Goal: Task Accomplishment & Management: Manage account settings

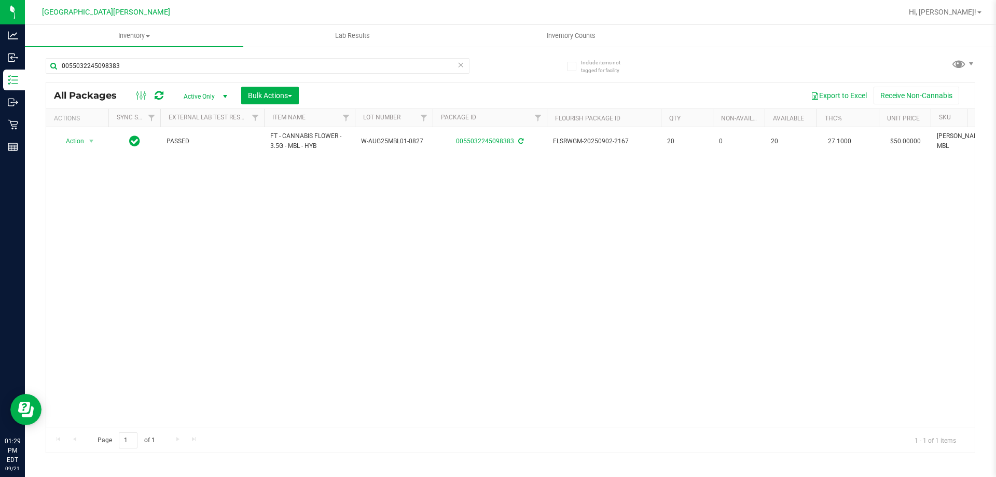
click at [176, 57] on div "0055032245098383" at bounding box center [278, 65] width 465 height 33
click at [174, 63] on input "0055032245098383" at bounding box center [258, 66] width 424 height 16
click at [231, 301] on div "Action Action Adjust qty Create package Edit attributes Global inventory Locate…" at bounding box center [510, 277] width 928 height 300
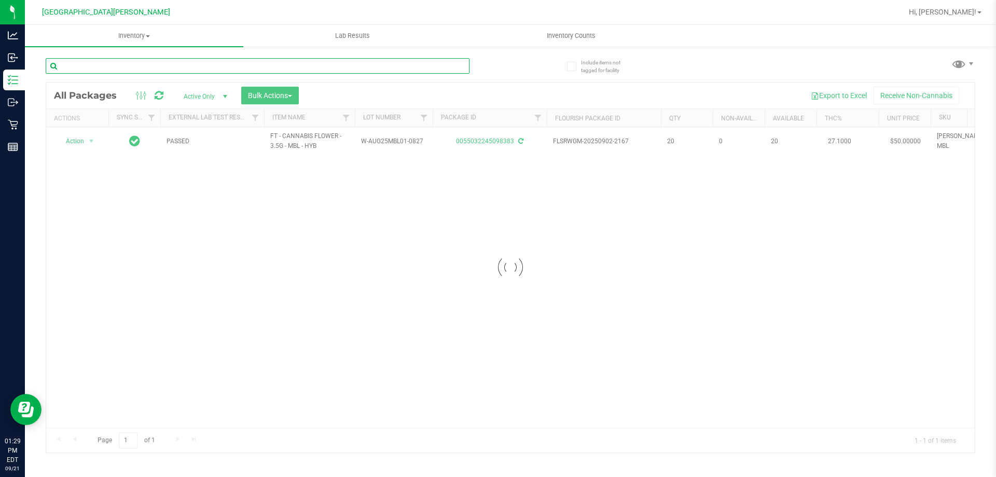
click at [166, 68] on input "text" at bounding box center [258, 66] width 424 height 16
type input "[CREDIT_CARD_NUMBER]"
click at [77, 140] on div at bounding box center [510, 267] width 928 height 370
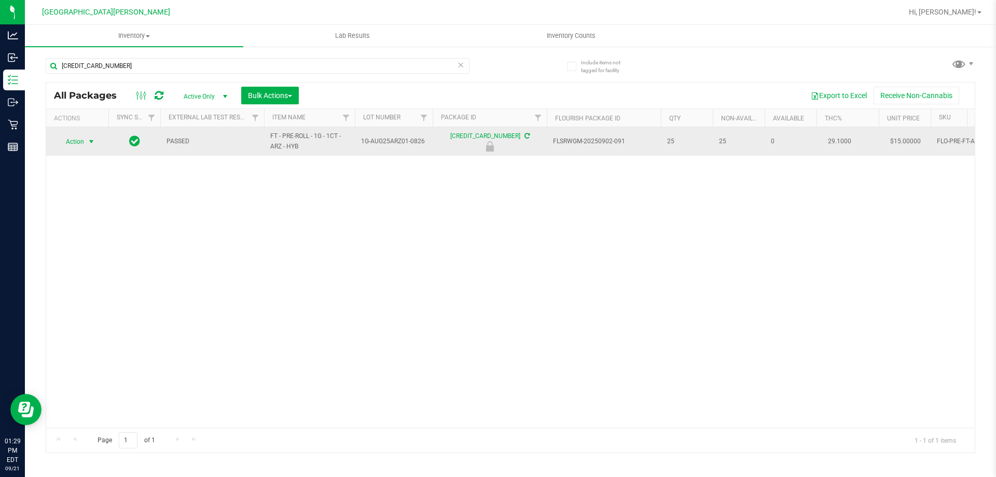
click at [79, 140] on span "Action" at bounding box center [71, 141] width 28 height 15
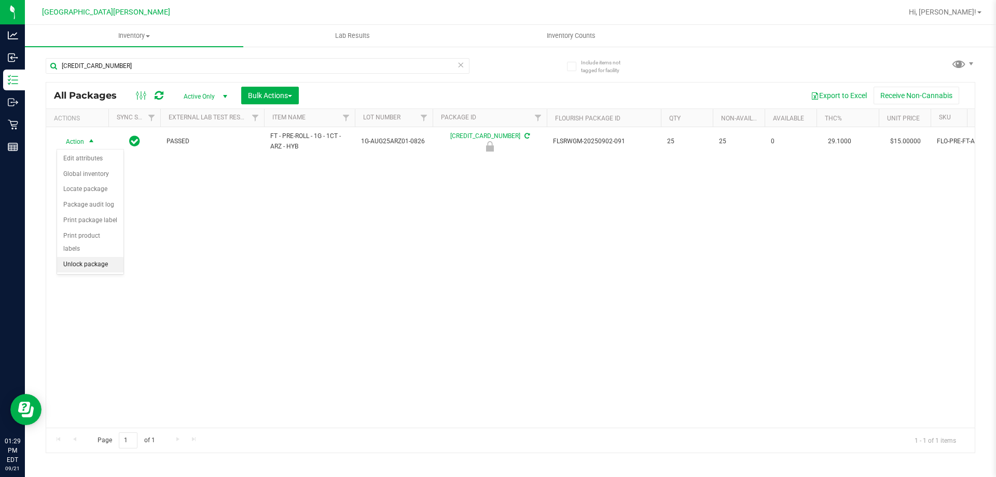
click at [91, 257] on li "Unlock package" at bounding box center [90, 265] width 66 height 16
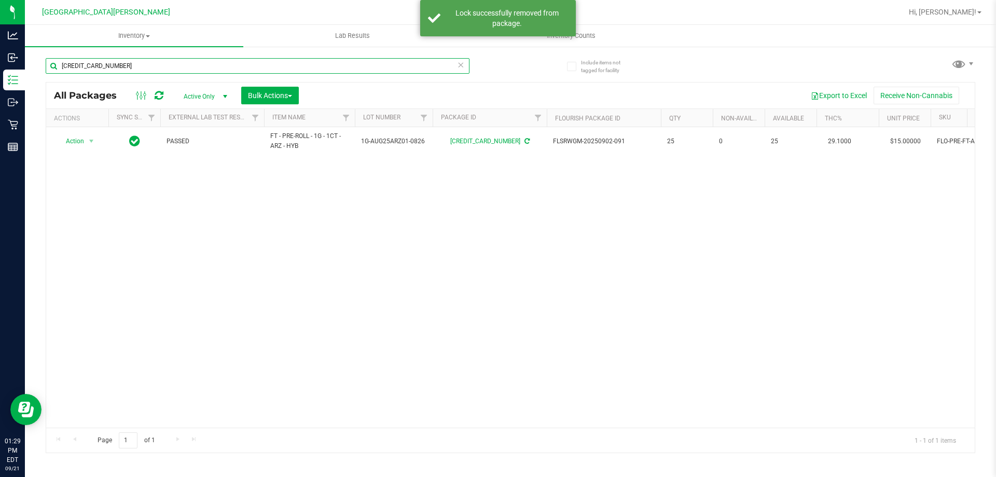
click at [154, 70] on input "3345877779941680" at bounding box center [258, 66] width 424 height 16
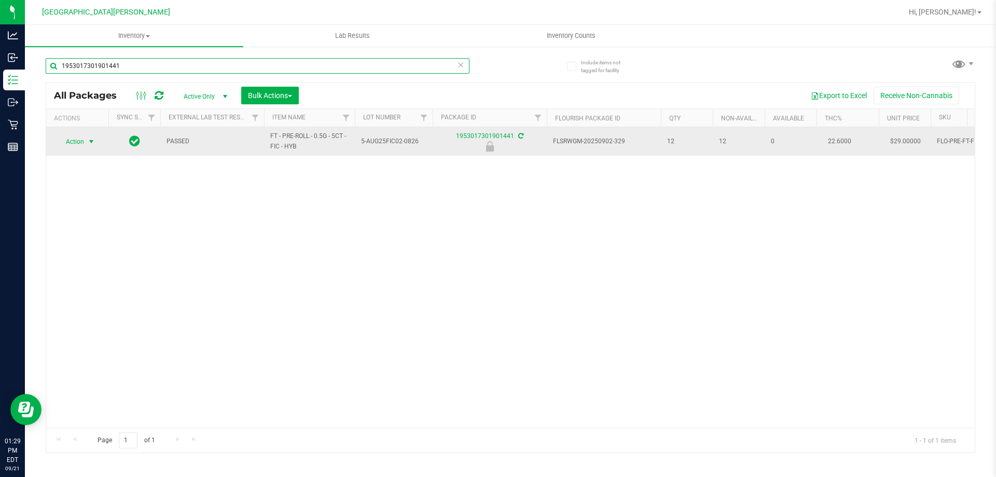
type input "1953017301901441"
click at [90, 142] on span "select" at bounding box center [91, 141] width 8 height 8
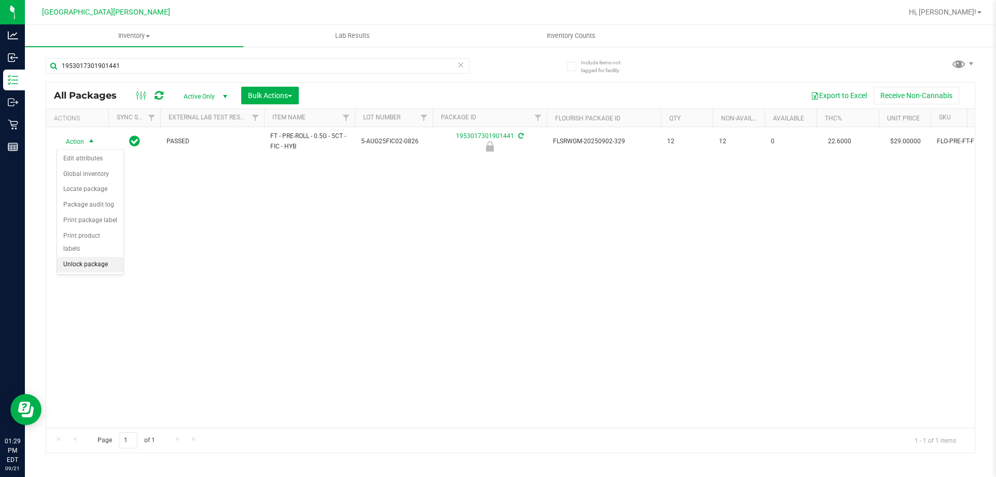
click at [87, 257] on li "Unlock package" at bounding box center [90, 265] width 66 height 16
click at [136, 74] on div "1953017301901441" at bounding box center [258, 70] width 424 height 24
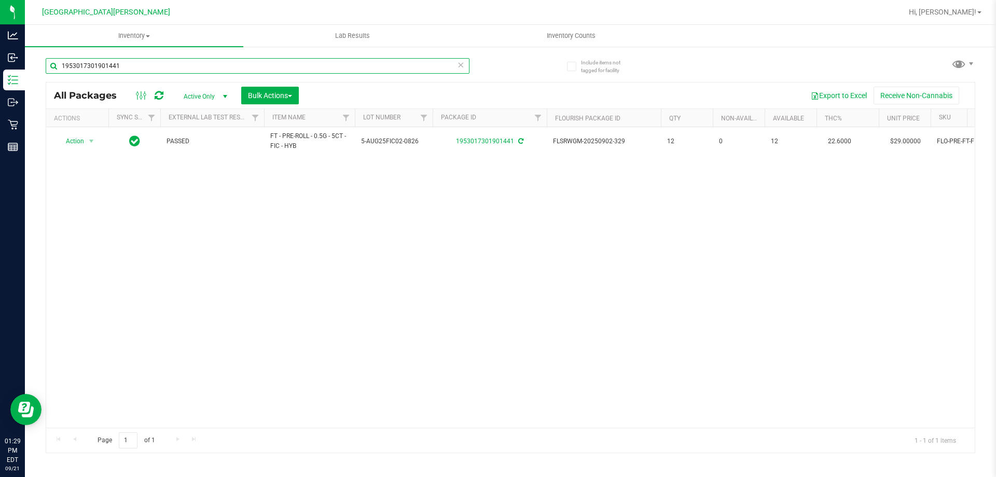
click at [136, 64] on input "1953017301901441" at bounding box center [258, 66] width 424 height 16
type input "2276797883074457"
click at [79, 142] on span "Action" at bounding box center [71, 141] width 28 height 15
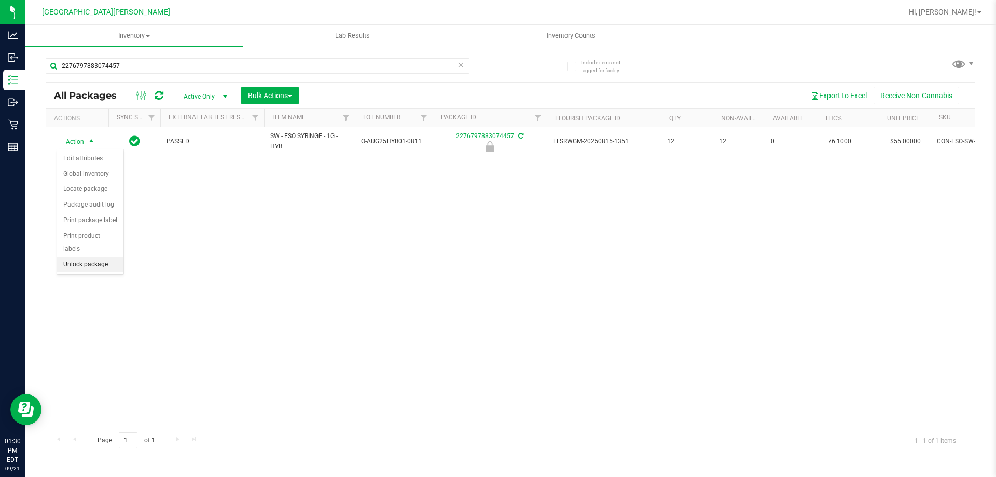
click at [92, 257] on li "Unlock package" at bounding box center [90, 265] width 66 height 16
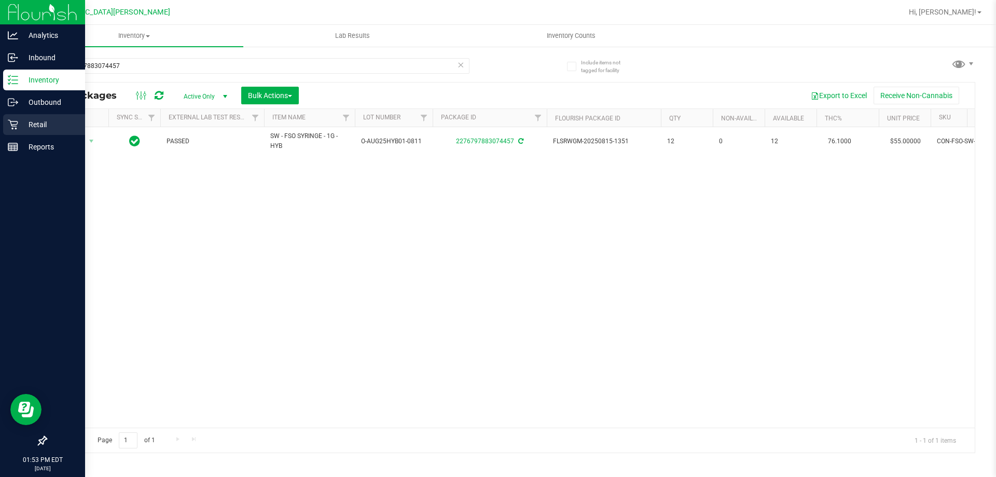
click at [21, 124] on p "Retail" at bounding box center [49, 124] width 62 height 12
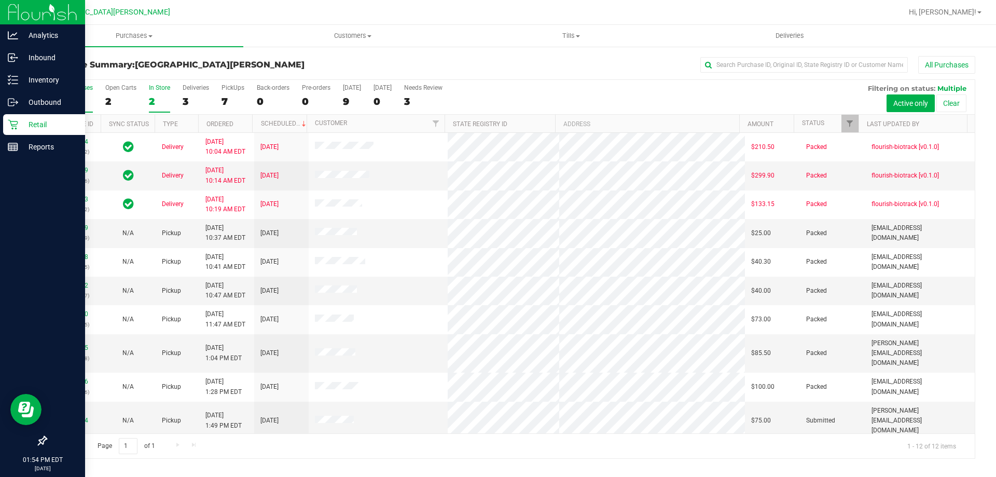
click at [155, 98] on div "2" at bounding box center [159, 101] width 21 height 12
click at [0, 0] on input "In Store 2" at bounding box center [0, 0] width 0 height 0
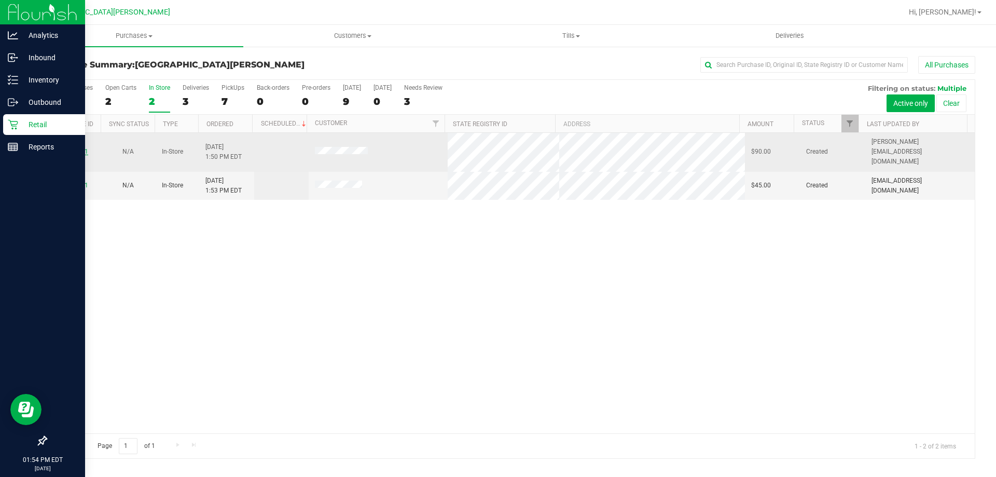
click at [73, 148] on link "11984651" at bounding box center [73, 151] width 29 height 7
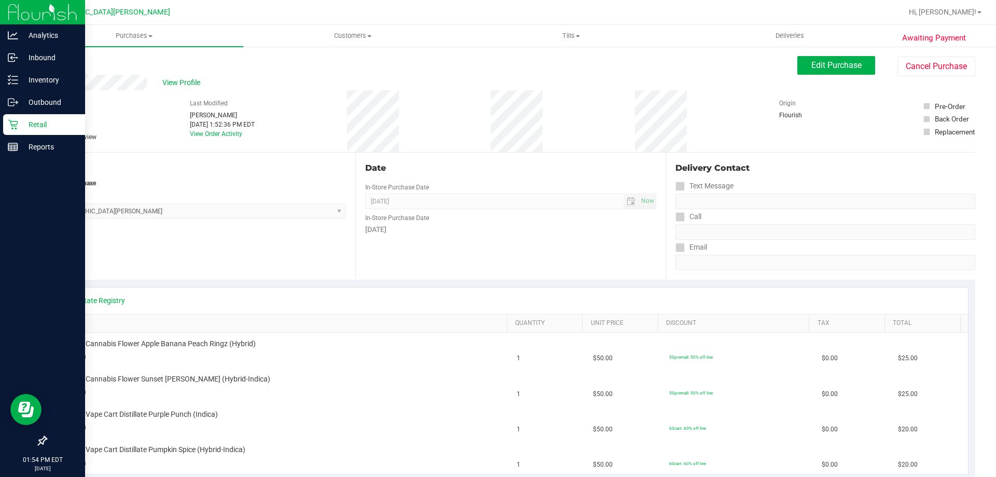
scroll to position [104, 0]
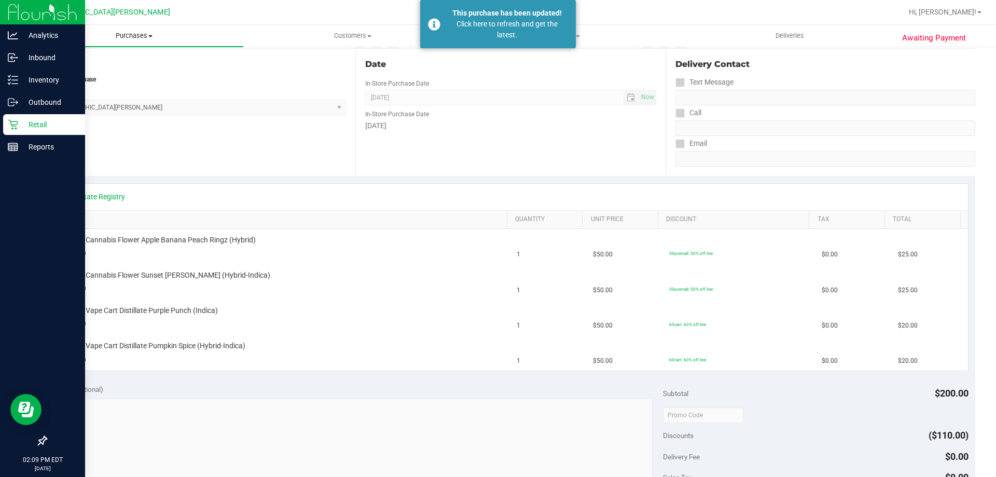
click at [119, 35] on span "Purchases" at bounding box center [134, 35] width 218 height 9
click at [88, 80] on li "Fulfillment" at bounding box center [134, 75] width 218 height 12
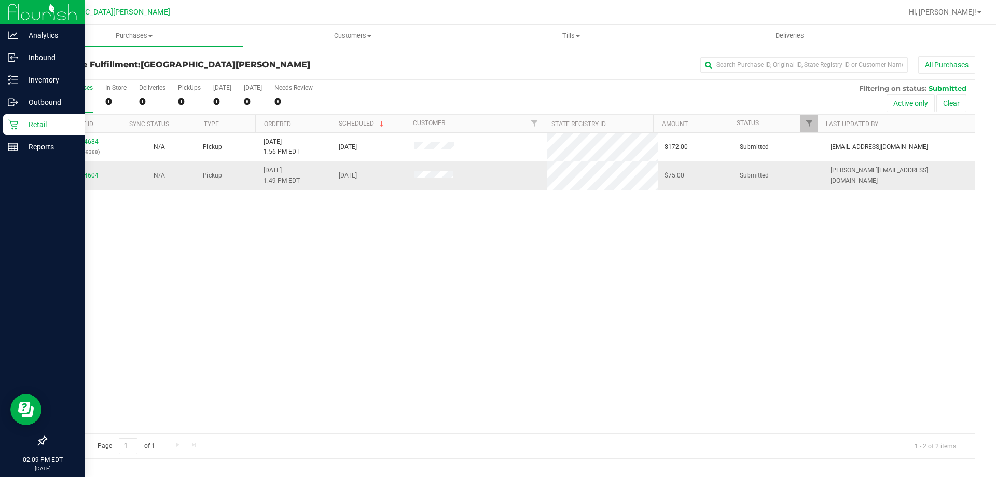
click at [89, 173] on link "11984604" at bounding box center [84, 175] width 29 height 7
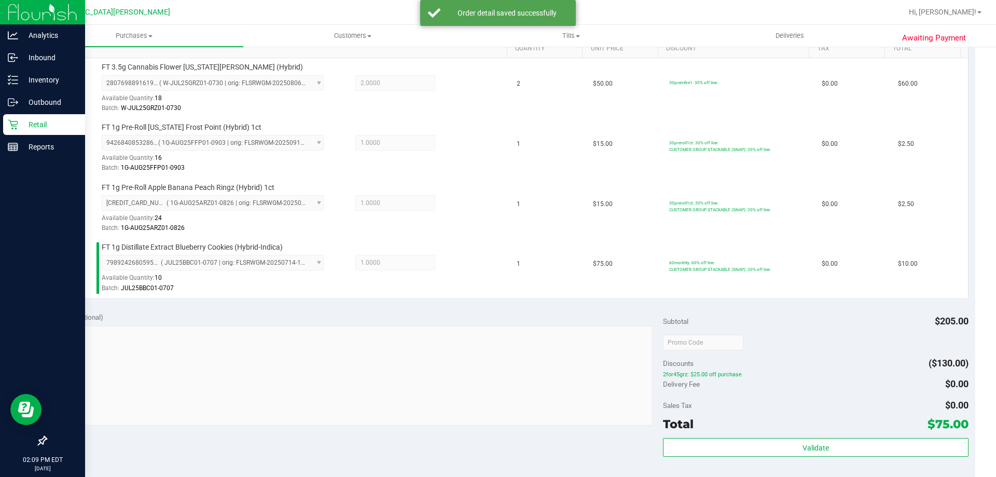
scroll to position [415, 0]
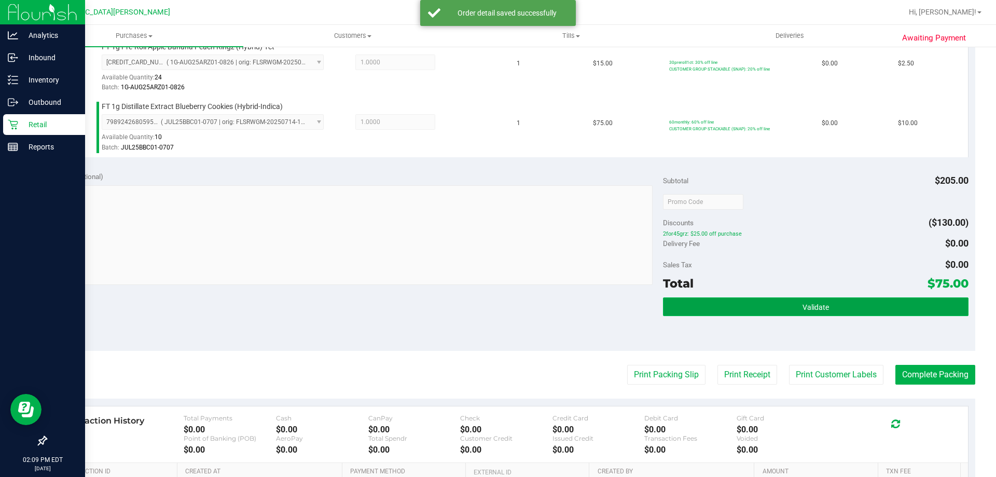
click at [794, 312] on button "Validate" at bounding box center [815, 306] width 305 height 19
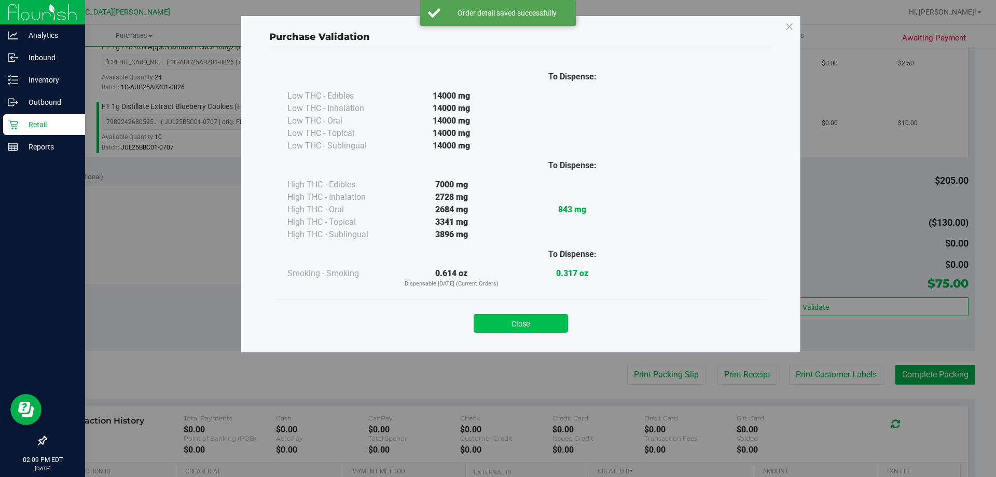
click at [539, 326] on button "Close" at bounding box center [521, 323] width 94 height 19
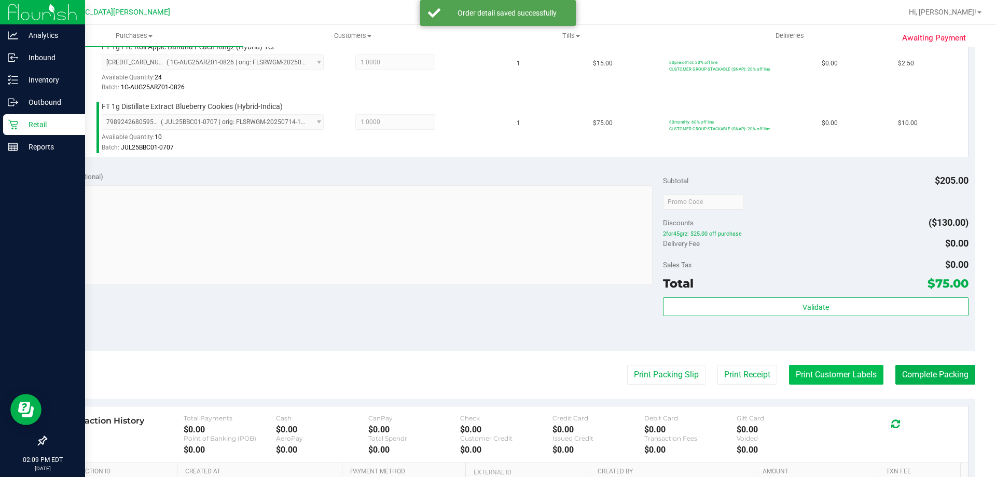
click at [847, 379] on button "Print Customer Labels" at bounding box center [836, 375] width 94 height 20
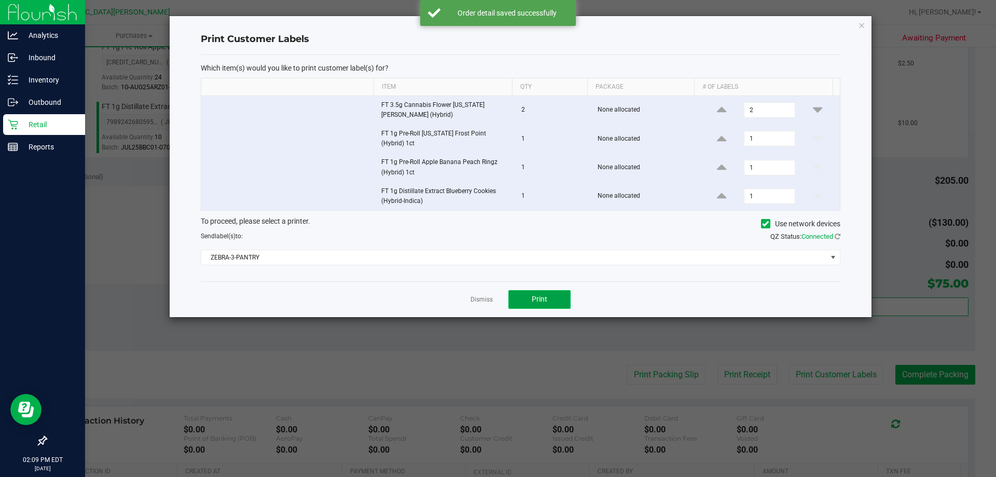
click at [546, 295] on span "Print" at bounding box center [540, 299] width 16 height 8
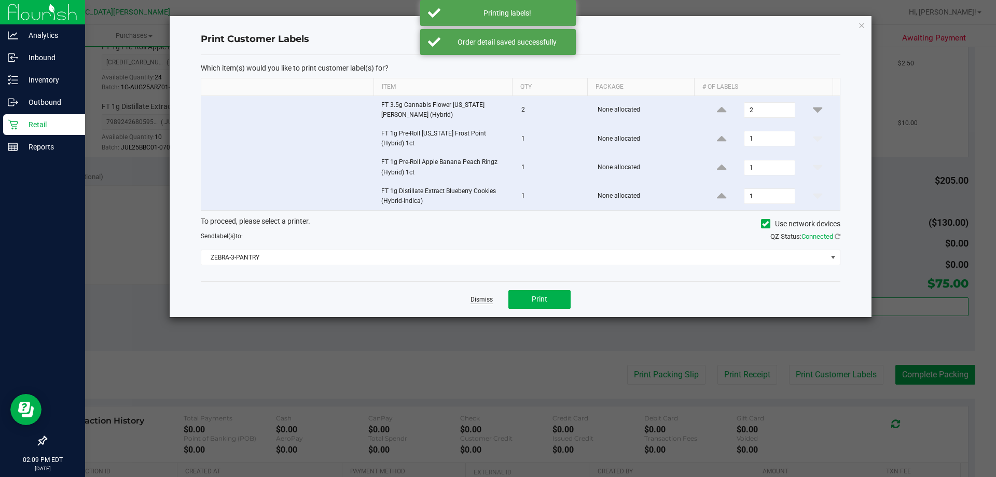
click at [485, 295] on link "Dismiss" at bounding box center [481, 299] width 22 height 9
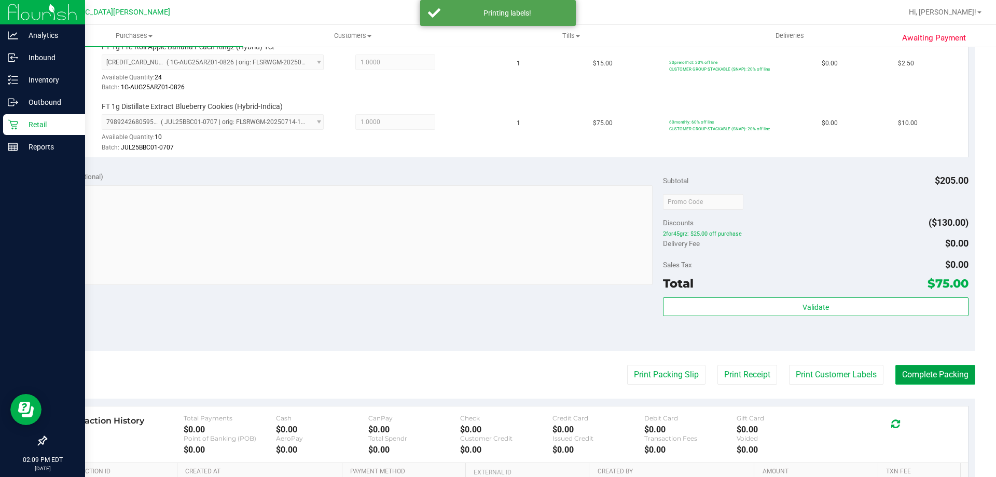
click at [935, 372] on button "Complete Packing" at bounding box center [935, 375] width 80 height 20
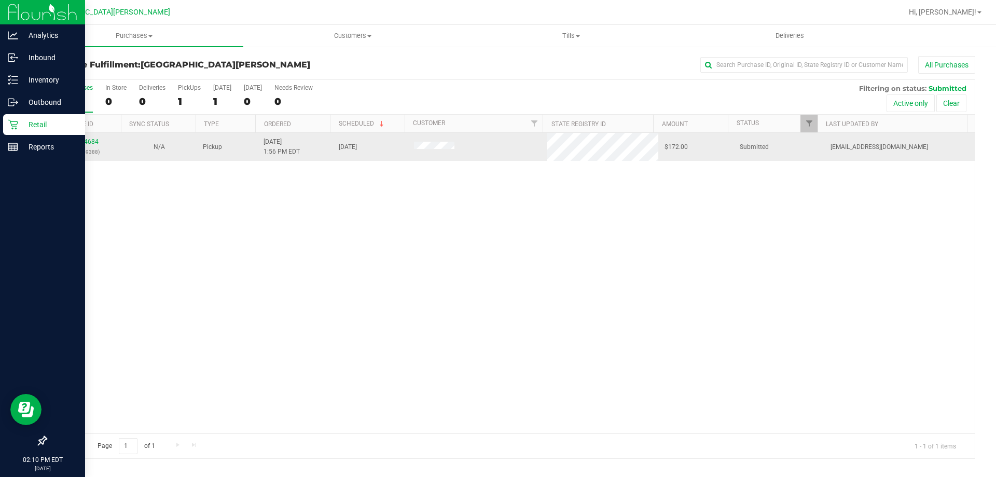
click at [93, 135] on td "11984684 (326449388)" at bounding box center [83, 147] width 75 height 28
click at [94, 145] on link "11984684" at bounding box center [84, 141] width 29 height 7
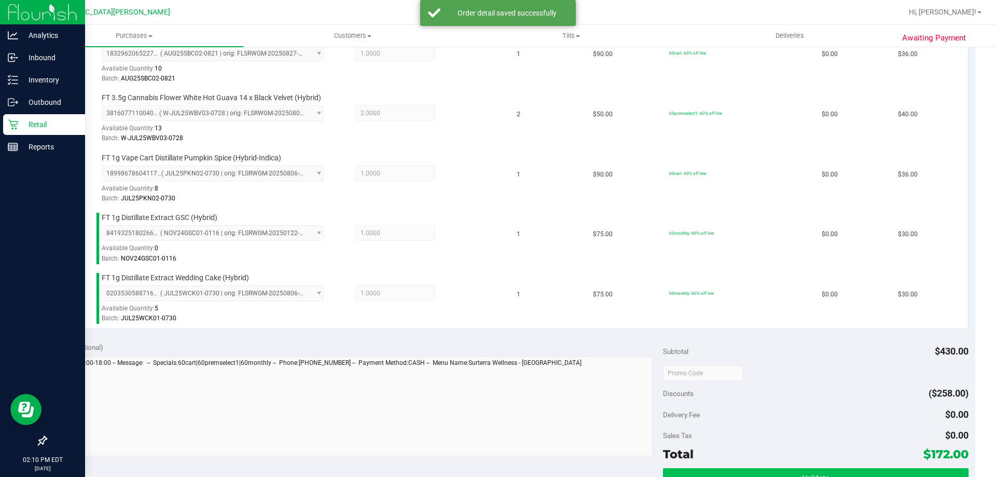
scroll to position [571, 0]
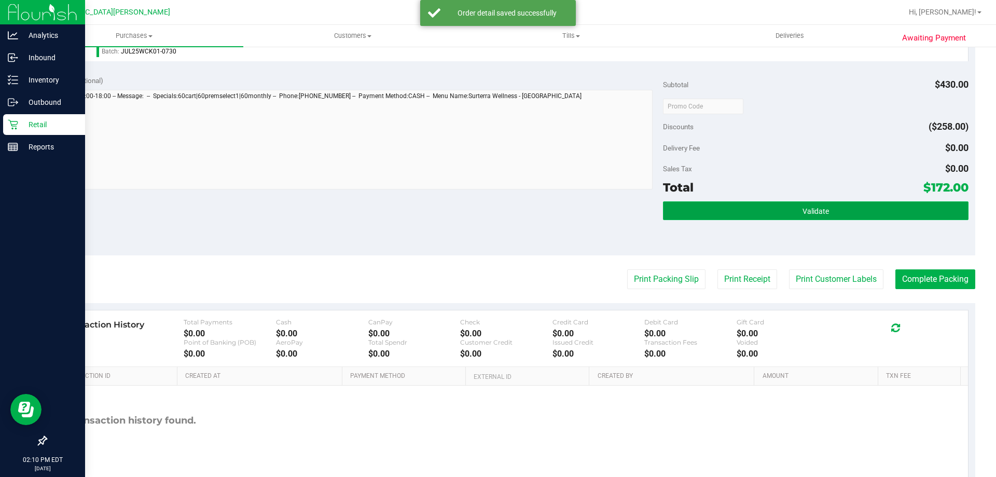
click at [792, 207] on button "Validate" at bounding box center [815, 210] width 305 height 19
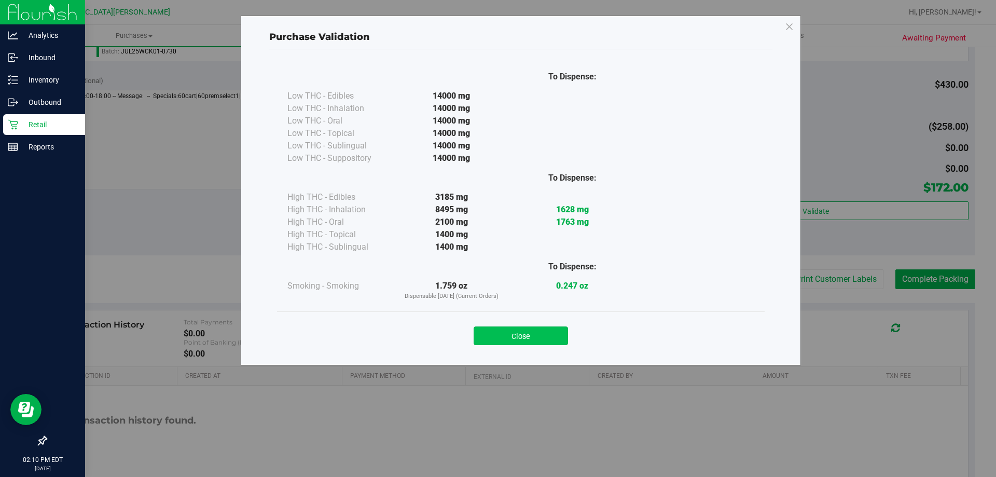
click at [526, 335] on button "Close" at bounding box center [521, 335] width 94 height 19
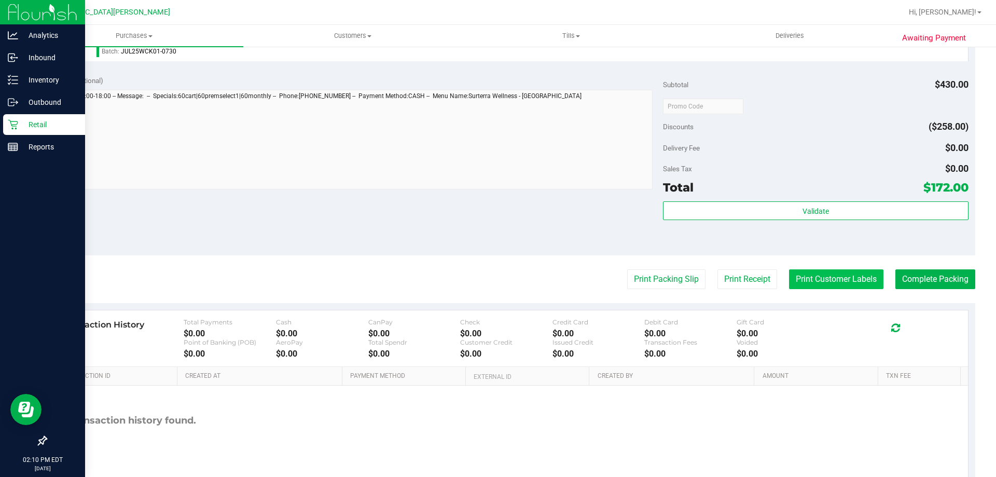
click at [837, 280] on button "Print Customer Labels" at bounding box center [836, 279] width 94 height 20
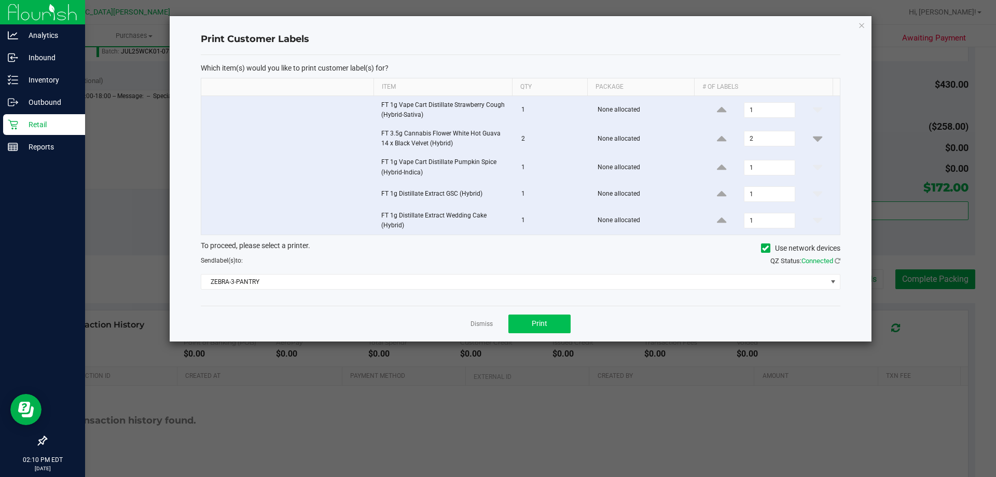
click at [537, 335] on div "Dismiss Print" at bounding box center [521, 323] width 640 height 36
click at [536, 324] on span "Print" at bounding box center [540, 323] width 16 height 8
click at [481, 325] on link "Dismiss" at bounding box center [481, 324] width 22 height 9
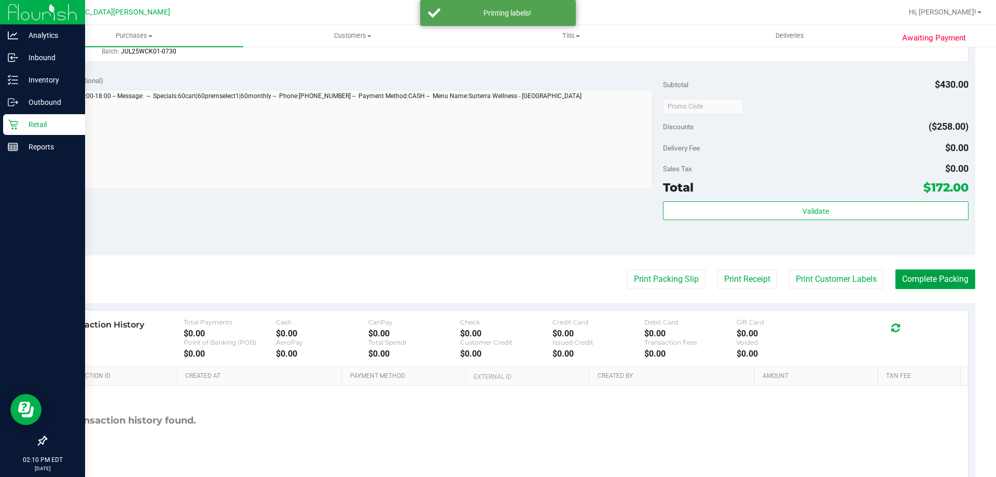
click at [935, 284] on button "Complete Packing" at bounding box center [935, 279] width 80 height 20
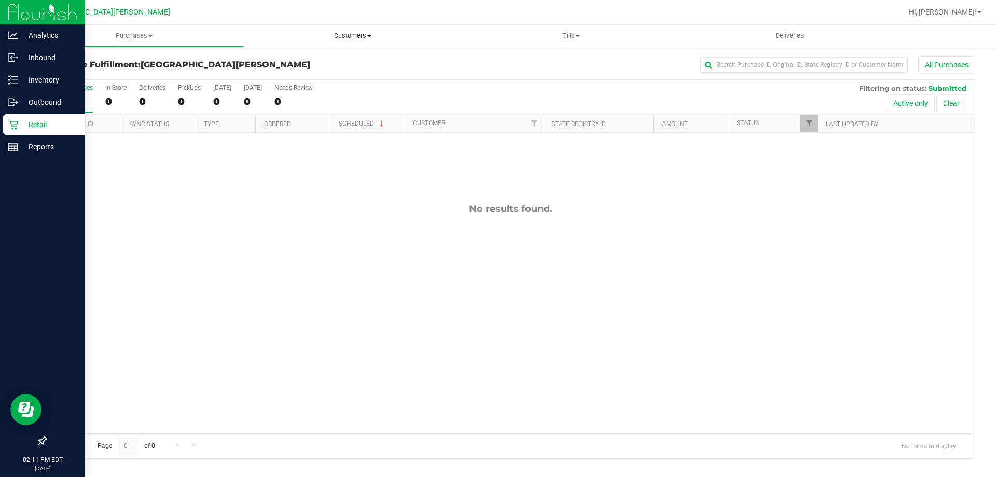
click at [338, 40] on span "Customers" at bounding box center [352, 35] width 217 height 9
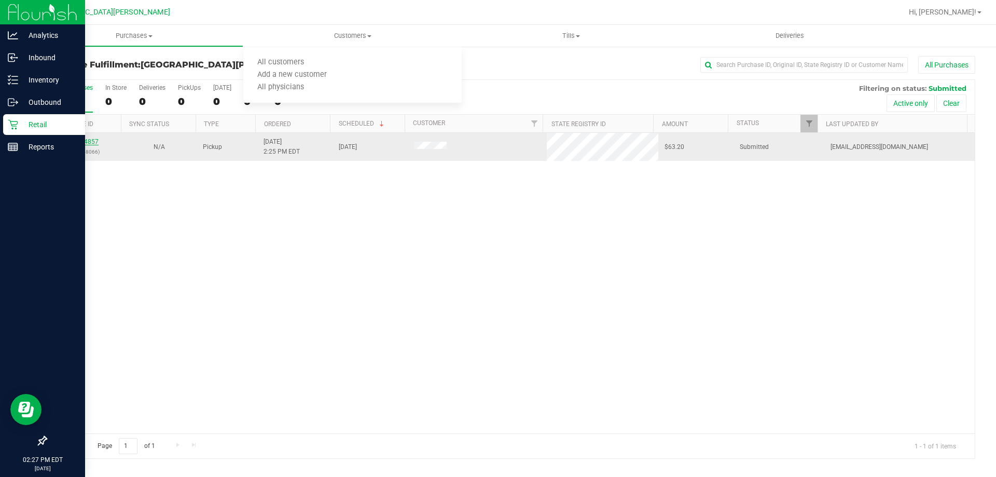
click at [76, 143] on link "11984857" at bounding box center [84, 141] width 29 height 7
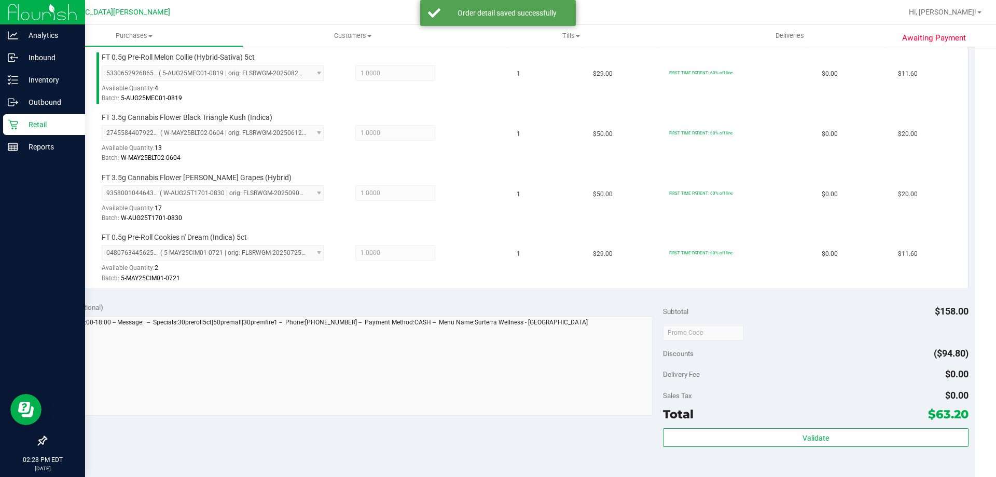
scroll to position [363, 0]
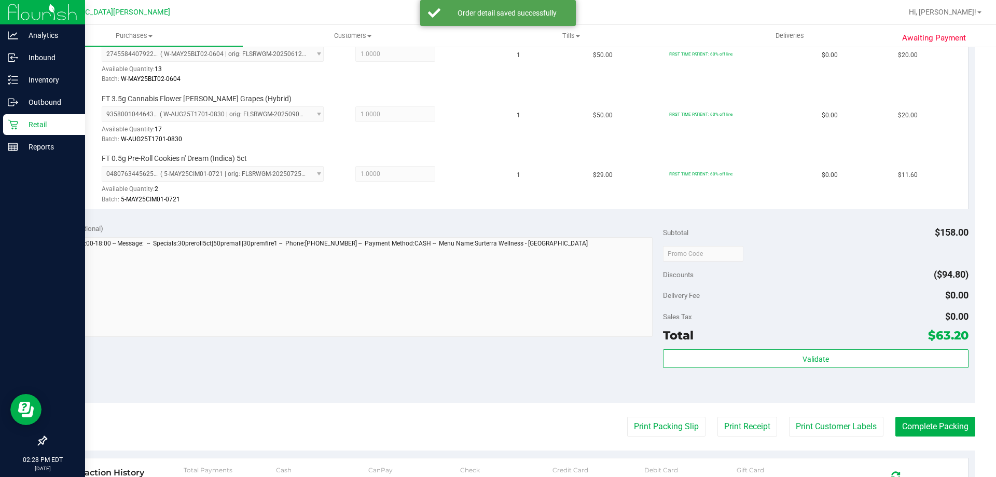
click at [761, 368] on div "Validate" at bounding box center [815, 359] width 305 height 20
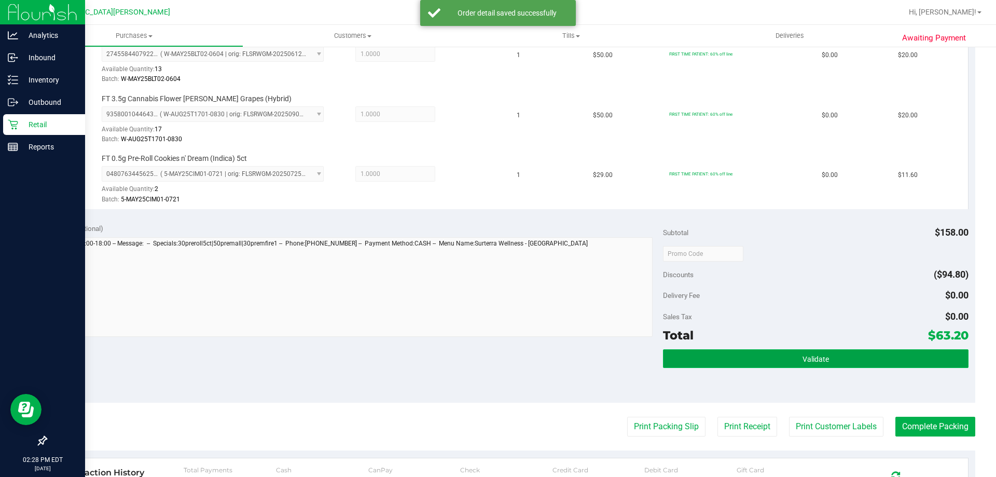
click at [761, 352] on button "Validate" at bounding box center [815, 358] width 305 height 19
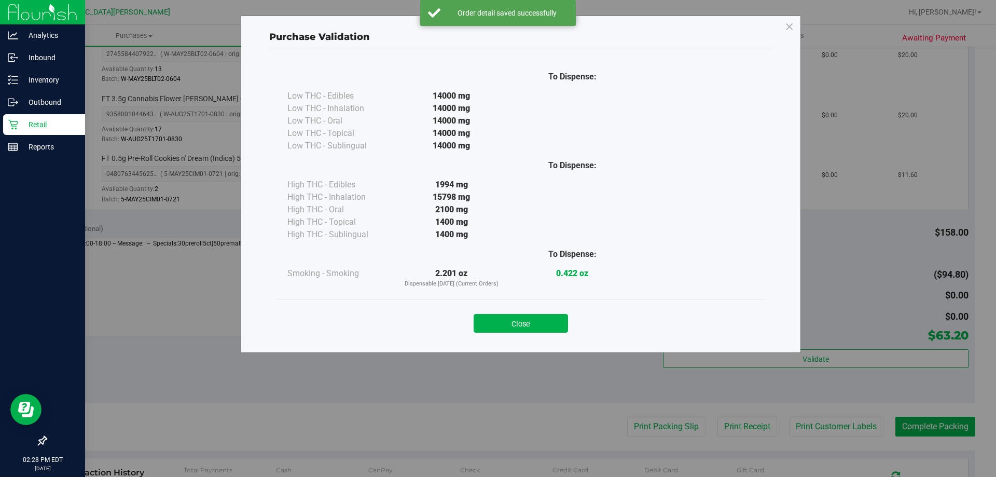
drag, startPoint x: 553, startPoint y: 325, endPoint x: 796, endPoint y: 393, distance: 252.6
click at [552, 325] on button "Close" at bounding box center [521, 323] width 94 height 19
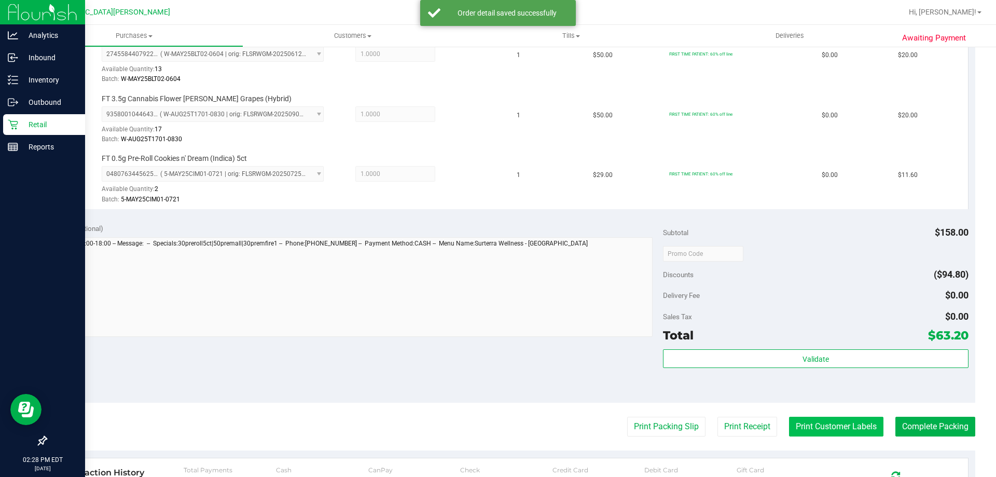
click at [807, 424] on button "Print Customer Labels" at bounding box center [836, 426] width 94 height 20
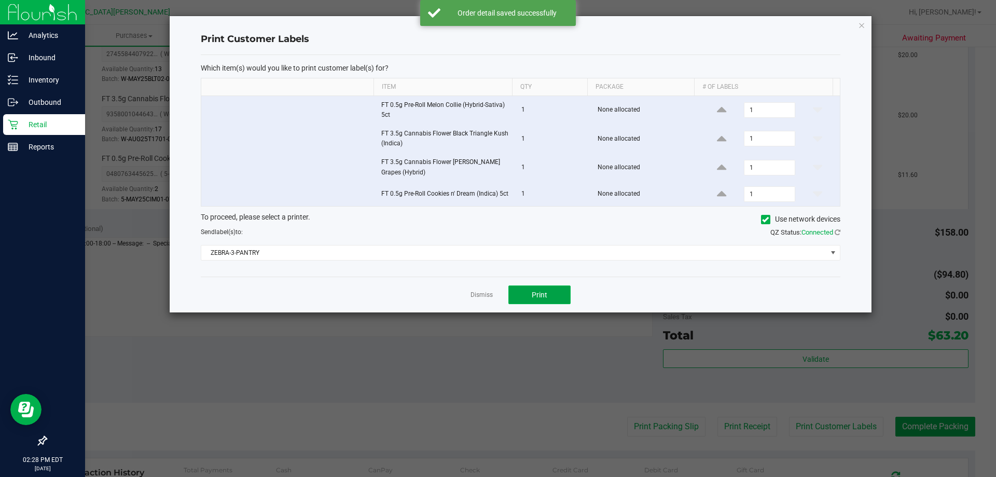
click at [545, 298] on span "Print" at bounding box center [540, 294] width 16 height 8
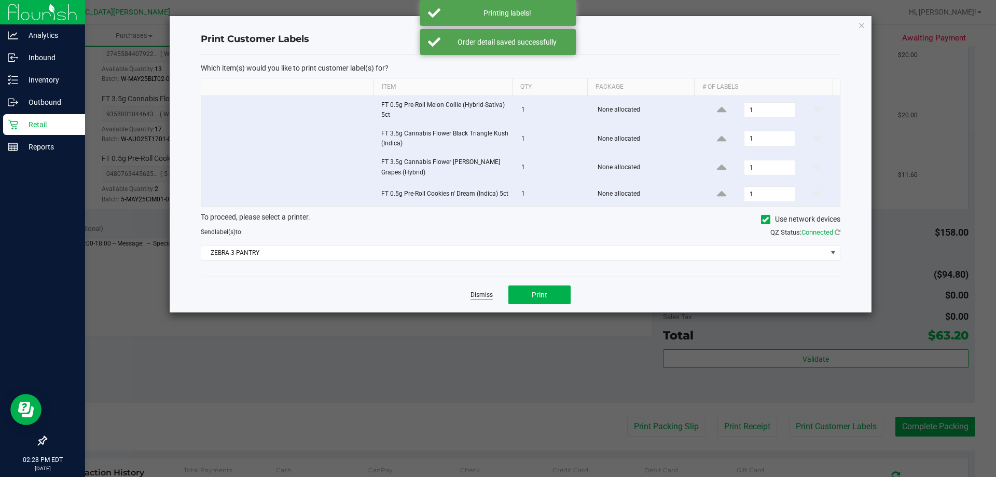
click at [485, 299] on link "Dismiss" at bounding box center [481, 294] width 22 height 9
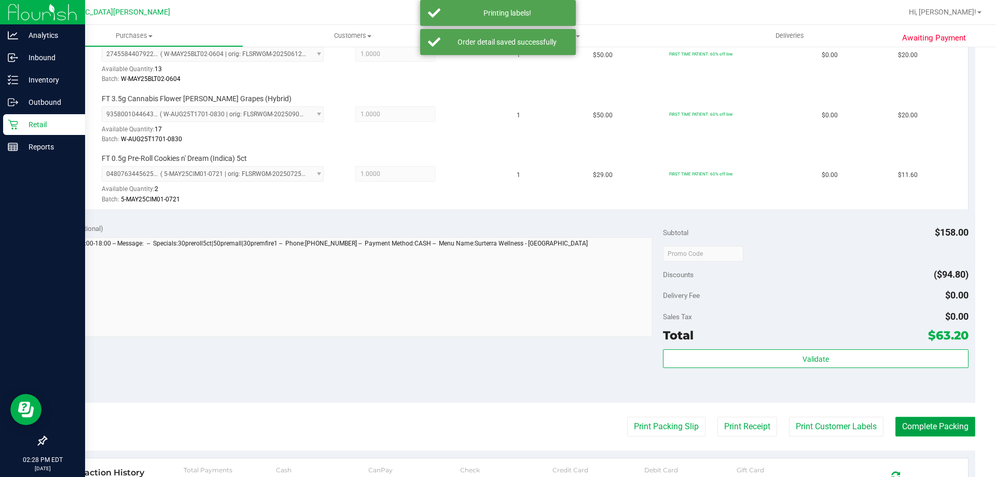
click at [918, 429] on button "Complete Packing" at bounding box center [935, 426] width 80 height 20
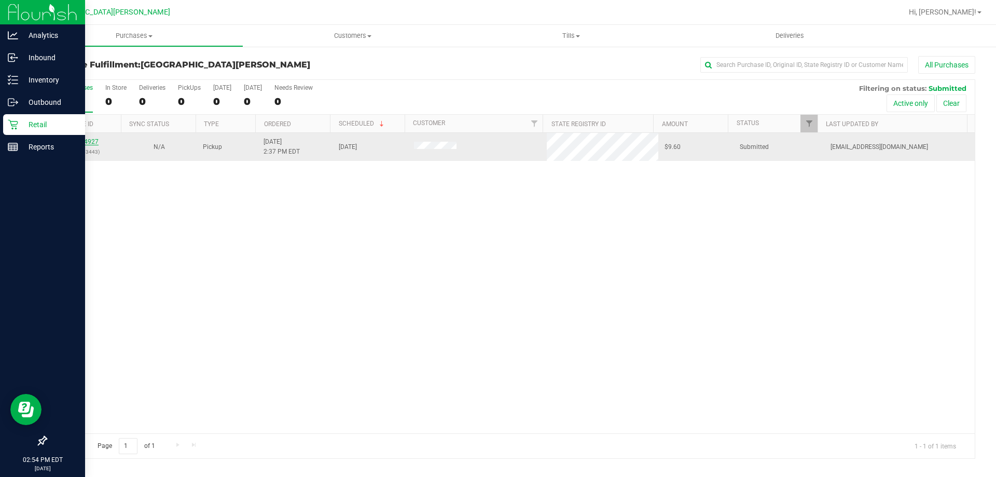
click at [78, 144] on link "11984927" at bounding box center [84, 141] width 29 height 7
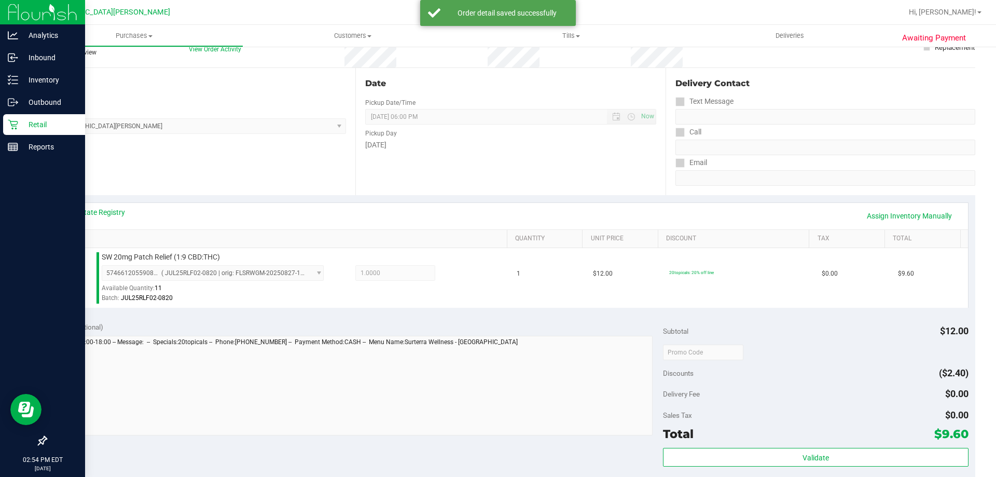
scroll to position [207, 0]
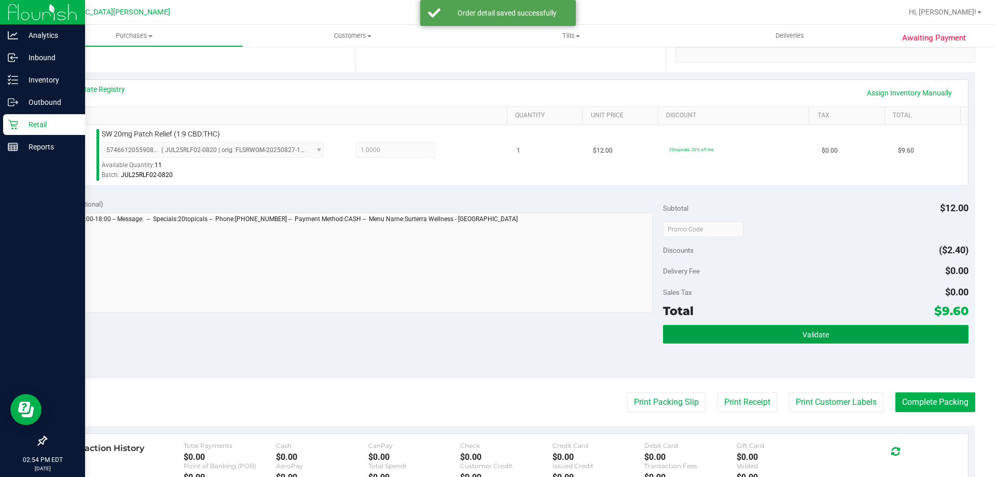
click at [848, 327] on button "Validate" at bounding box center [815, 334] width 305 height 19
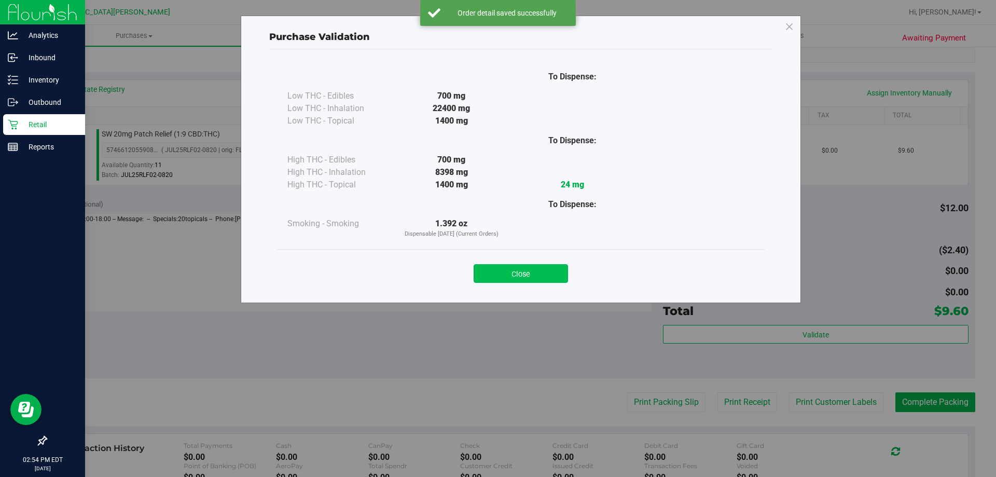
click at [558, 280] on button "Close" at bounding box center [521, 273] width 94 height 19
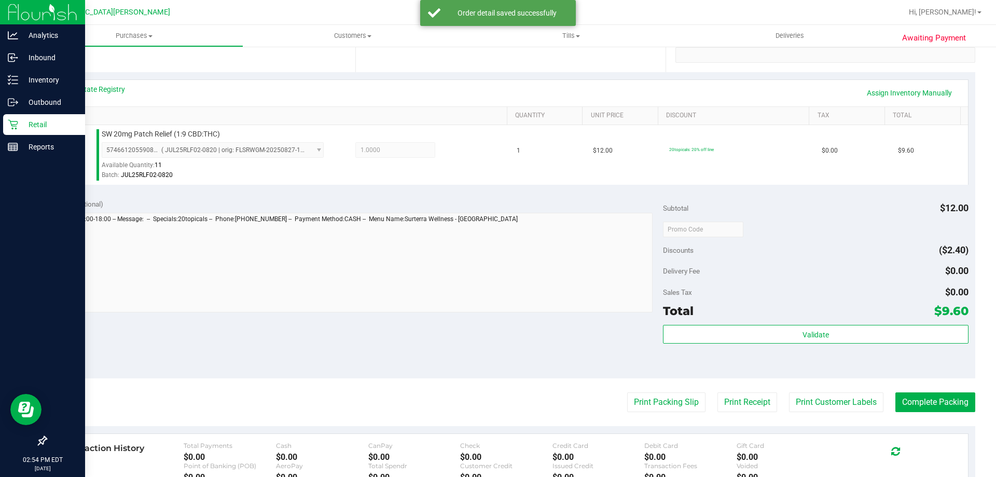
click at [828, 391] on purchase-details "Back Edit Purchase Cancel Purchase View Profile # 11984927 BioTrack ID: - Submi…" at bounding box center [510, 234] width 929 height 771
click at [823, 396] on button "Print Customer Labels" at bounding box center [836, 402] width 94 height 20
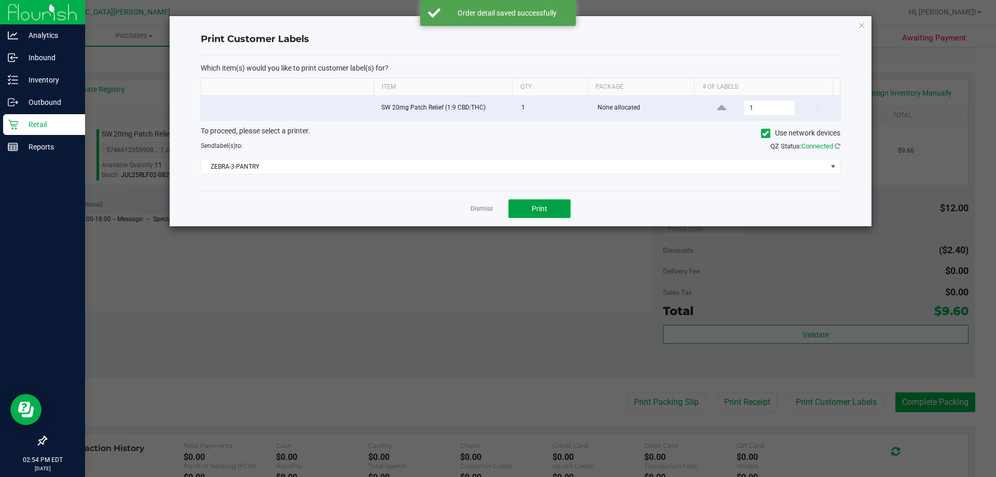
click at [548, 209] on button "Print" at bounding box center [539, 208] width 62 height 19
click at [477, 206] on link "Dismiss" at bounding box center [481, 208] width 22 height 9
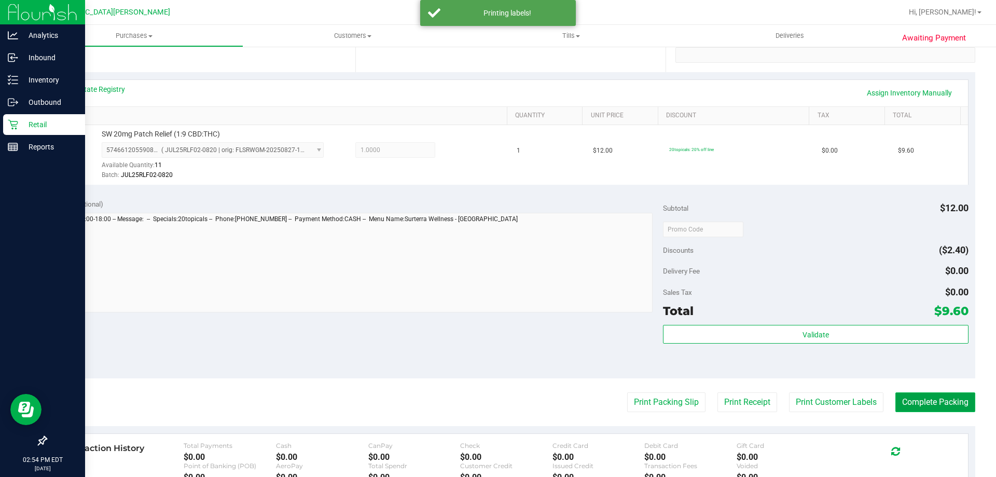
click at [900, 400] on button "Complete Packing" at bounding box center [935, 402] width 80 height 20
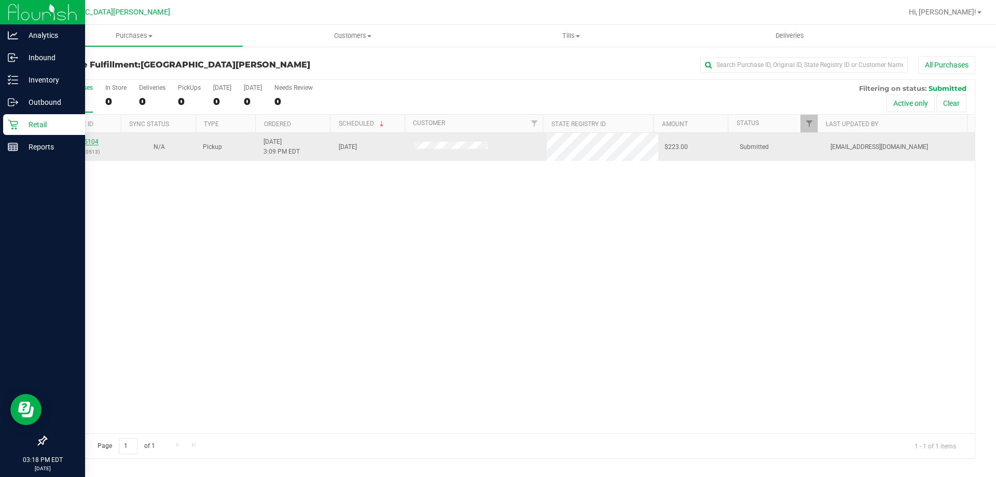
click at [85, 138] on link "11985104" at bounding box center [84, 141] width 29 height 7
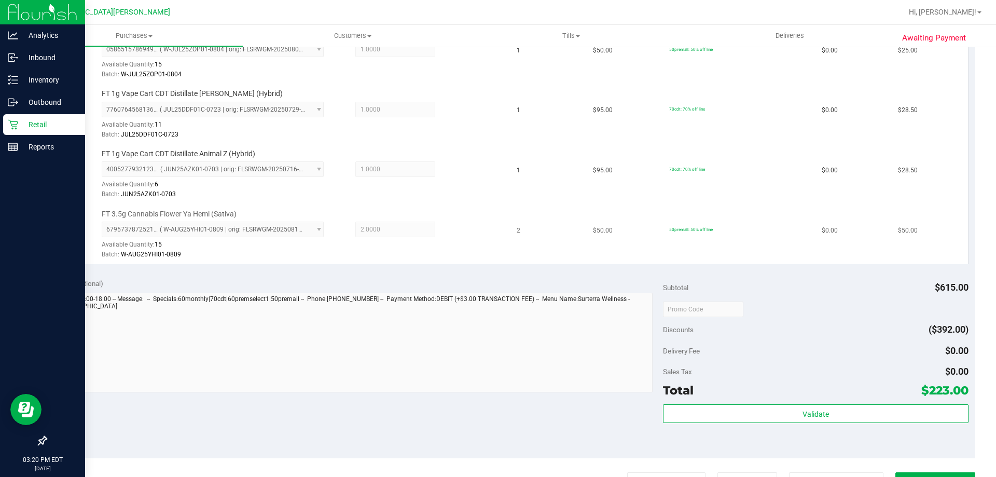
scroll to position [571, 0]
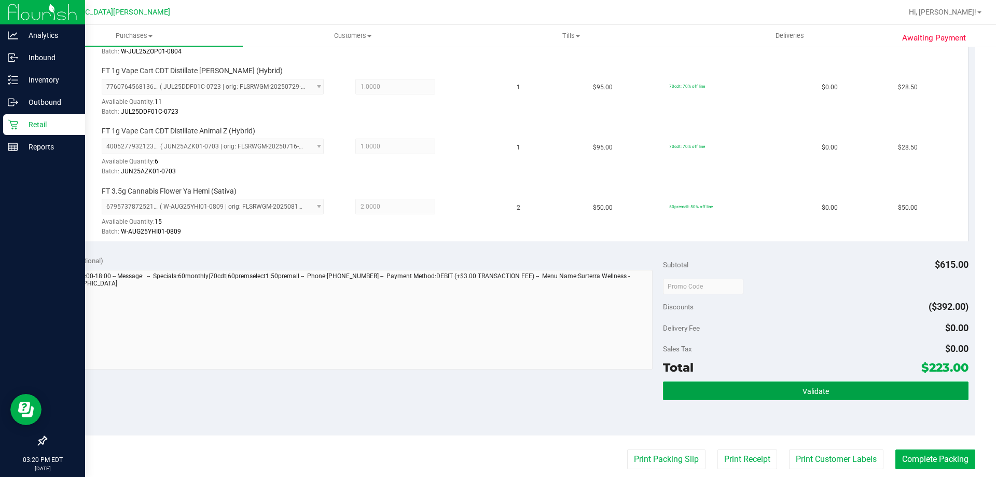
click at [827, 388] on button "Validate" at bounding box center [815, 390] width 305 height 19
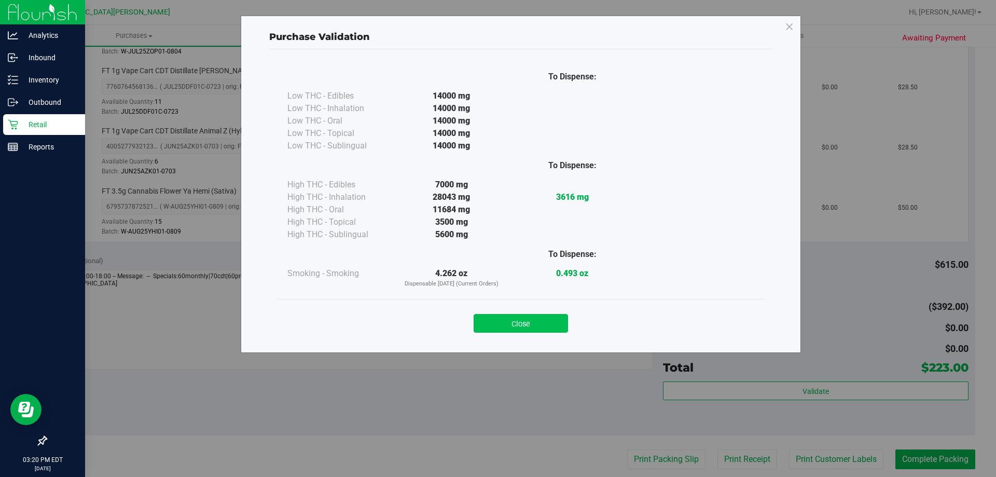
click at [549, 324] on button "Close" at bounding box center [521, 323] width 94 height 19
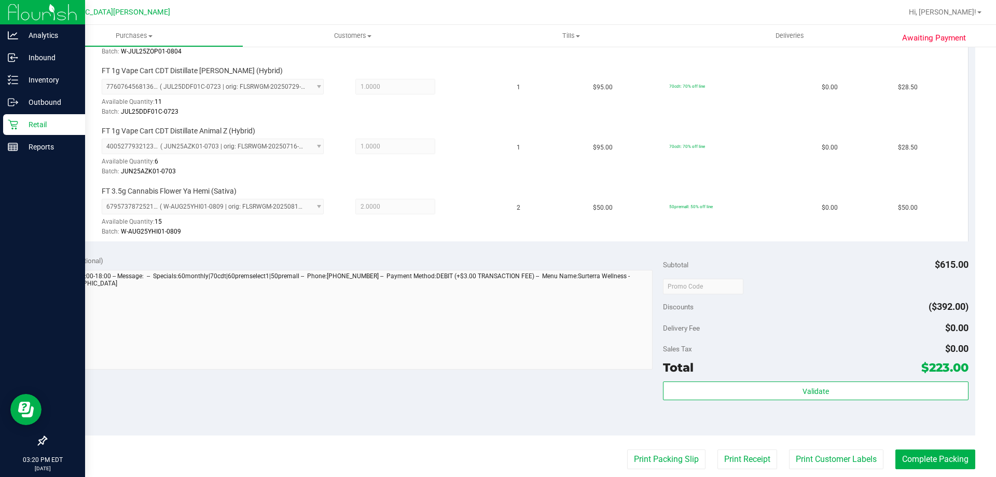
scroll to position [791, 0]
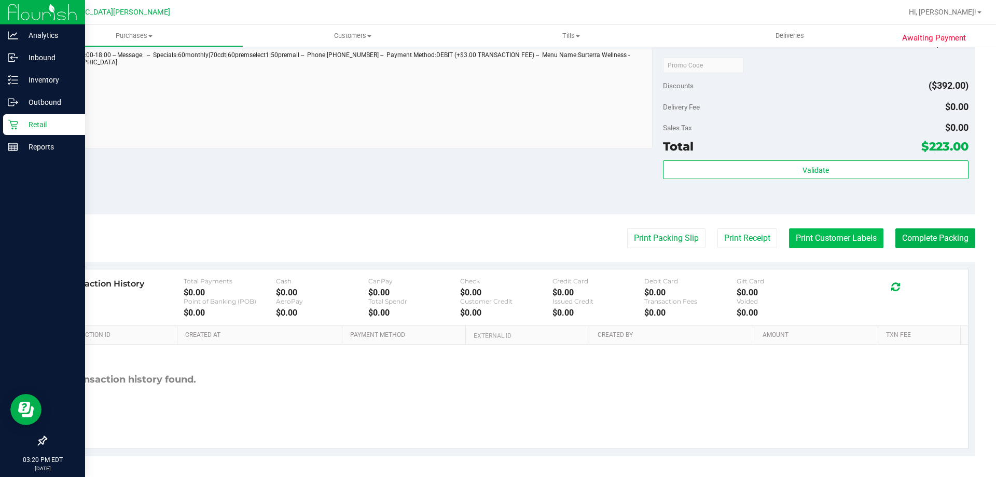
click at [850, 238] on button "Print Customer Labels" at bounding box center [836, 238] width 94 height 20
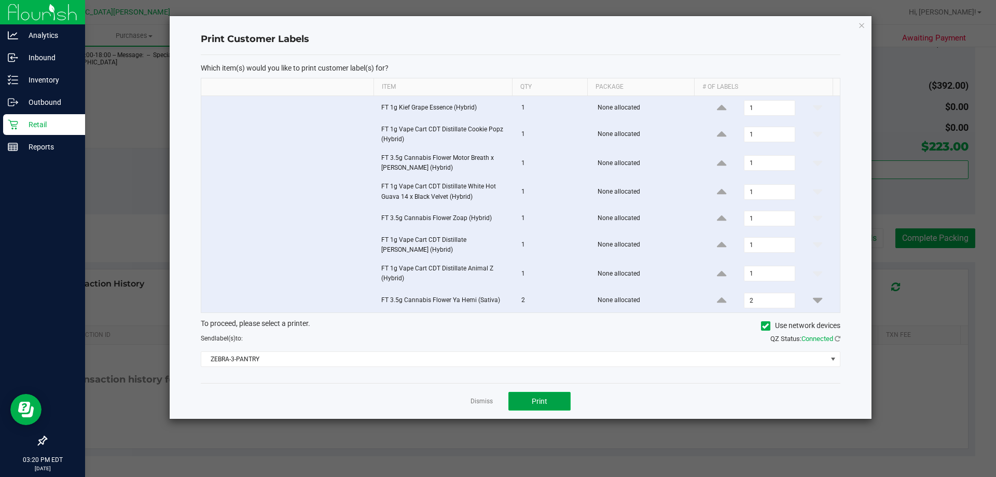
click at [547, 402] on button "Print" at bounding box center [539, 401] width 62 height 19
click at [477, 406] on link "Dismiss" at bounding box center [481, 401] width 22 height 9
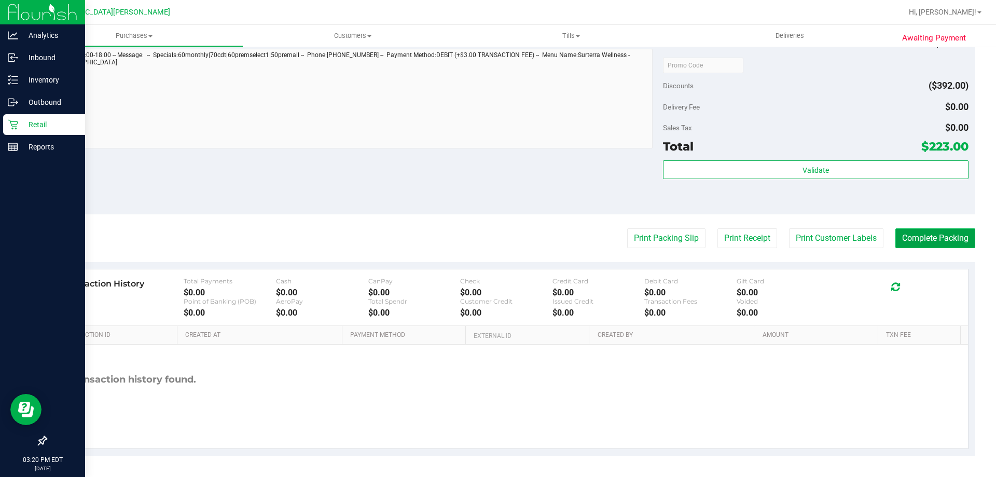
click at [944, 228] on button "Complete Packing" at bounding box center [935, 238] width 80 height 20
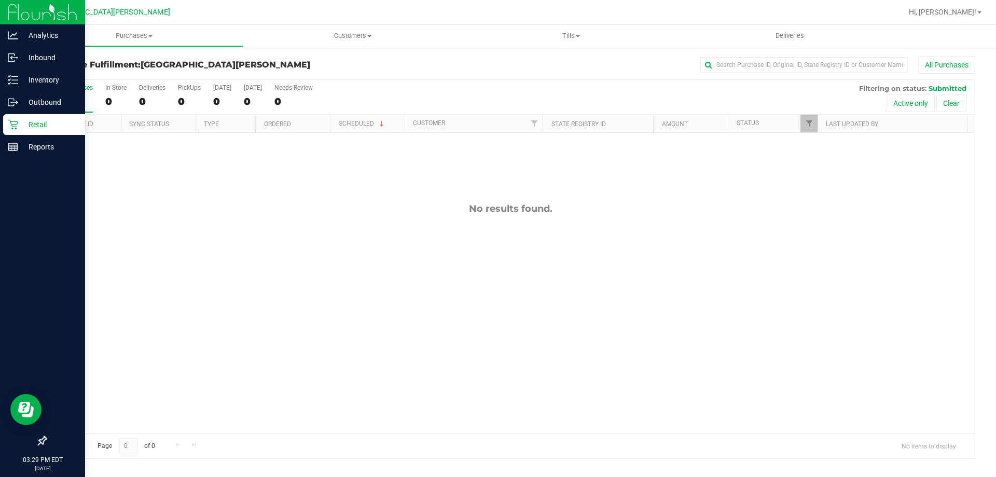
click at [22, 122] on p "Retail" at bounding box center [49, 124] width 62 height 12
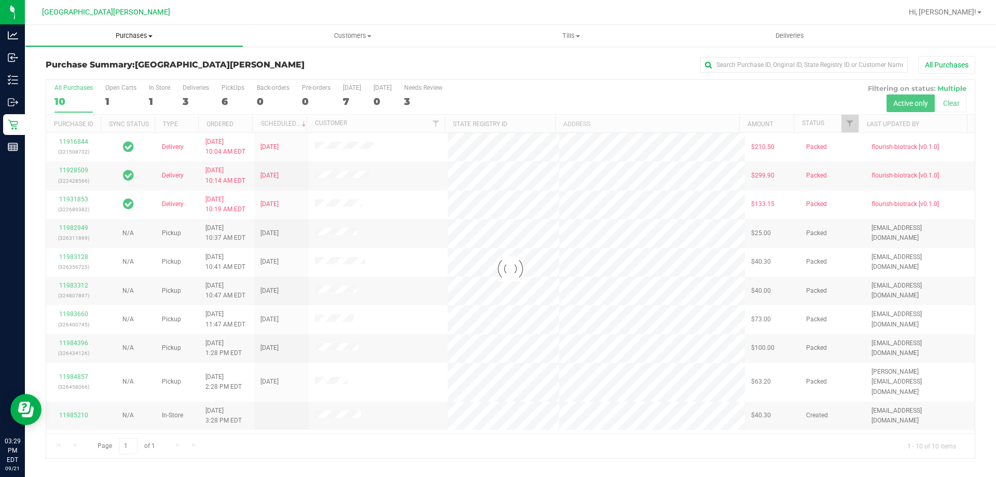
click at [118, 36] on span "Purchases" at bounding box center [133, 35] width 217 height 9
click at [114, 80] on li "Fulfillment" at bounding box center [134, 75] width 218 height 12
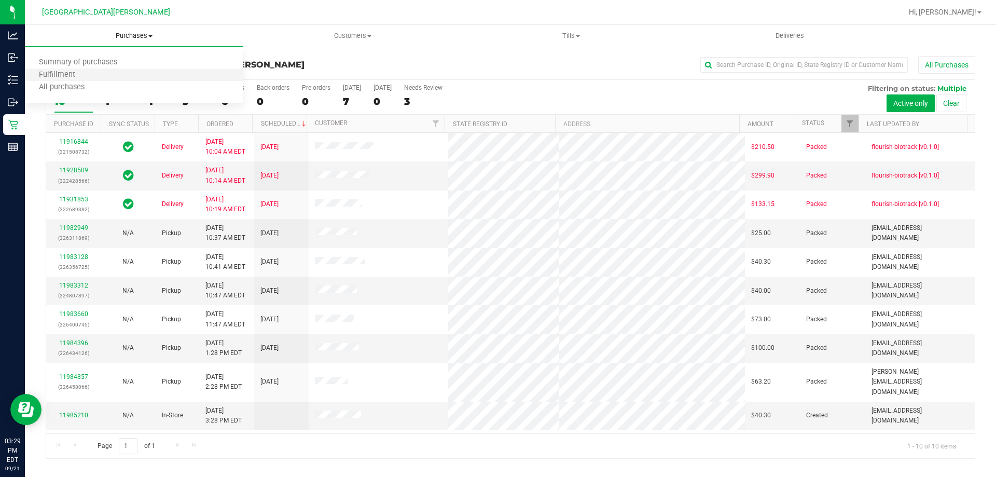
click at [114, 80] on li "Fulfillment" at bounding box center [134, 75] width 218 height 12
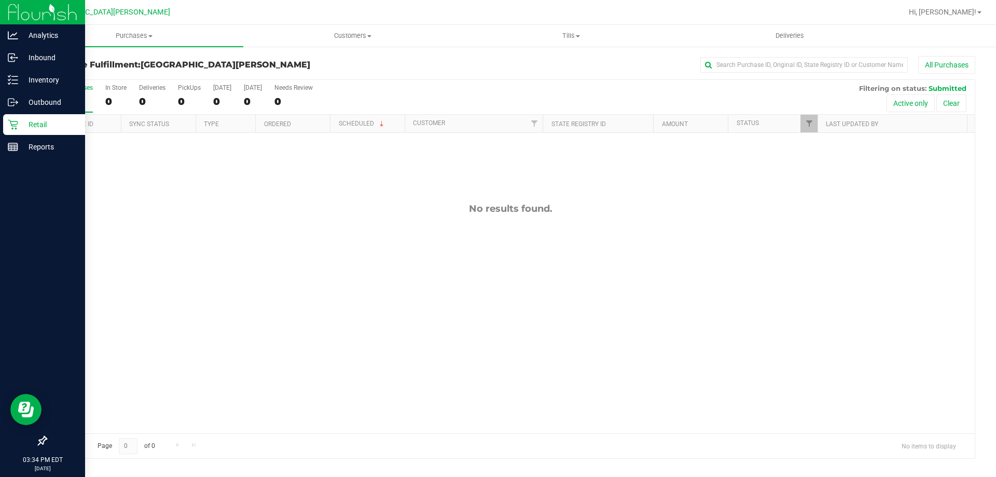
click at [23, 128] on p "Retail" at bounding box center [49, 124] width 62 height 12
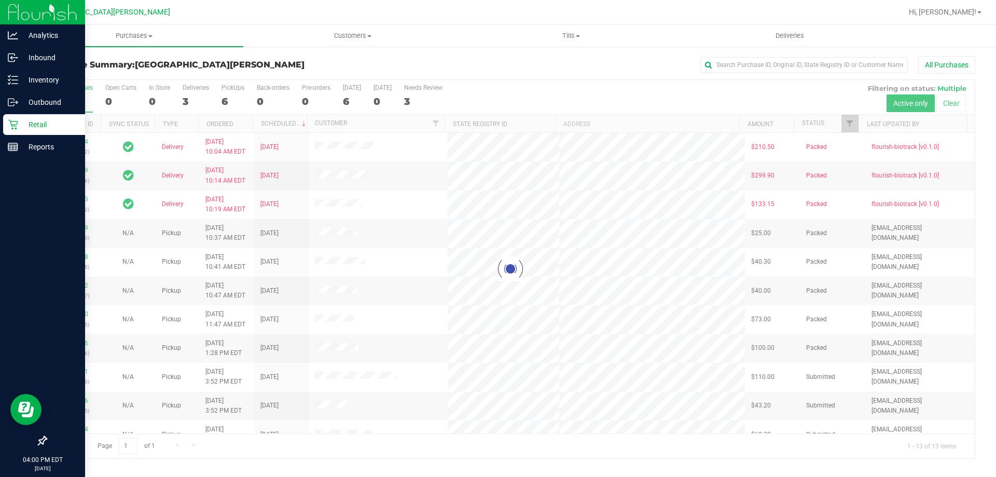
click at [20, 129] on p "Retail" at bounding box center [49, 124] width 62 height 12
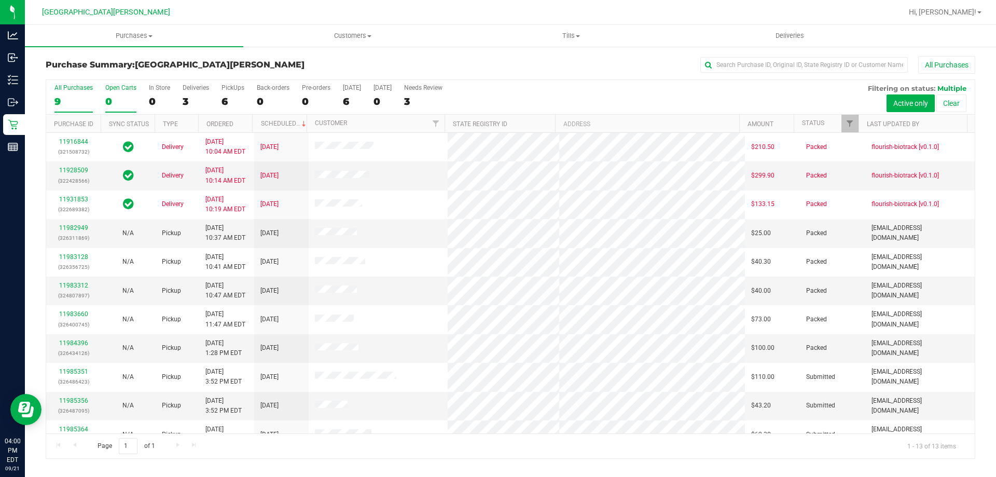
click at [117, 89] on div "Open Carts" at bounding box center [120, 87] width 31 height 7
click at [0, 0] on input "Open Carts 0" at bounding box center [0, 0] width 0 height 0
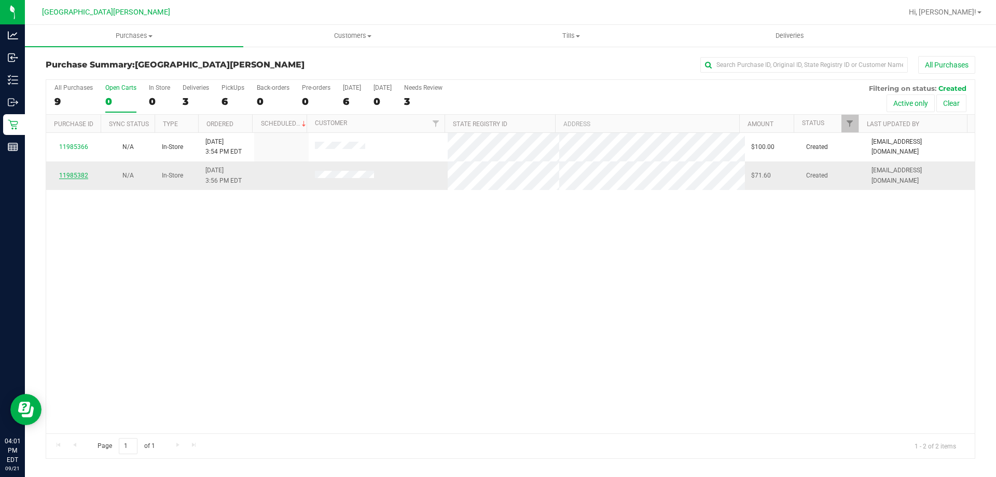
click at [80, 175] on link "11985382" at bounding box center [73, 175] width 29 height 7
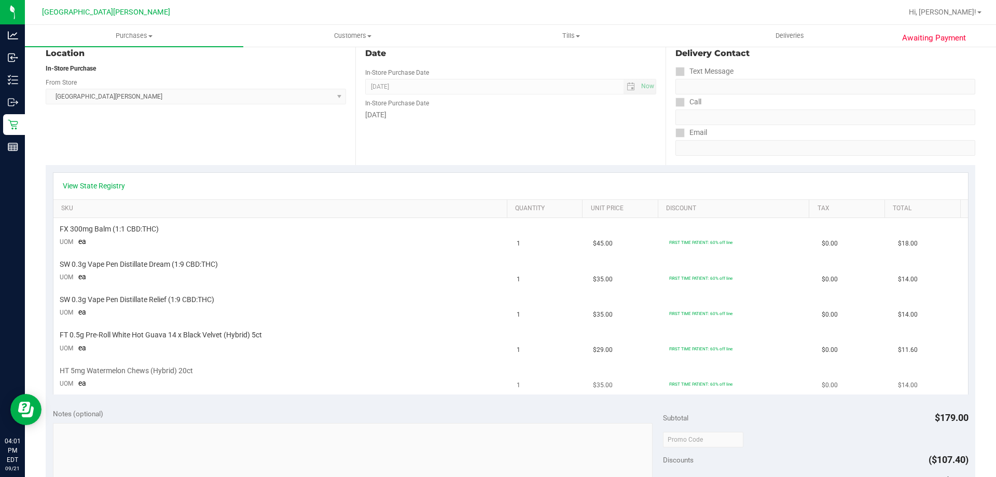
scroll to position [156, 0]
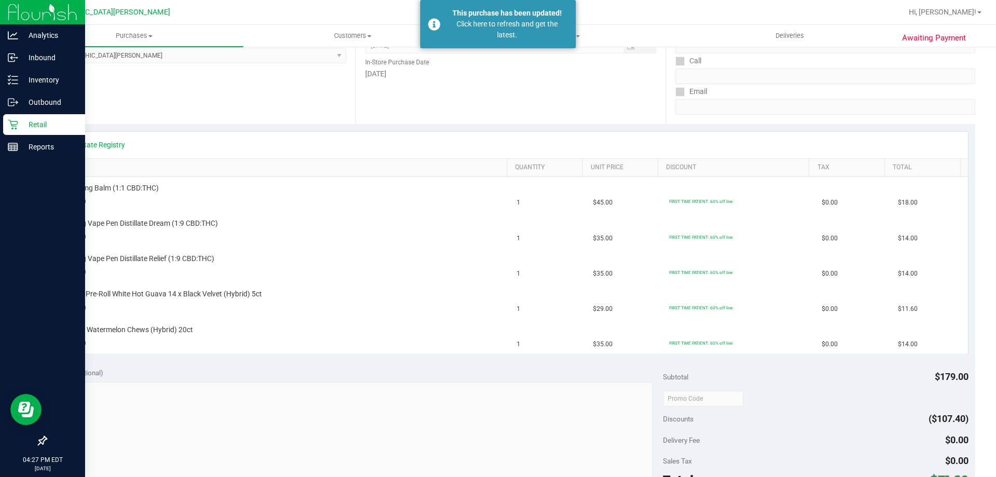
click at [53, 127] on p "Retail" at bounding box center [49, 124] width 62 height 12
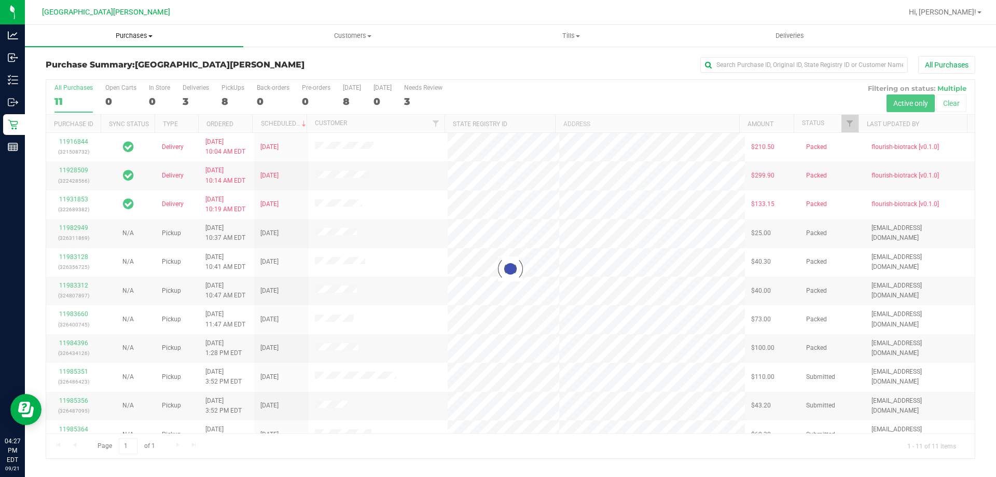
click at [141, 38] on span "Purchases" at bounding box center [134, 35] width 218 height 9
click at [104, 77] on li "Fulfillment" at bounding box center [134, 75] width 218 height 12
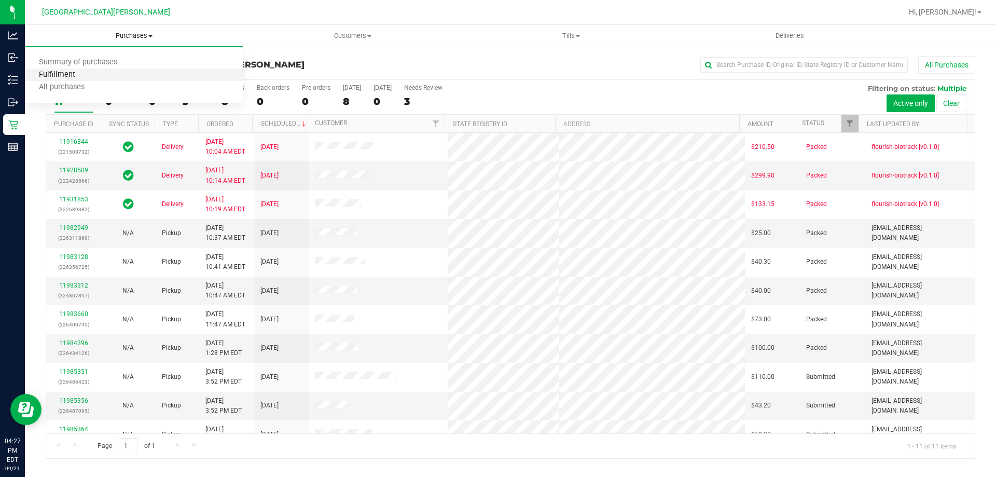
click at [61, 72] on span "Fulfillment" at bounding box center [57, 75] width 64 height 9
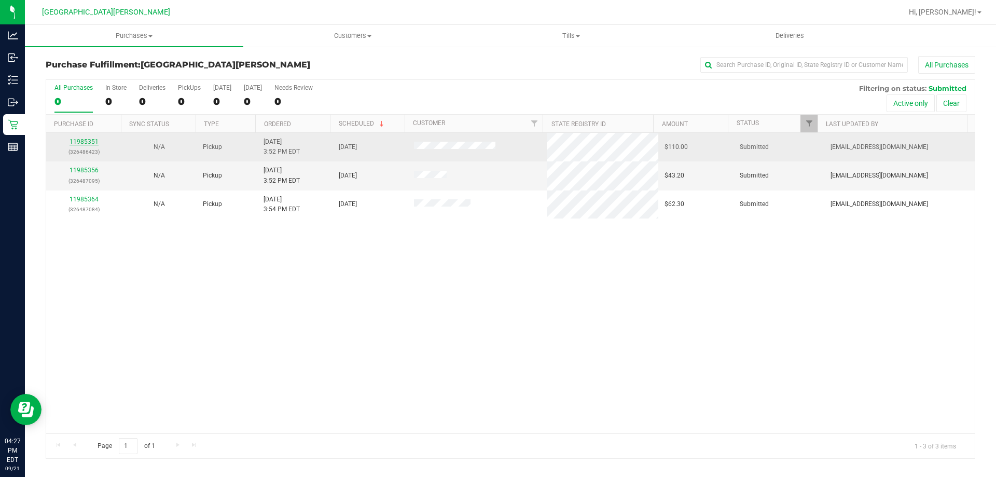
click at [88, 140] on link "11985351" at bounding box center [84, 141] width 29 height 7
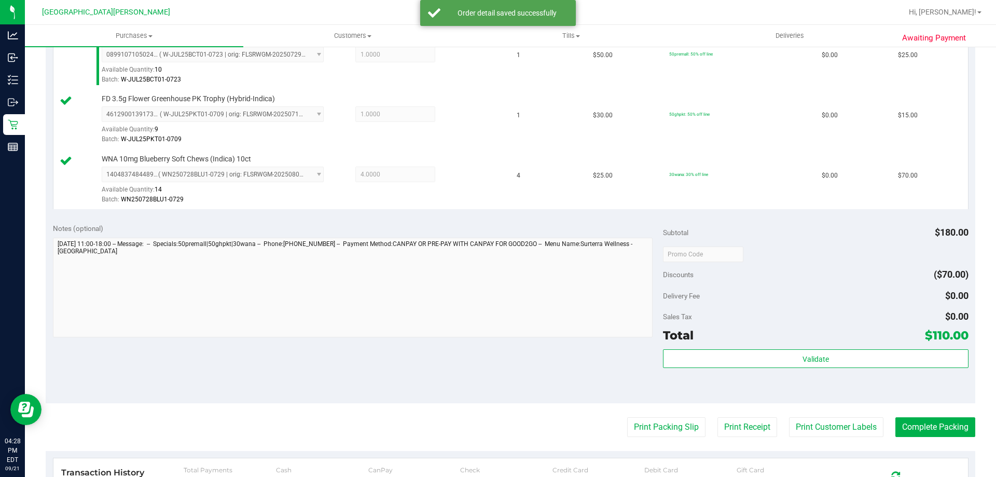
scroll to position [363, 0]
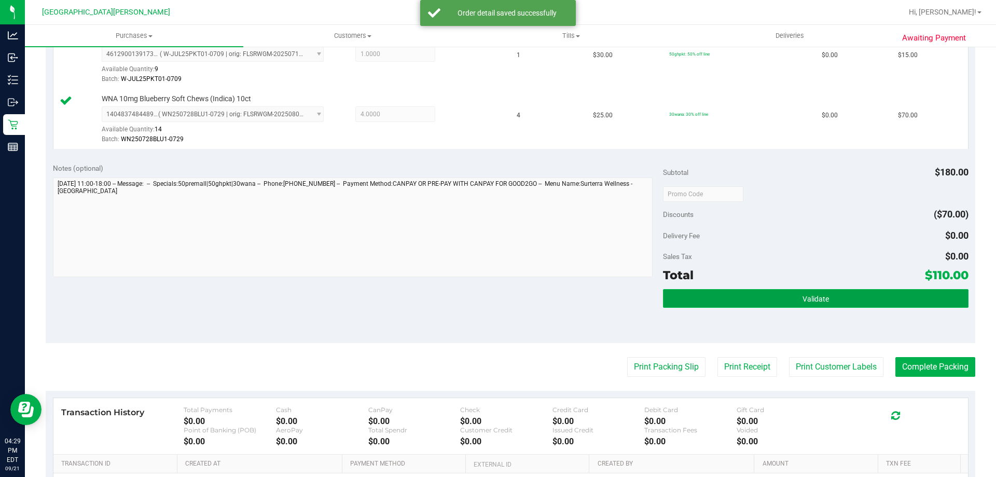
click at [803, 297] on span "Validate" at bounding box center [815, 299] width 26 height 8
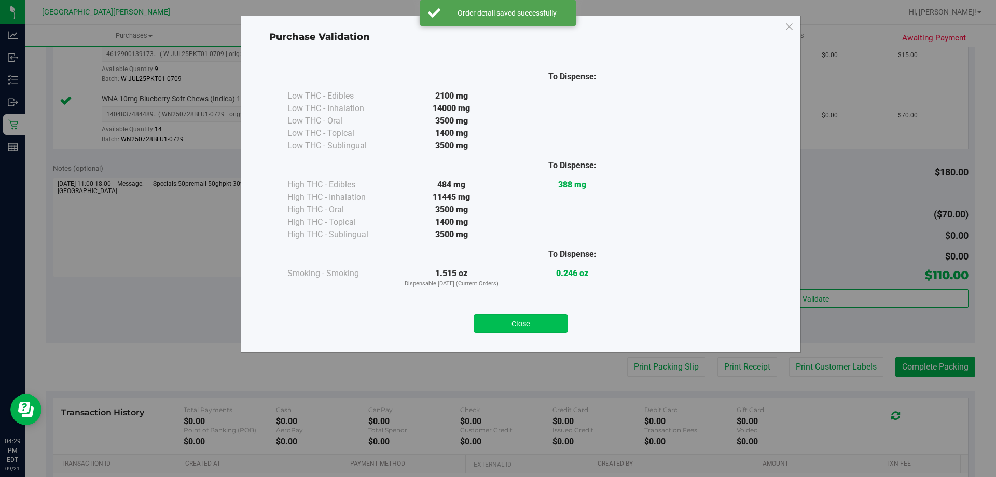
click at [539, 321] on button "Close" at bounding box center [521, 323] width 94 height 19
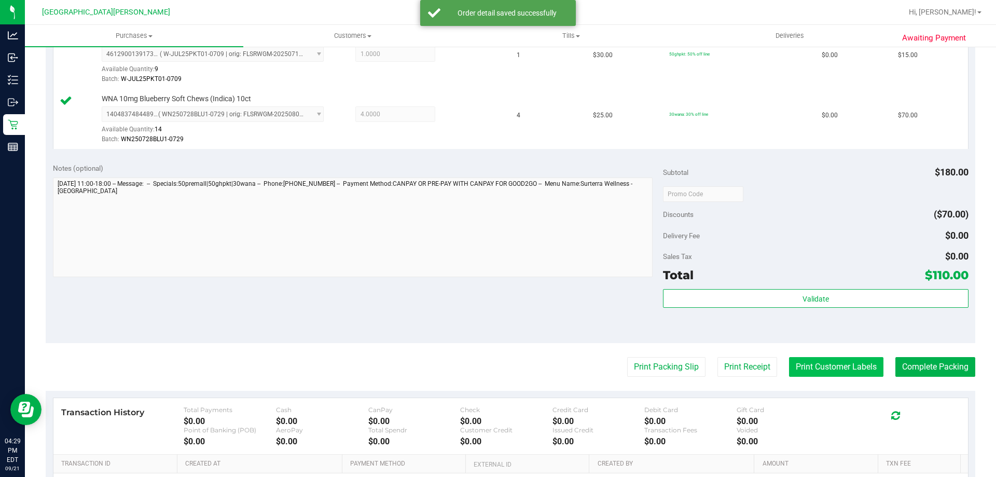
click at [834, 374] on button "Print Customer Labels" at bounding box center [836, 367] width 94 height 20
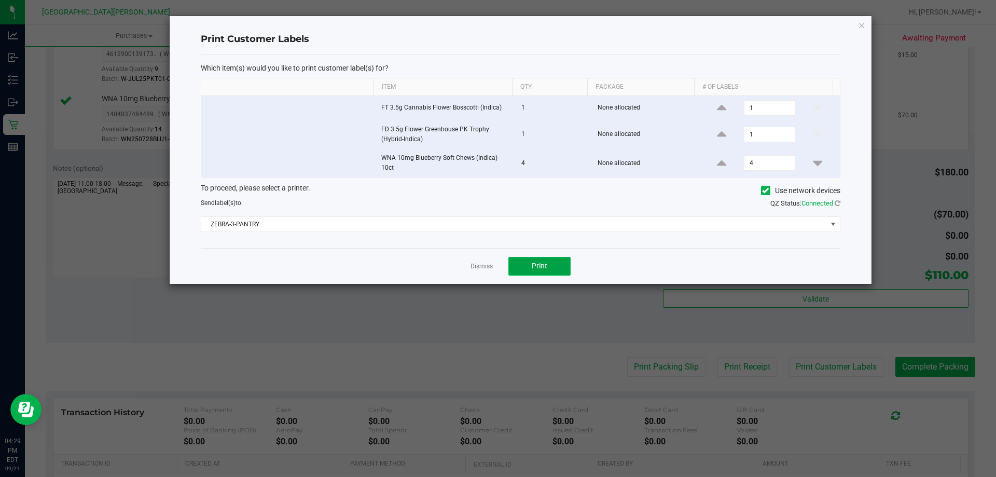
click at [562, 263] on button "Print" at bounding box center [539, 266] width 62 height 19
click at [489, 265] on link "Dismiss" at bounding box center [481, 266] width 22 height 9
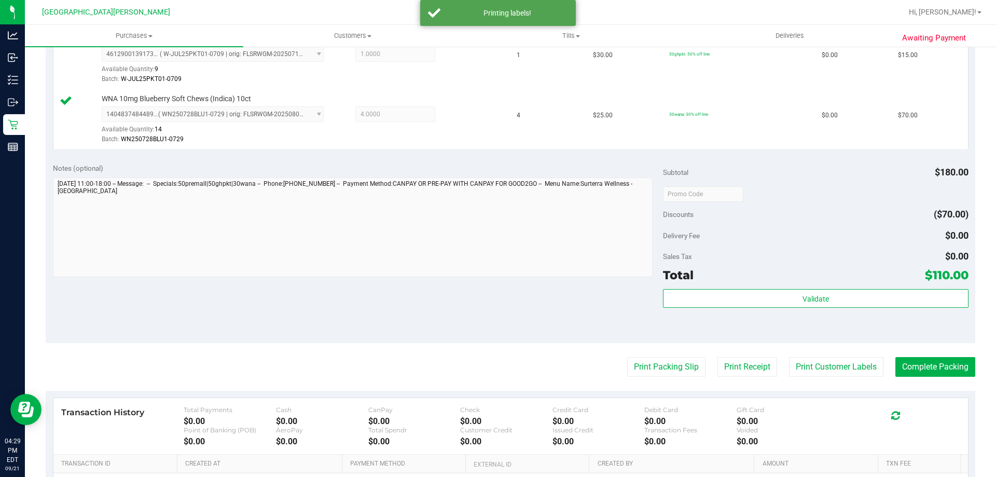
click at [917, 378] on purchase-details "Back Edit Purchase Cancel Purchase View Profile # 11985351 BioTrack ID: - Submi…" at bounding box center [510, 139] width 929 height 892
click at [927, 354] on purchase-details "Back Edit Purchase Cancel Purchase View Profile # 11985351 BioTrack ID: - Submi…" at bounding box center [510, 139] width 929 height 892
click at [927, 366] on button "Complete Packing" at bounding box center [935, 367] width 80 height 20
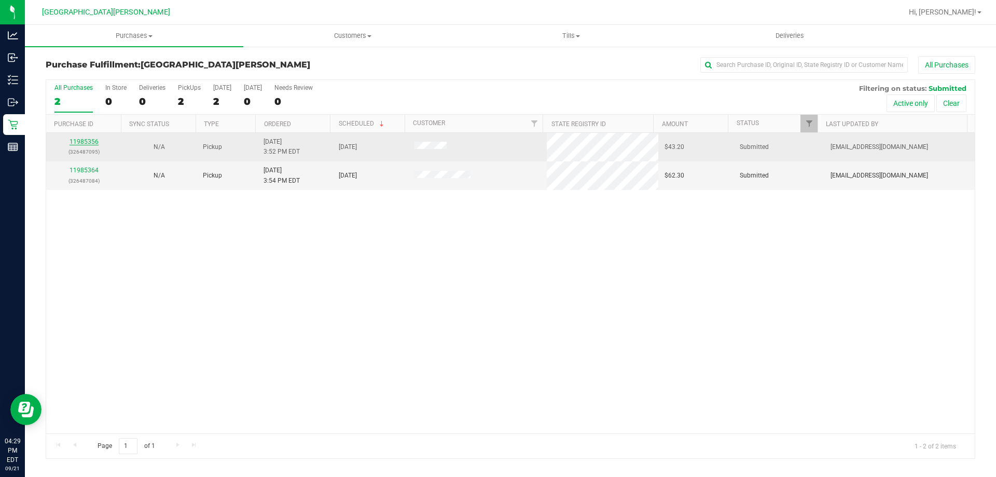
click at [90, 141] on link "11985356" at bounding box center [84, 141] width 29 height 7
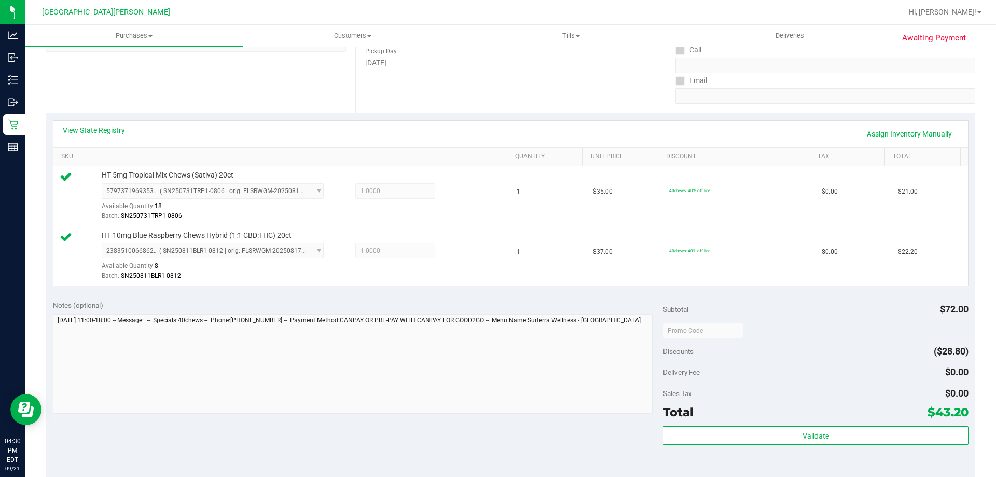
scroll to position [207, 0]
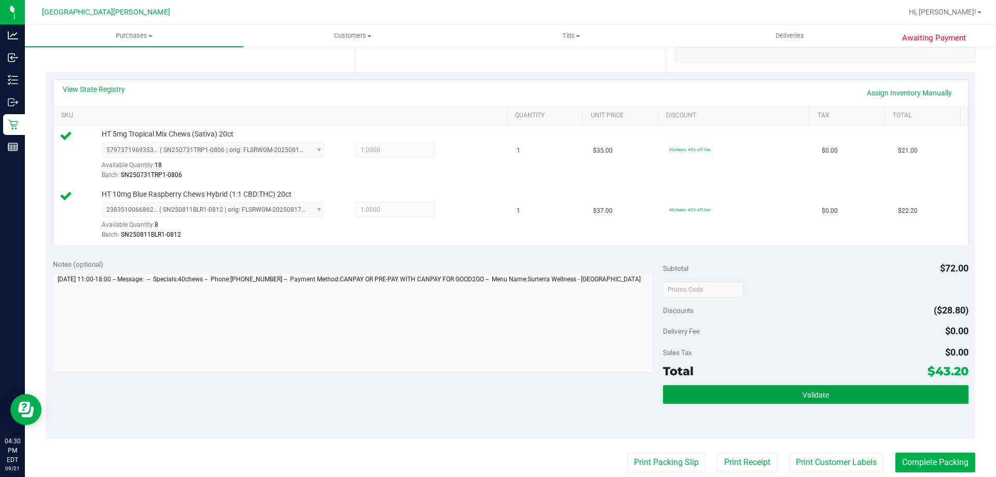
click at [812, 399] on button "Validate" at bounding box center [815, 394] width 305 height 19
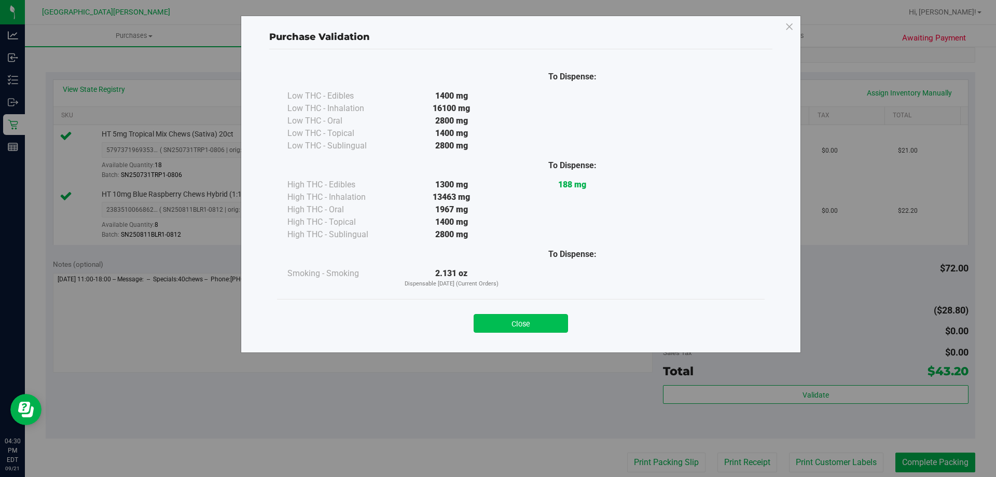
click at [524, 314] on button "Close" at bounding box center [521, 323] width 94 height 19
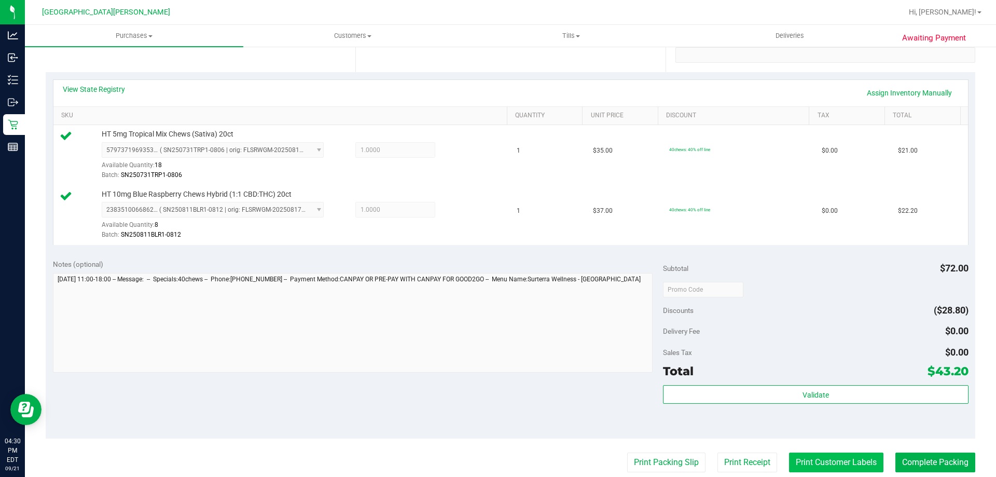
click at [834, 462] on button "Print Customer Labels" at bounding box center [836, 462] width 94 height 20
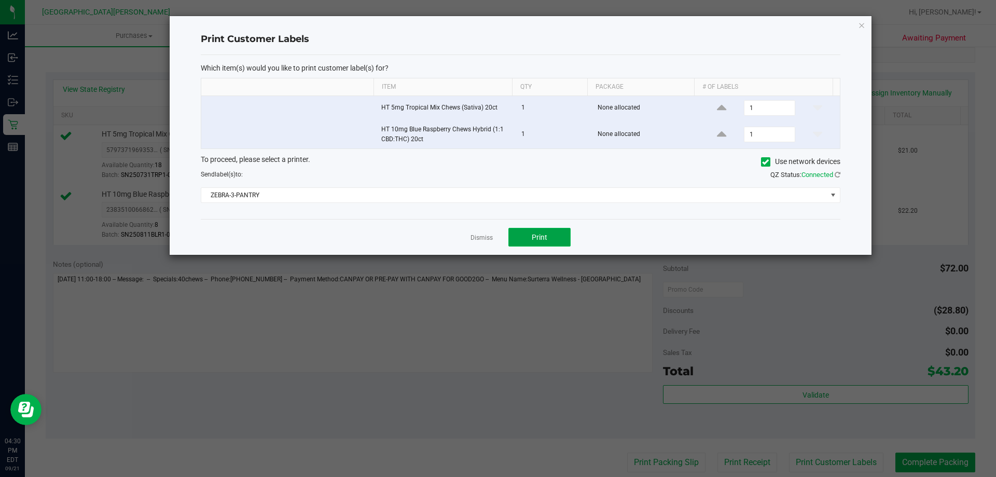
click at [548, 246] on button "Print" at bounding box center [539, 237] width 62 height 19
click at [488, 239] on link "Dismiss" at bounding box center [481, 237] width 22 height 9
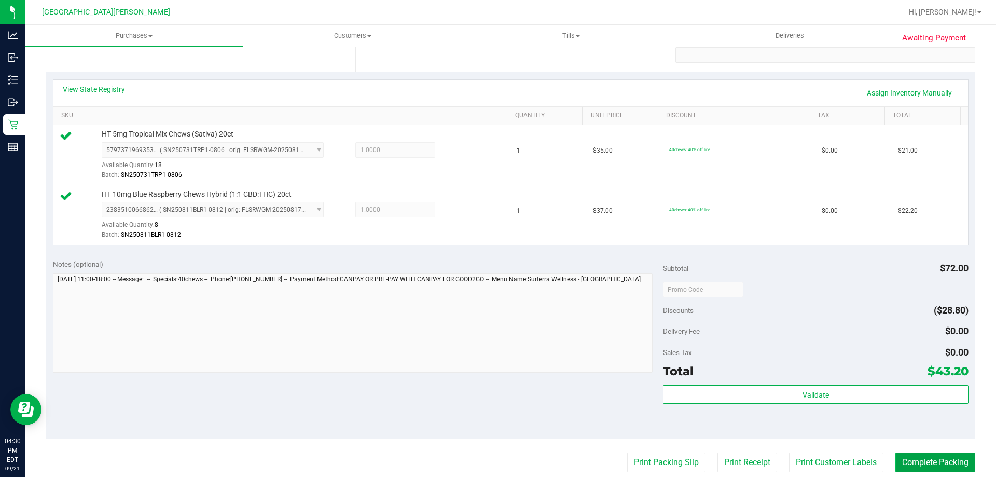
click at [937, 459] on button "Complete Packing" at bounding box center [935, 462] width 80 height 20
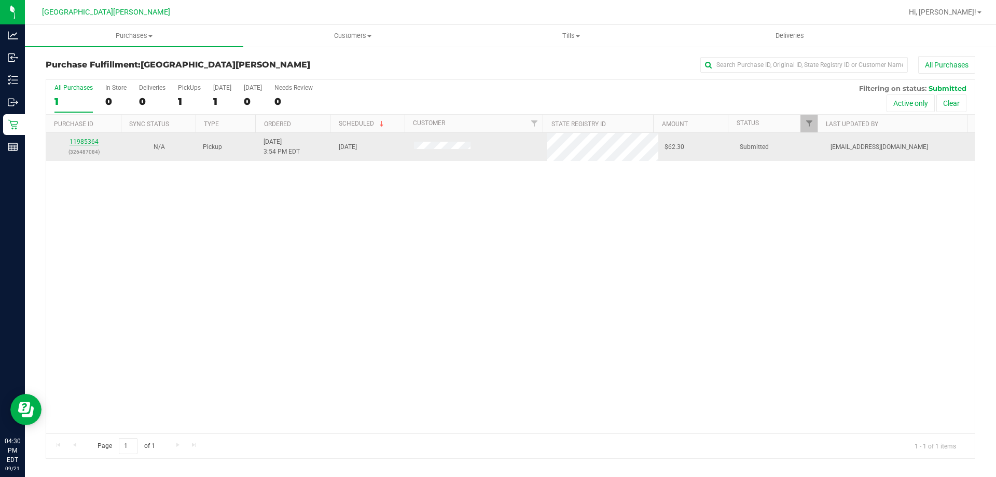
click at [78, 143] on link "11985364" at bounding box center [84, 141] width 29 height 7
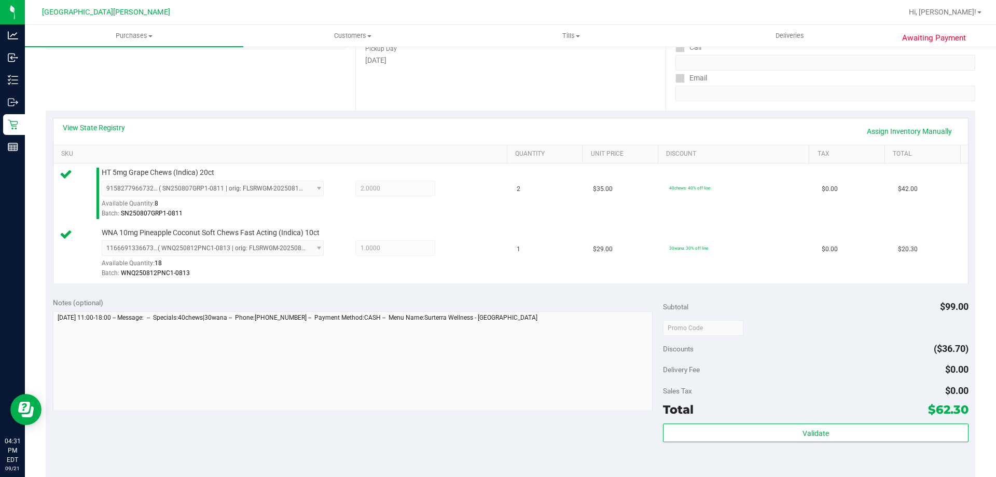
scroll to position [259, 0]
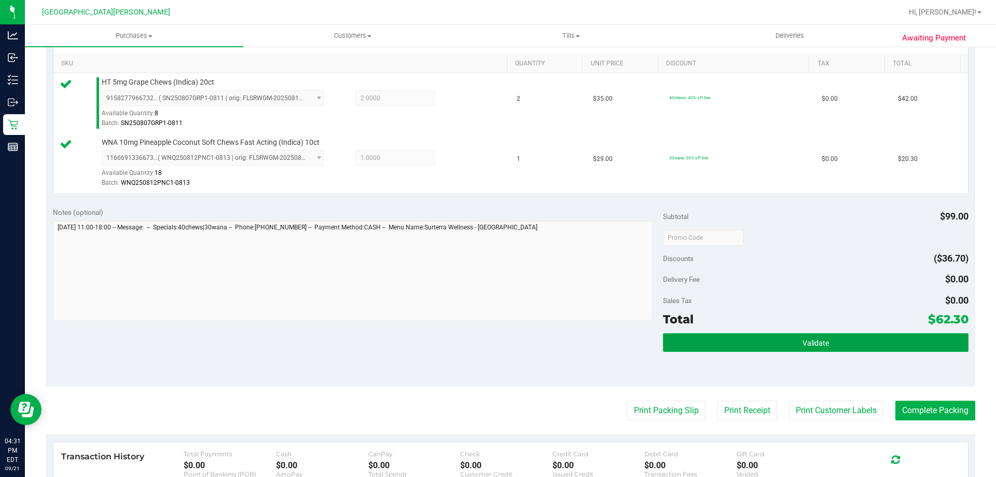
click at [802, 340] on span "Validate" at bounding box center [815, 343] width 26 height 8
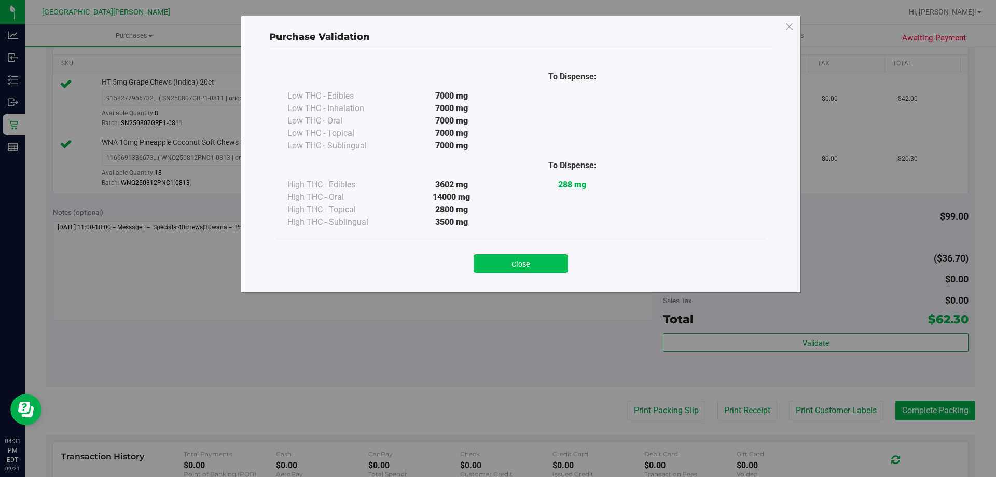
click at [530, 255] on button "Close" at bounding box center [521, 263] width 94 height 19
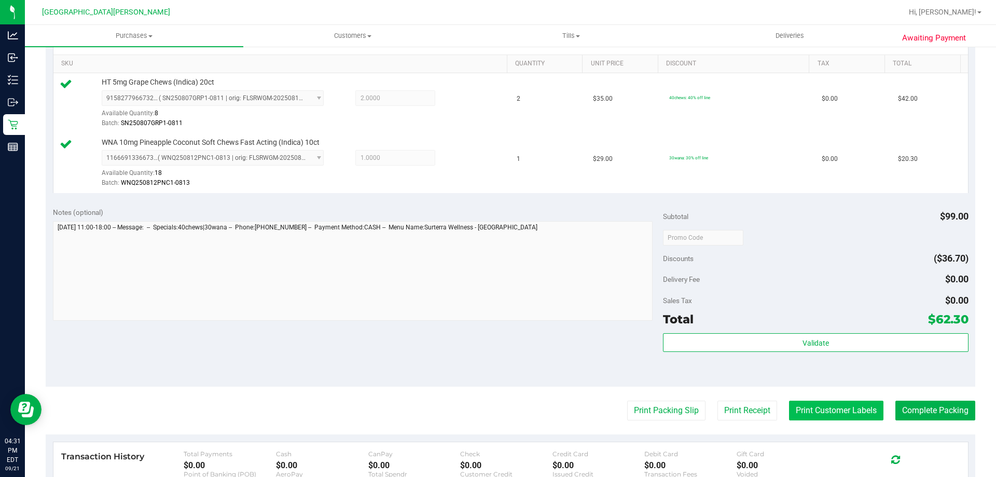
click at [830, 406] on button "Print Customer Labels" at bounding box center [836, 410] width 94 height 20
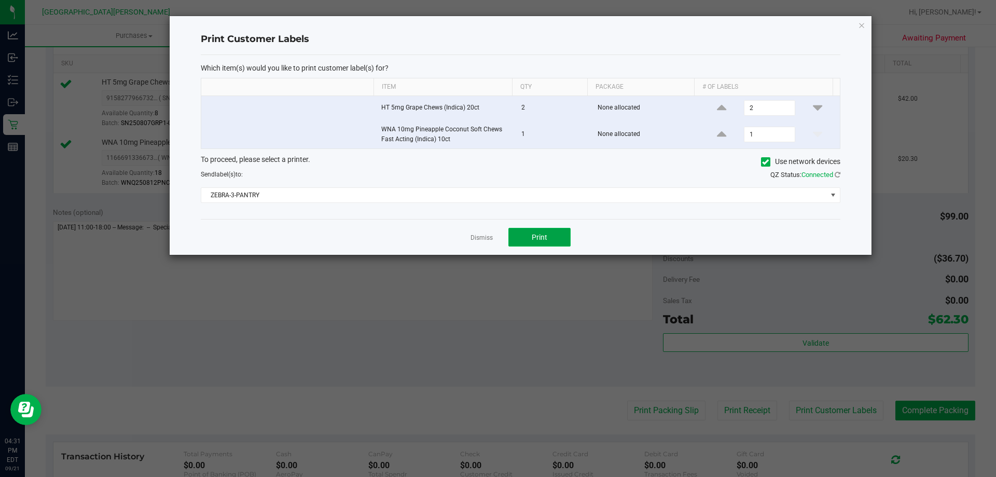
click at [539, 235] on span "Print" at bounding box center [540, 237] width 16 height 8
click at [490, 237] on link "Dismiss" at bounding box center [481, 237] width 22 height 9
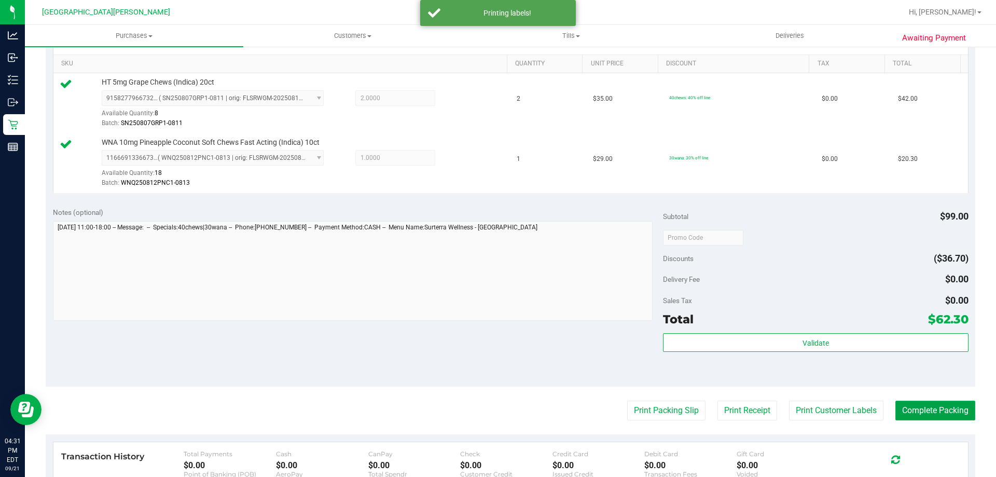
click at [923, 408] on button "Complete Packing" at bounding box center [935, 410] width 80 height 20
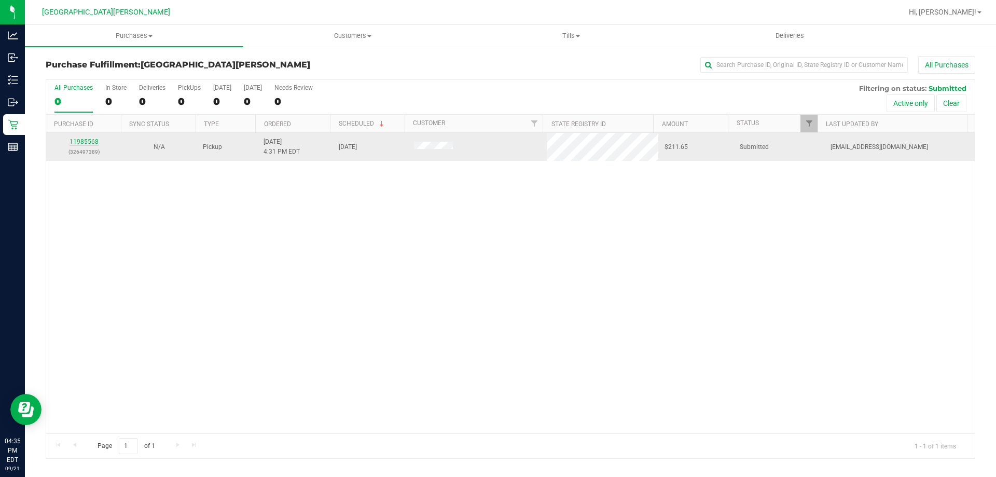
click at [87, 143] on link "11985568" at bounding box center [84, 141] width 29 height 7
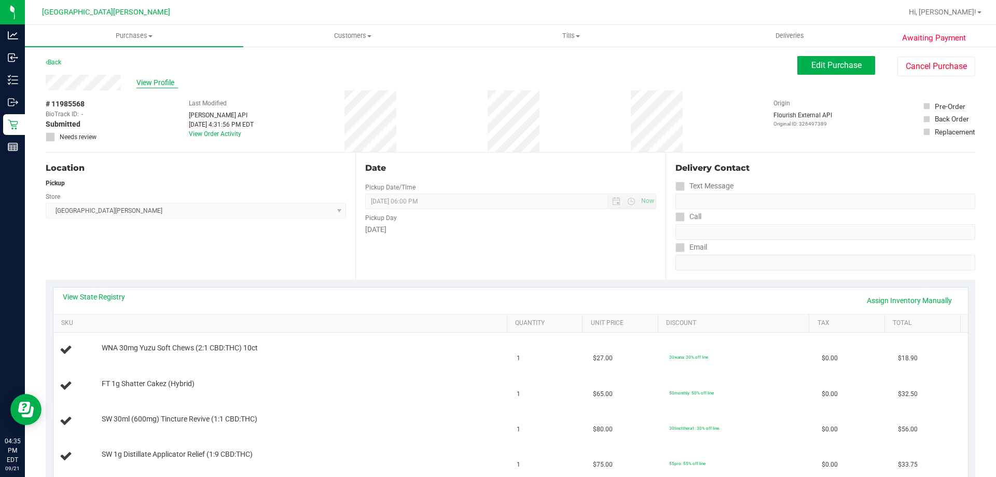
click at [146, 81] on span "View Profile" at bounding box center [156, 82] width 41 height 11
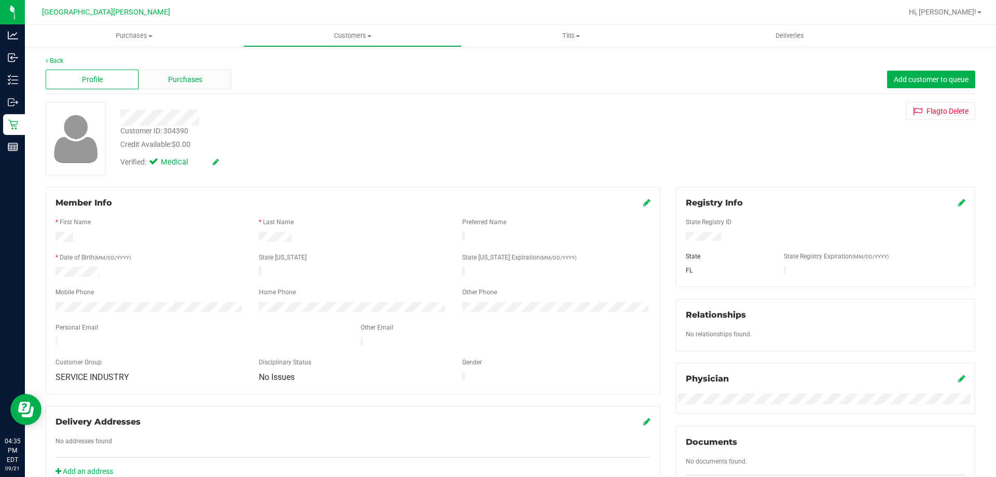
click at [185, 80] on span "Purchases" at bounding box center [185, 79] width 34 height 11
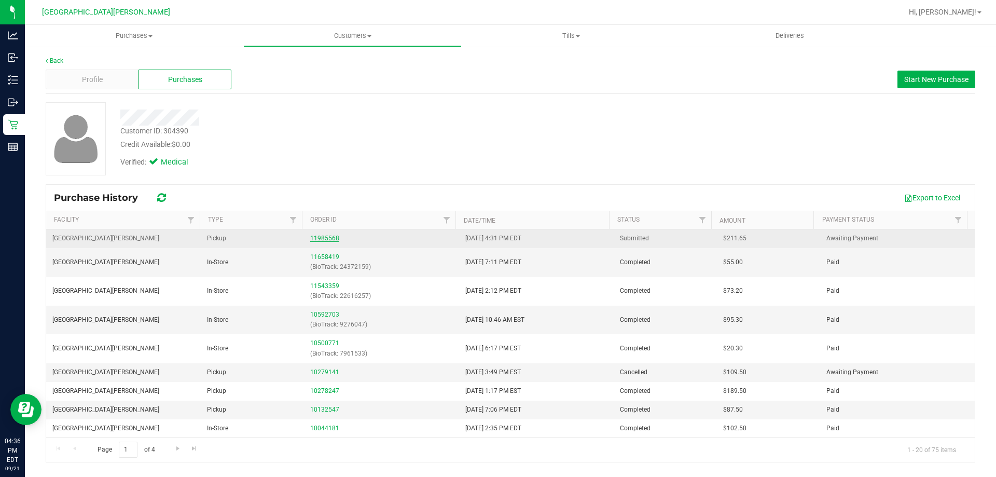
click at [325, 241] on link "11985568" at bounding box center [324, 237] width 29 height 7
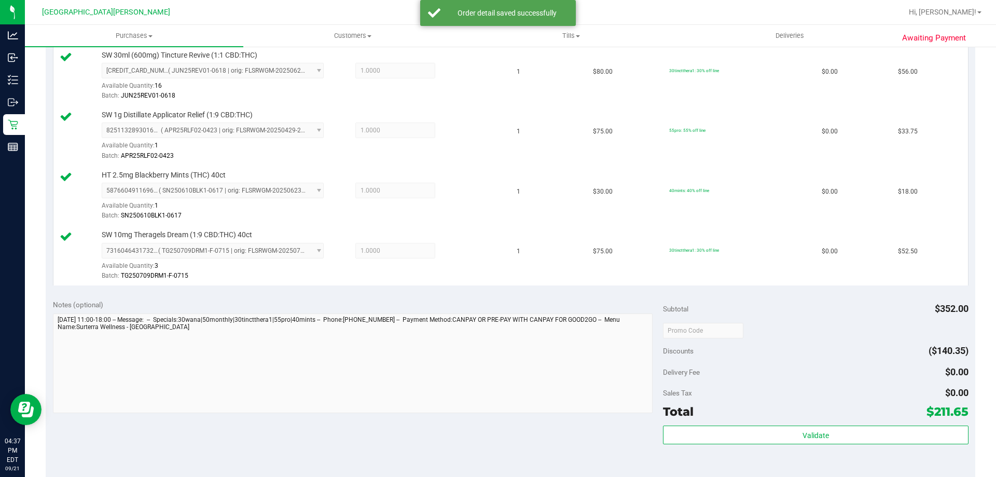
scroll to position [415, 0]
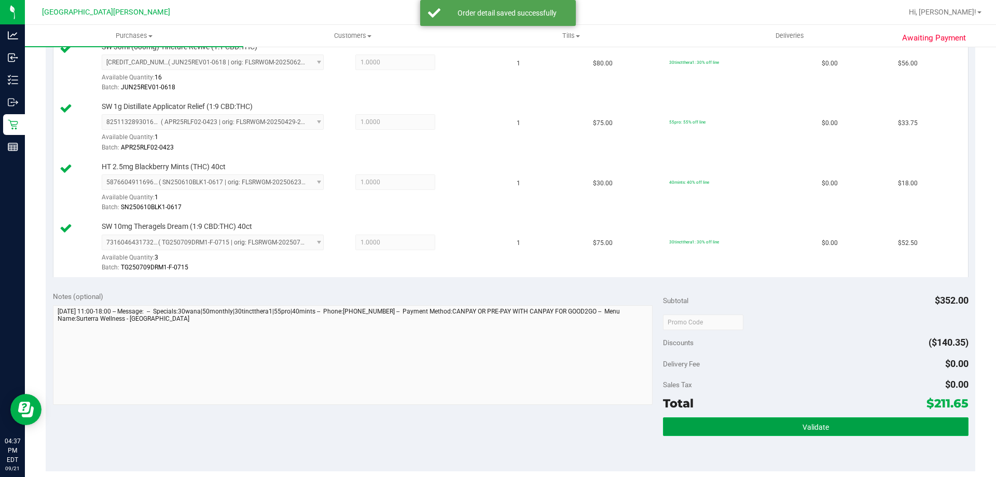
click at [769, 427] on button "Validate" at bounding box center [815, 426] width 305 height 19
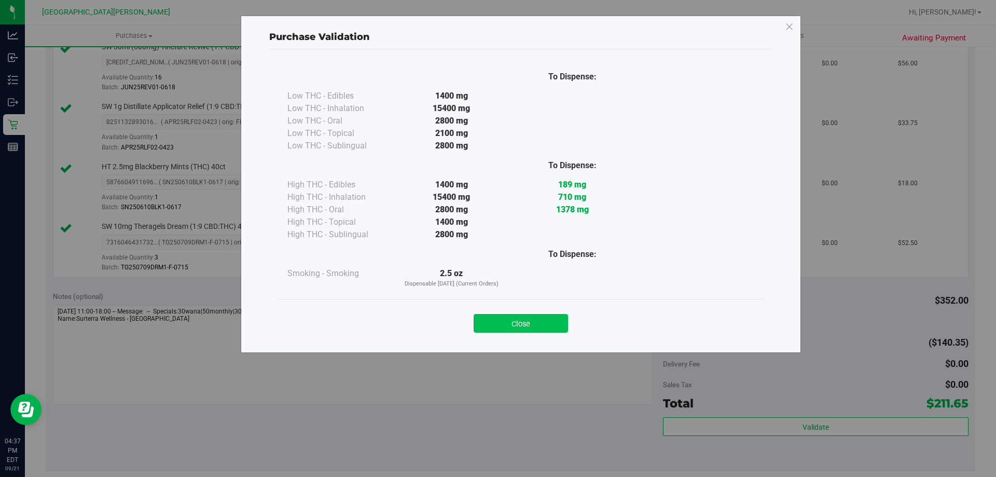
click at [526, 318] on button "Close" at bounding box center [521, 323] width 94 height 19
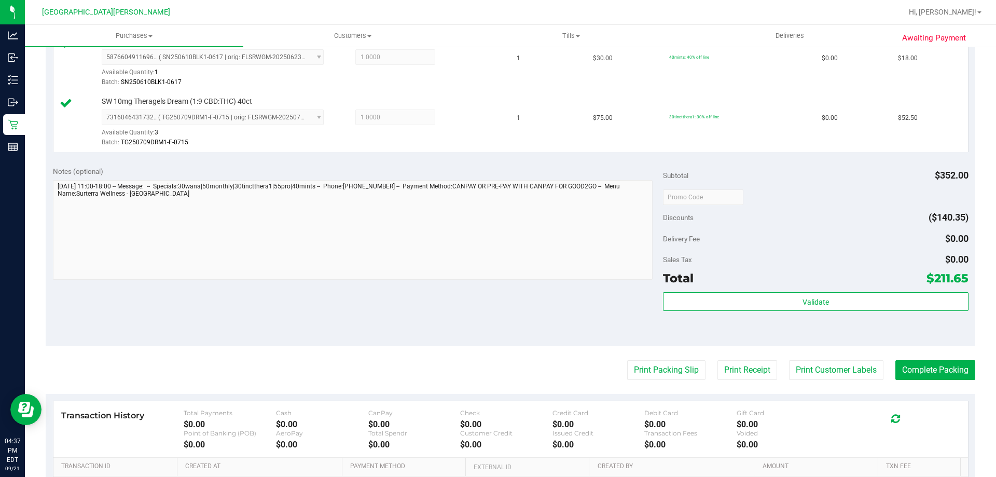
scroll to position [671, 0]
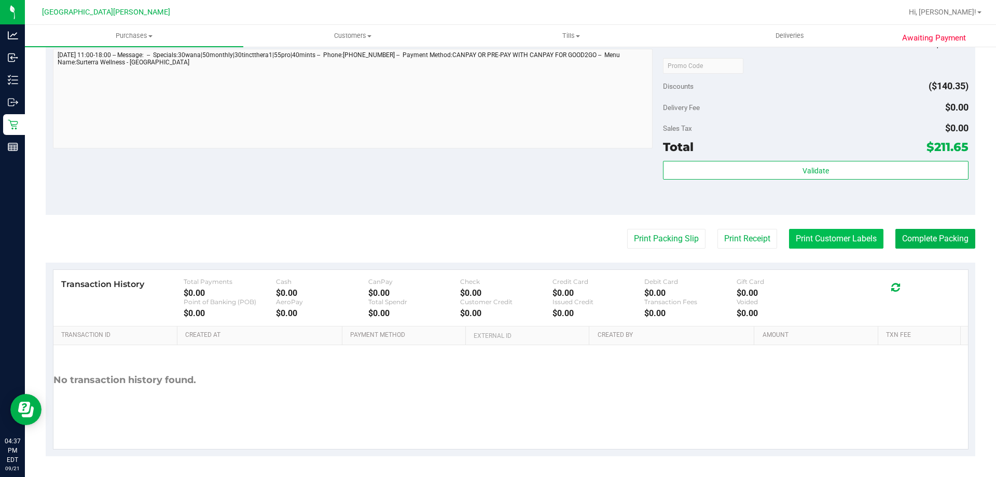
click at [822, 238] on button "Print Customer Labels" at bounding box center [836, 239] width 94 height 20
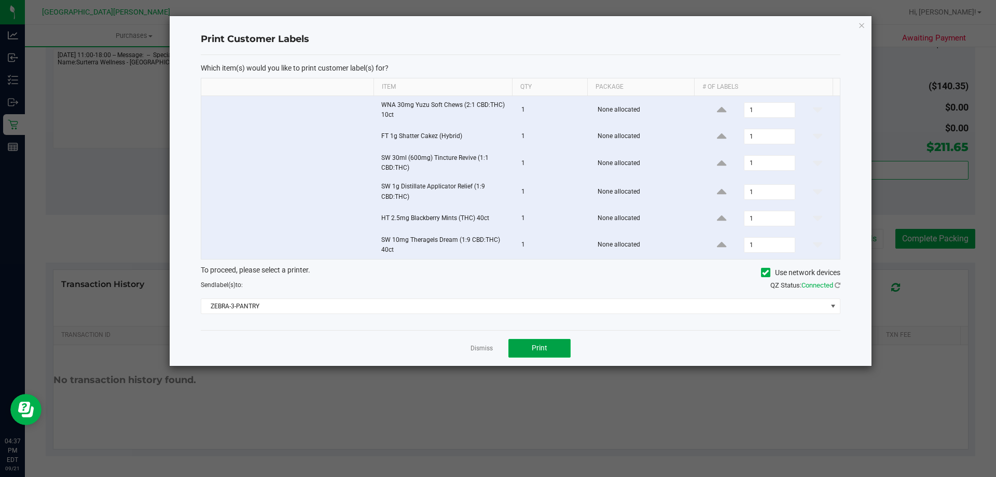
click at [534, 346] on span "Print" at bounding box center [540, 347] width 16 height 8
click at [481, 349] on link "Dismiss" at bounding box center [481, 348] width 22 height 9
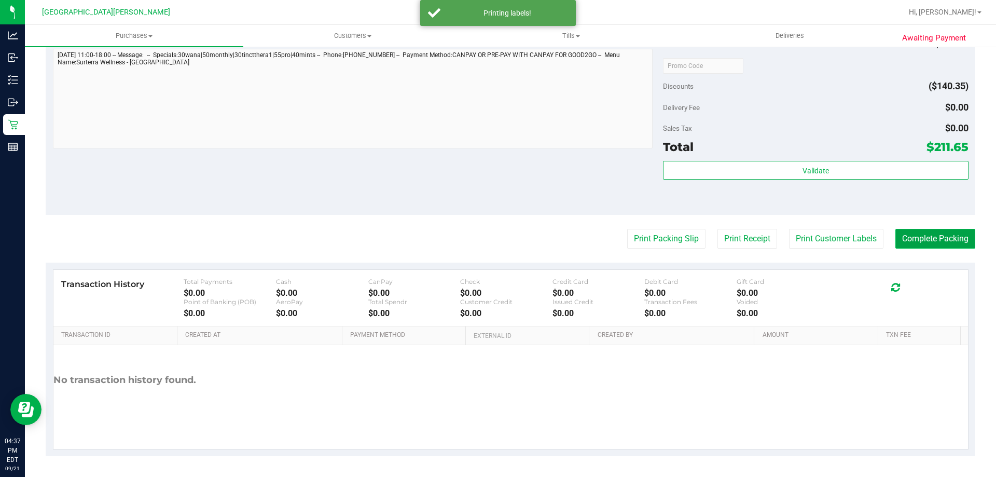
click at [949, 240] on button "Complete Packing" at bounding box center [935, 239] width 80 height 20
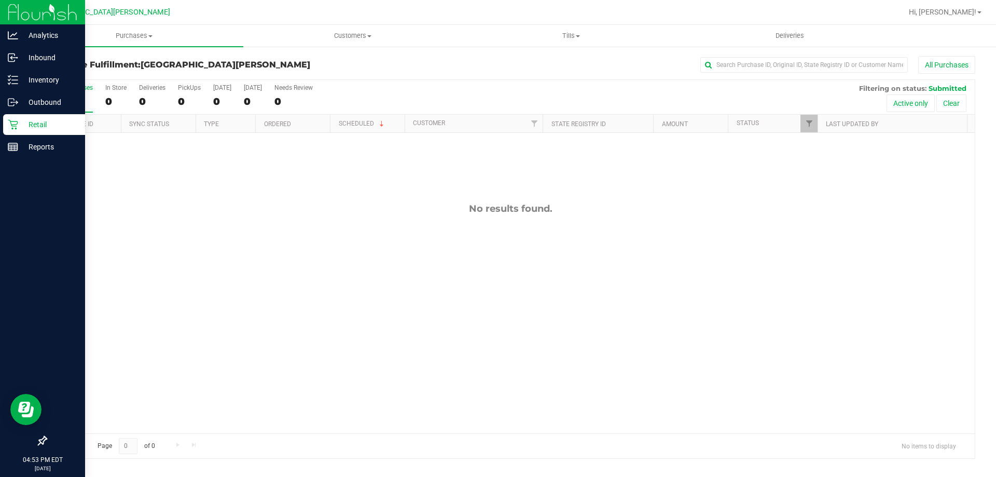
click at [48, 125] on p "Retail" at bounding box center [49, 124] width 62 height 12
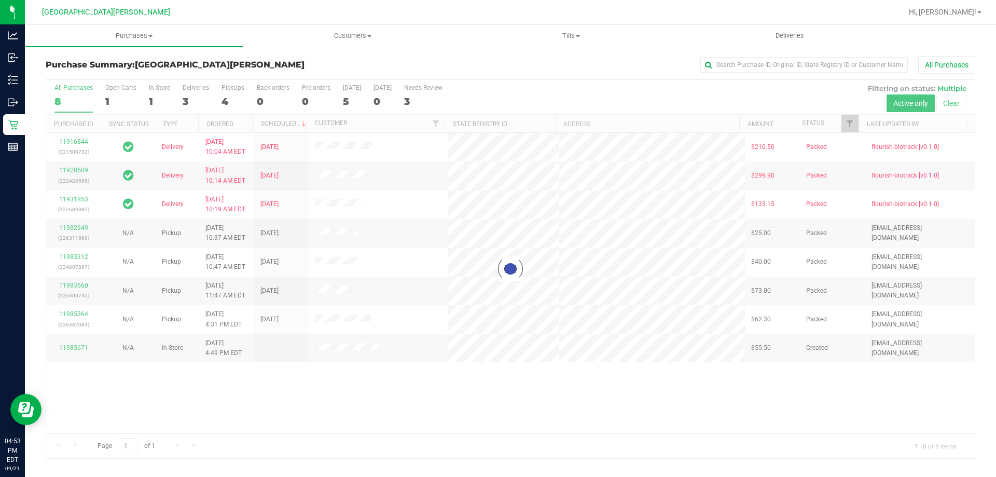
click at [108, 104] on div at bounding box center [510, 269] width 928 height 378
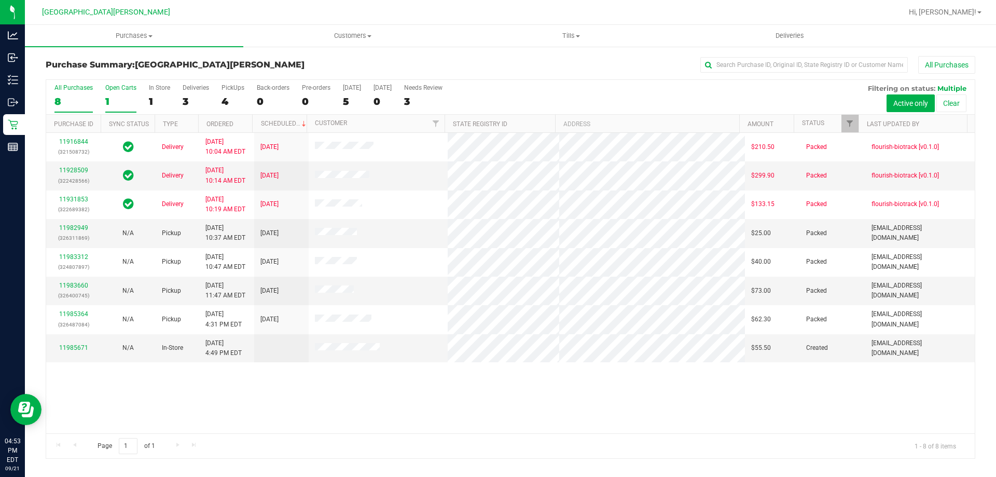
click at [110, 103] on div "1" at bounding box center [120, 101] width 31 height 12
click at [0, 0] on input "Open Carts 1" at bounding box center [0, 0] width 0 height 0
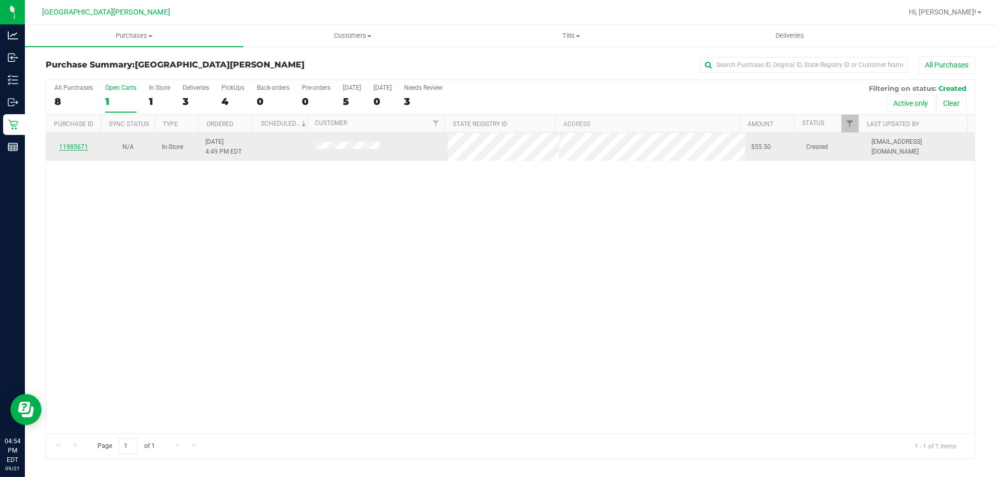
click at [74, 144] on link "11985671" at bounding box center [73, 146] width 29 height 7
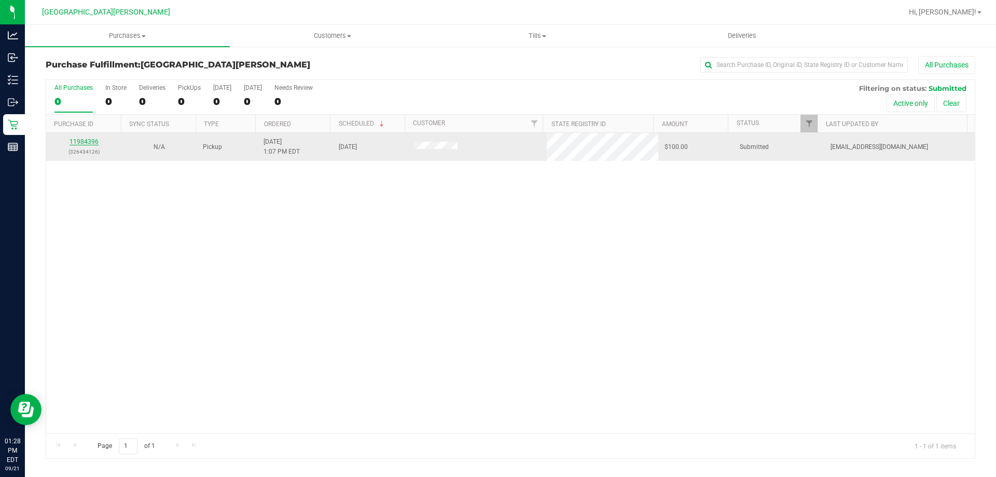
click at [89, 141] on link "11984396" at bounding box center [84, 141] width 29 height 7
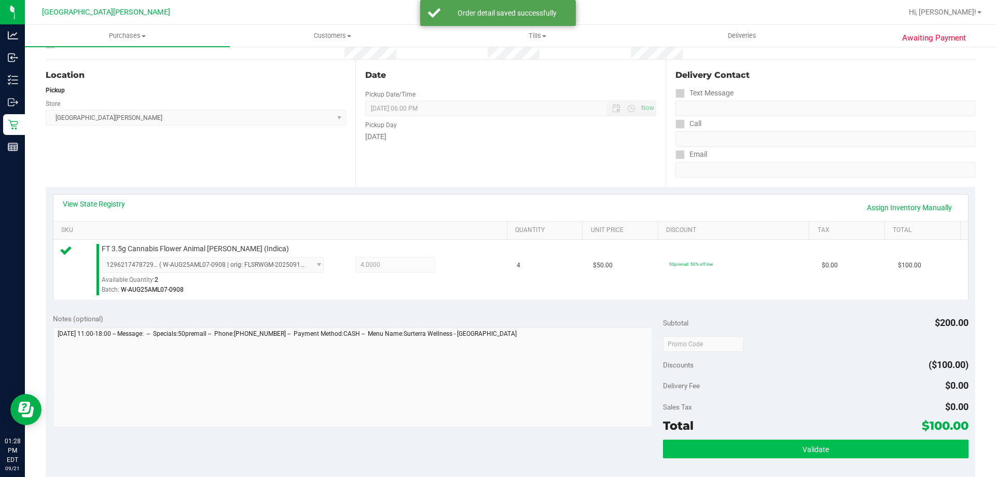
scroll to position [207, 0]
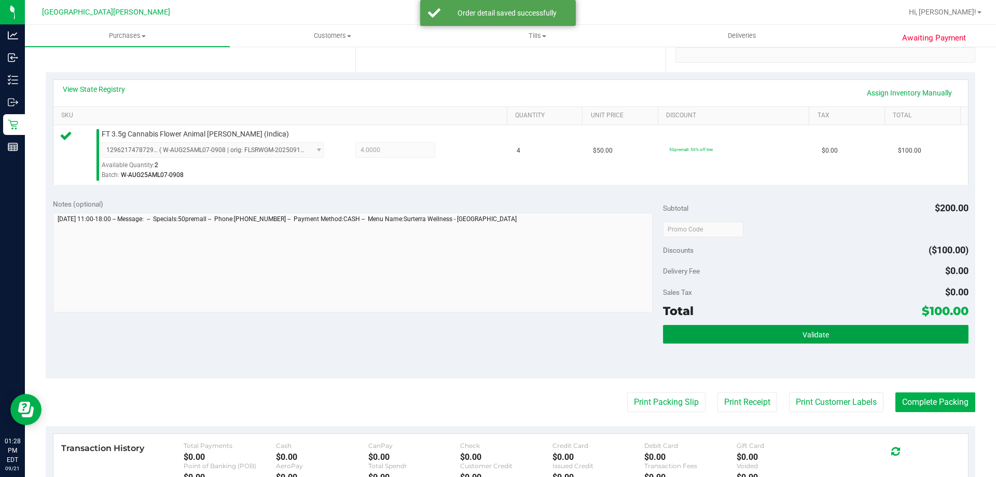
click at [779, 341] on button "Validate" at bounding box center [815, 334] width 305 height 19
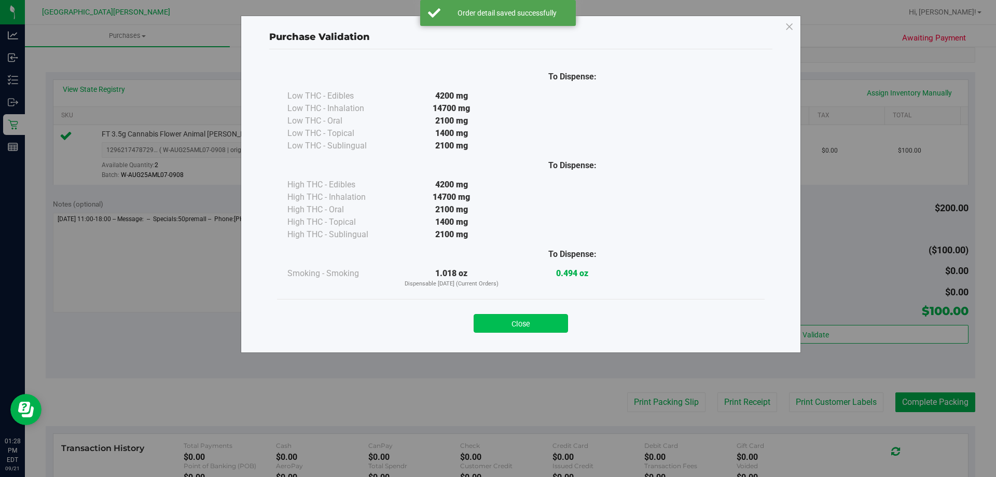
click at [541, 320] on button "Close" at bounding box center [521, 323] width 94 height 19
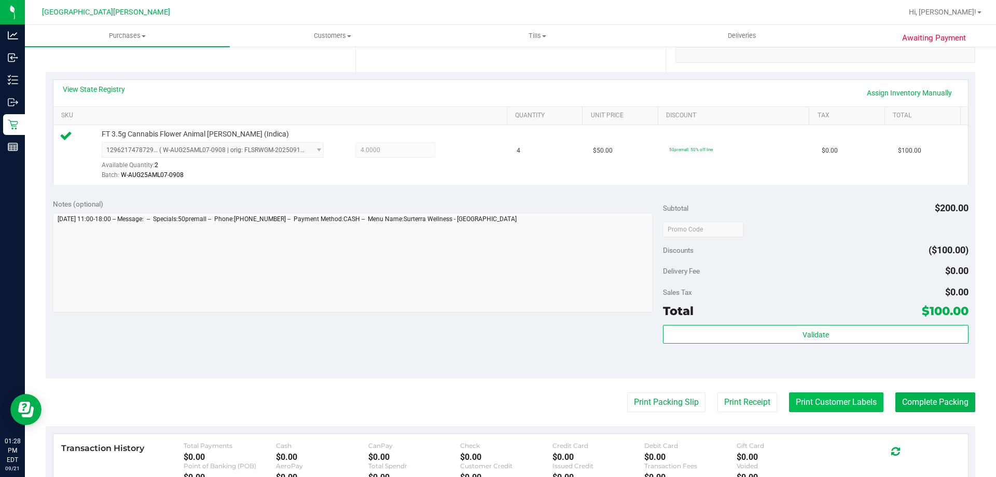
click at [789, 394] on button "Print Customer Labels" at bounding box center [836, 402] width 94 height 20
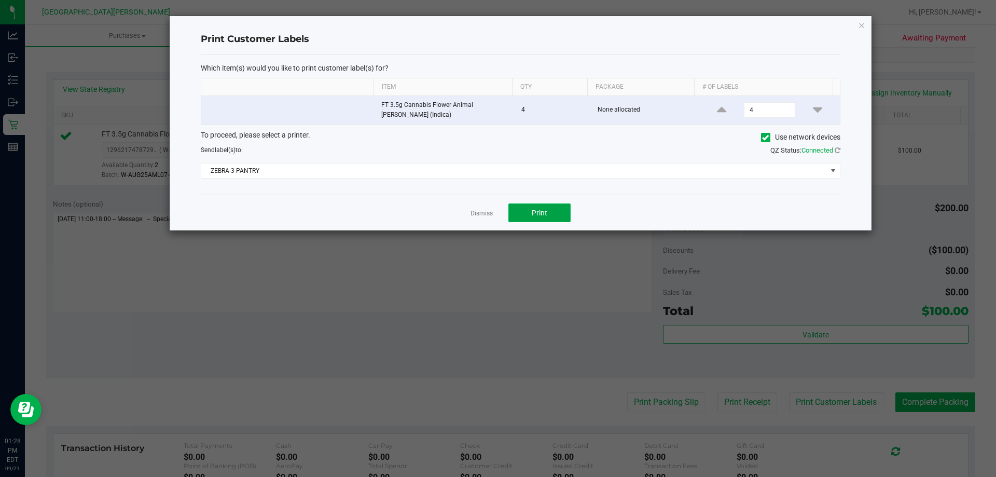
click at [518, 207] on button "Print" at bounding box center [539, 212] width 62 height 19
click at [483, 212] on link "Dismiss" at bounding box center [481, 213] width 22 height 9
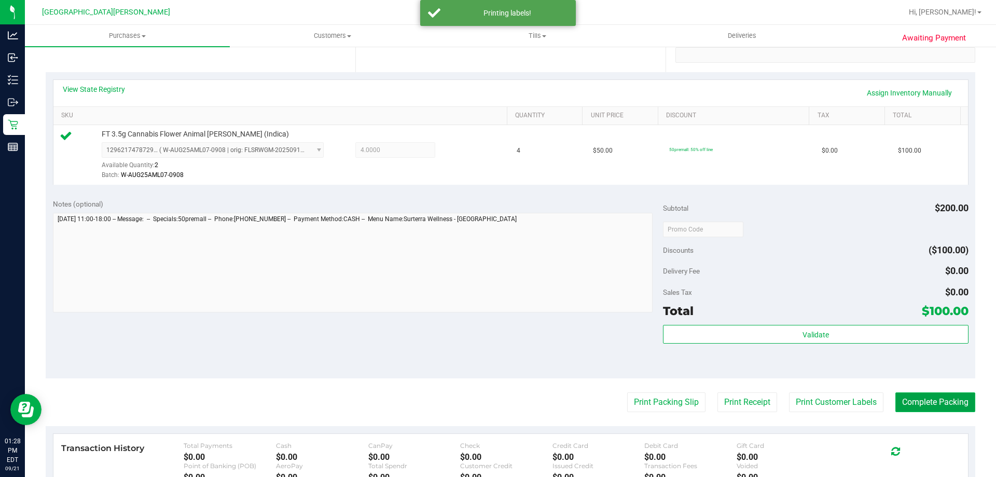
click at [927, 408] on button "Complete Packing" at bounding box center [935, 402] width 80 height 20
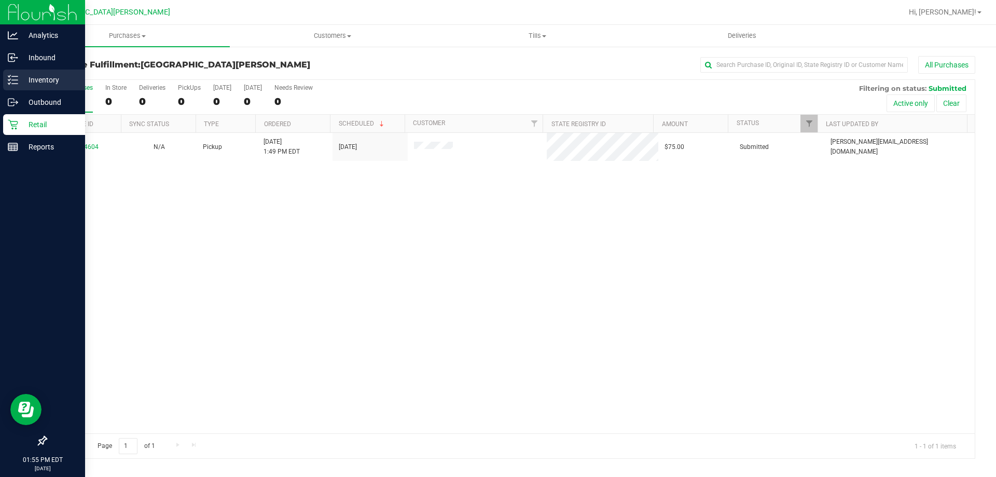
click at [43, 77] on p "Inventory" at bounding box center [49, 80] width 62 height 12
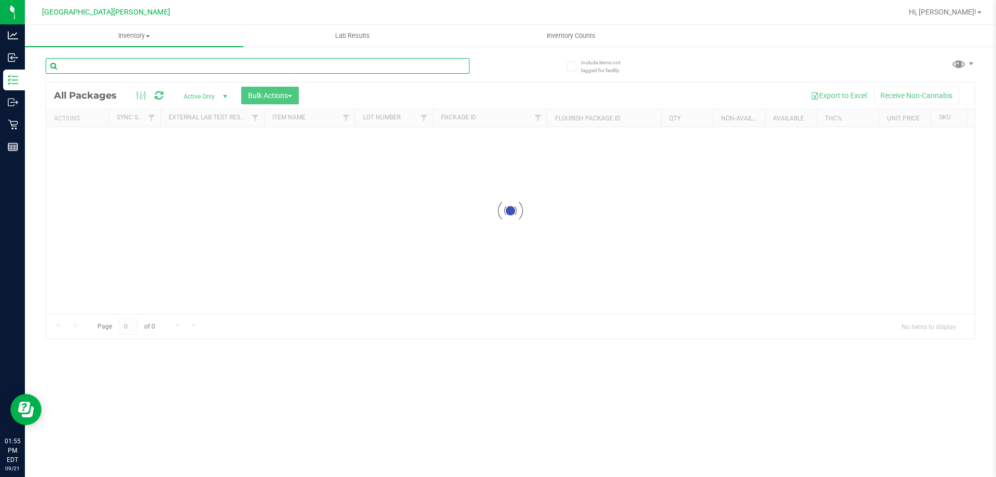
click at [140, 68] on input "text" at bounding box center [258, 66] width 424 height 16
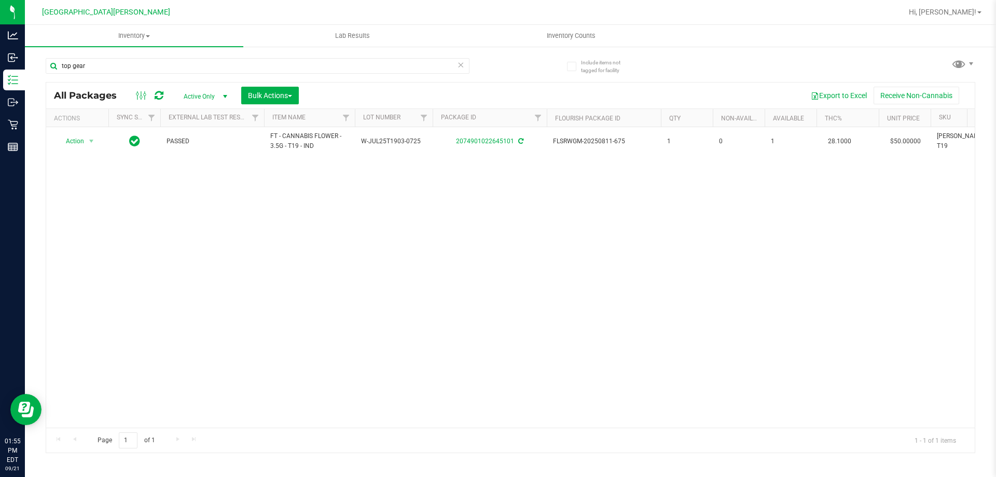
click at [365, 251] on div "Action Action Adjust qty Create package Edit attributes Global inventory Locate…" at bounding box center [510, 277] width 928 height 300
click at [108, 72] on input "top gear" at bounding box center [258, 66] width 424 height 16
click at [100, 70] on input "top gear" at bounding box center [258, 66] width 424 height 16
click at [96, 70] on input "top gear" at bounding box center [258, 66] width 424 height 16
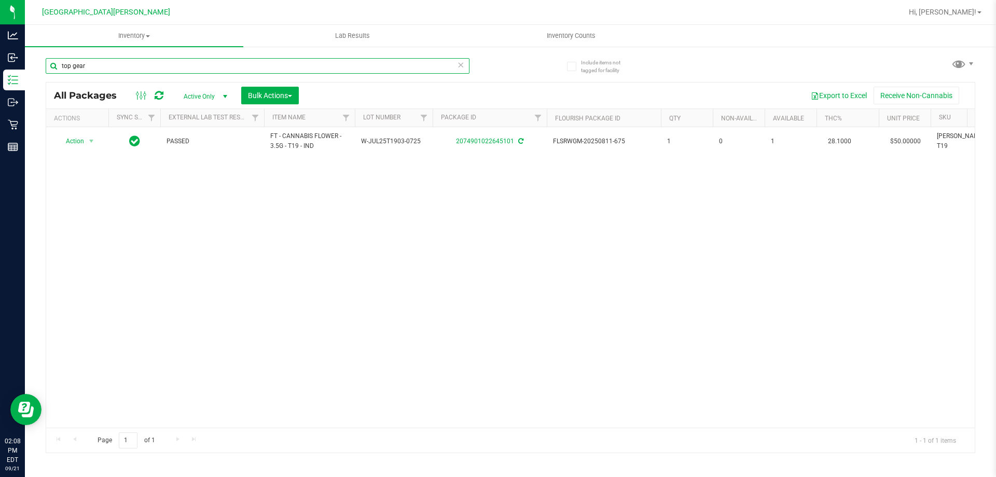
click at [96, 70] on input "top gear" at bounding box center [258, 66] width 424 height 16
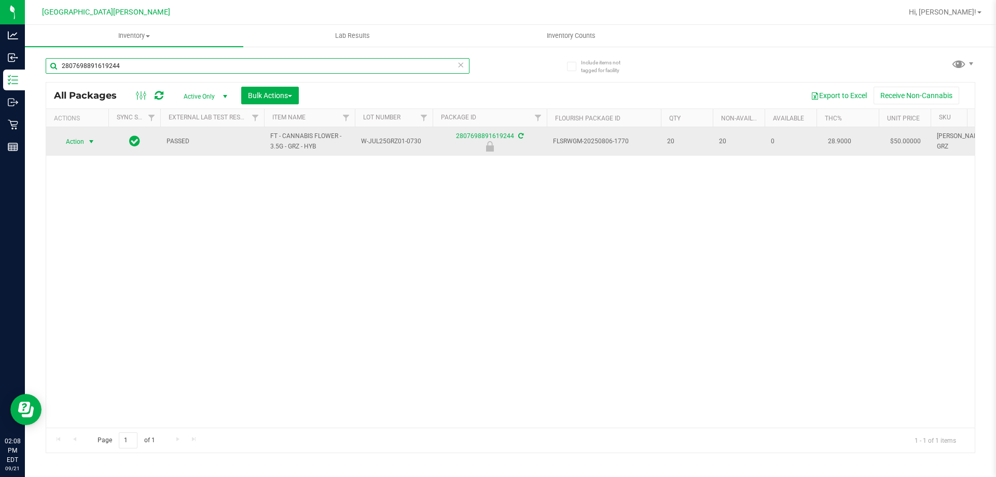
type input "2807698891619244"
click at [95, 143] on span "select" at bounding box center [91, 141] width 8 height 8
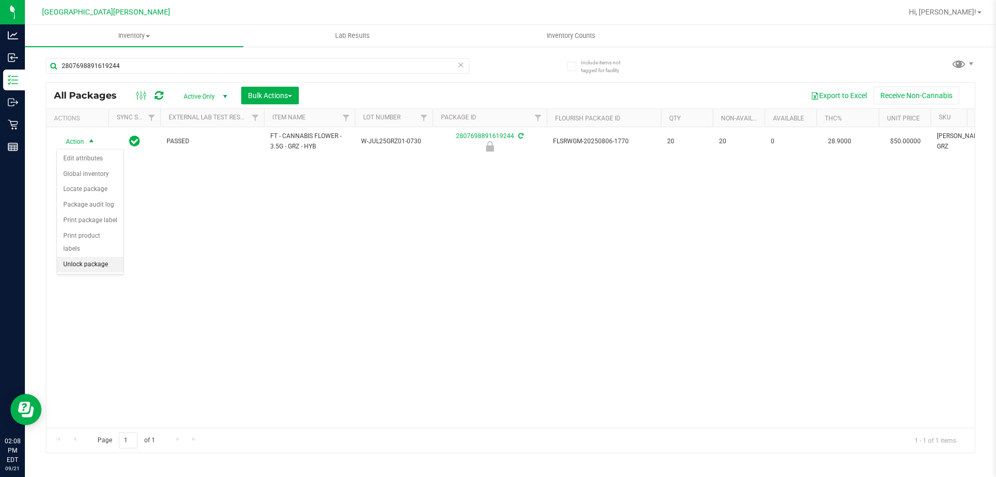
click at [110, 257] on li "Unlock package" at bounding box center [90, 265] width 66 height 16
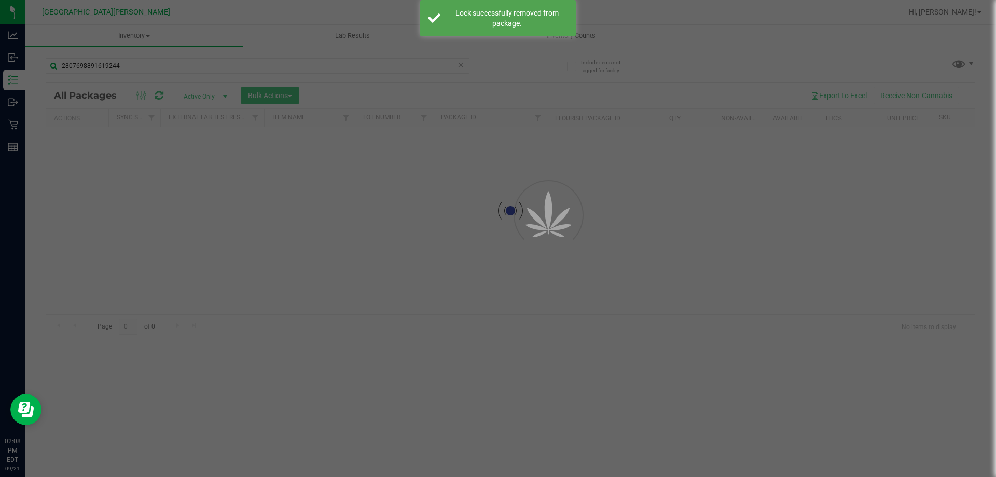
click at [134, 66] on div at bounding box center [498, 238] width 996 height 477
click at [134, 66] on input "2807698891619244" at bounding box center [258, 66] width 424 height 16
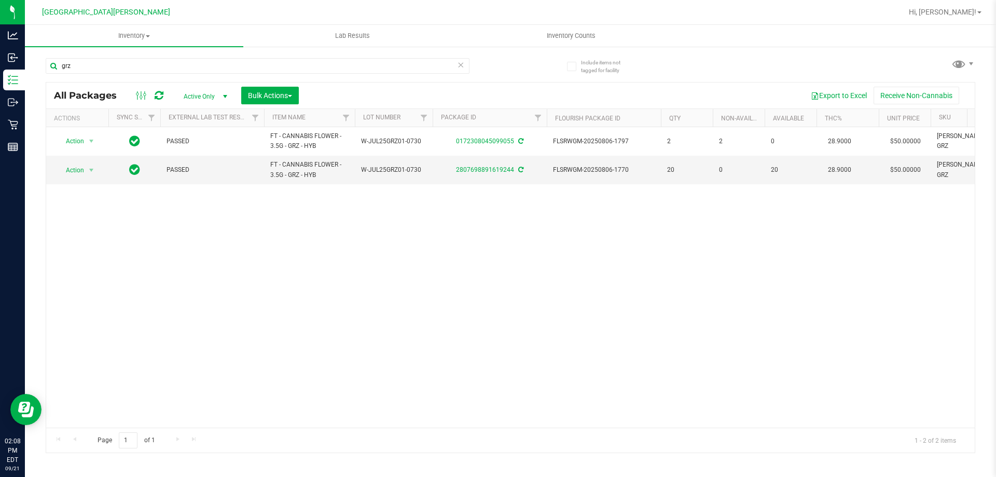
click at [291, 282] on div "Action Action Adjust qty Create package Edit attributes Global inventory Locate…" at bounding box center [510, 277] width 928 height 300
click at [268, 275] on div "Action Action Adjust qty Create package Edit attributes Global inventory Locate…" at bounding box center [510, 277] width 928 height 300
click at [79, 62] on input "grz" at bounding box center [258, 66] width 424 height 16
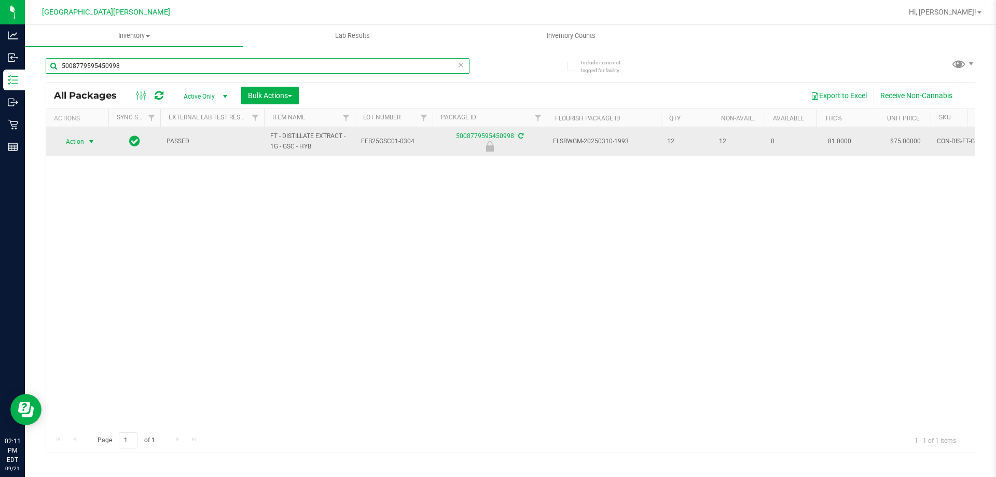
type input "5008779595450998"
click at [82, 147] on span "Action" at bounding box center [71, 141] width 28 height 15
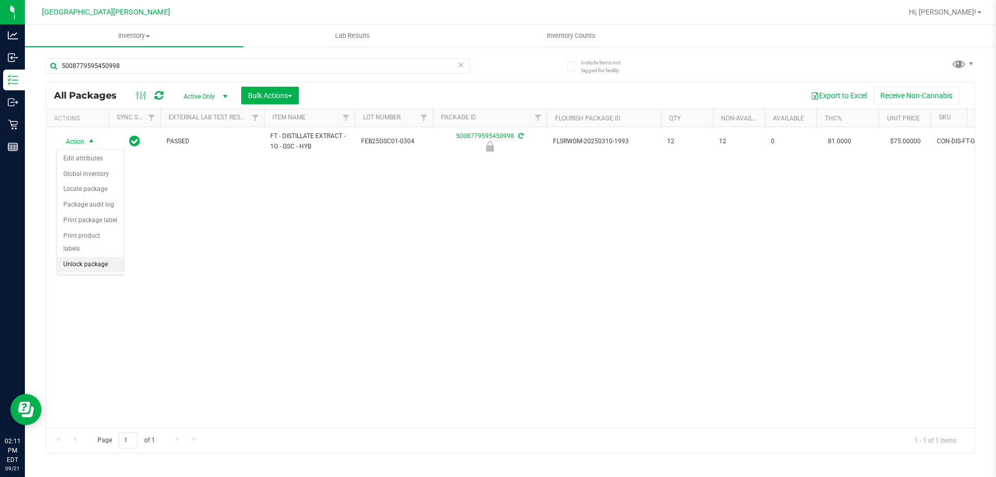
click at [90, 257] on li "Unlock package" at bounding box center [90, 265] width 66 height 16
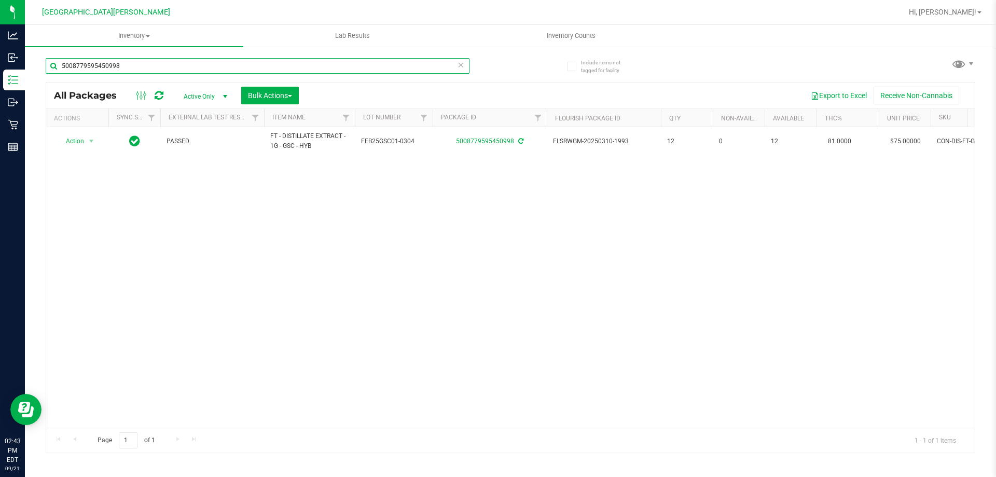
click at [135, 70] on input "5008779595450998" at bounding box center [258, 66] width 424 height 16
click at [139, 61] on input "5008779595450998" at bounding box center [258, 66] width 424 height 16
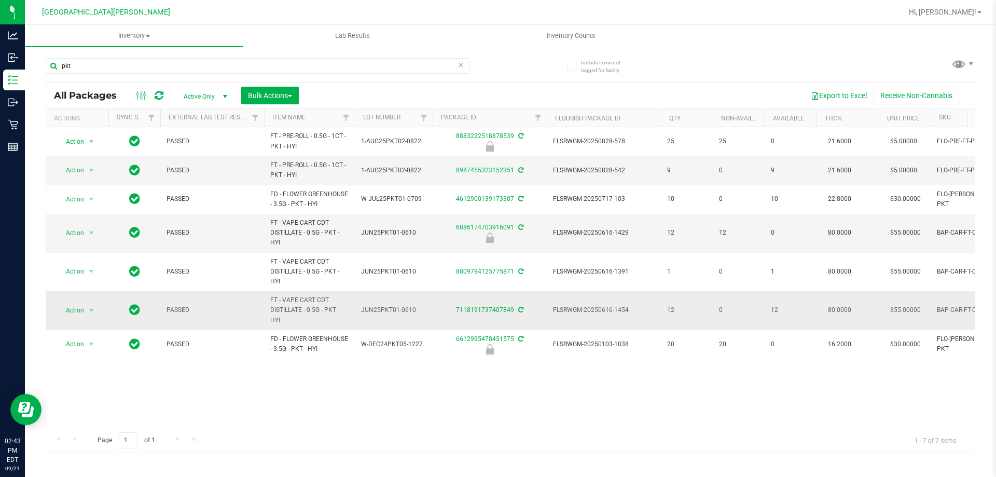
drag, startPoint x: 304, startPoint y: 321, endPoint x: 271, endPoint y: 300, distance: 39.3
click at [271, 300] on span "FT - VAPE CART CDT DISTILLATE - 0.5G - PKT - HYI" at bounding box center [309, 310] width 78 height 30
copy span "FT - VAPE CART CDT DISTILLATE - 0.5G - PKT - HYI"
click at [201, 72] on input "pkt" at bounding box center [258, 66] width 424 height 16
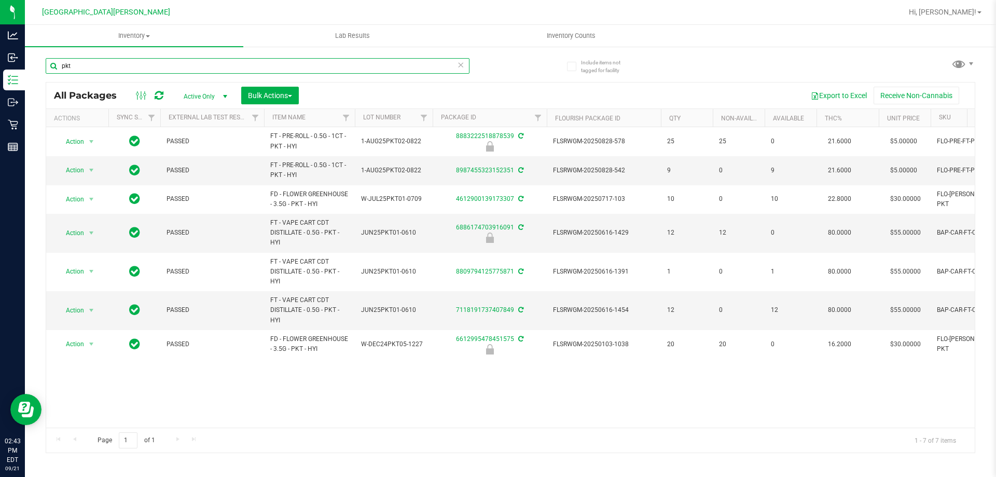
paste input "FT - VAPE CART CDT DISTILLATE - 0.5G - PKT - HYI"
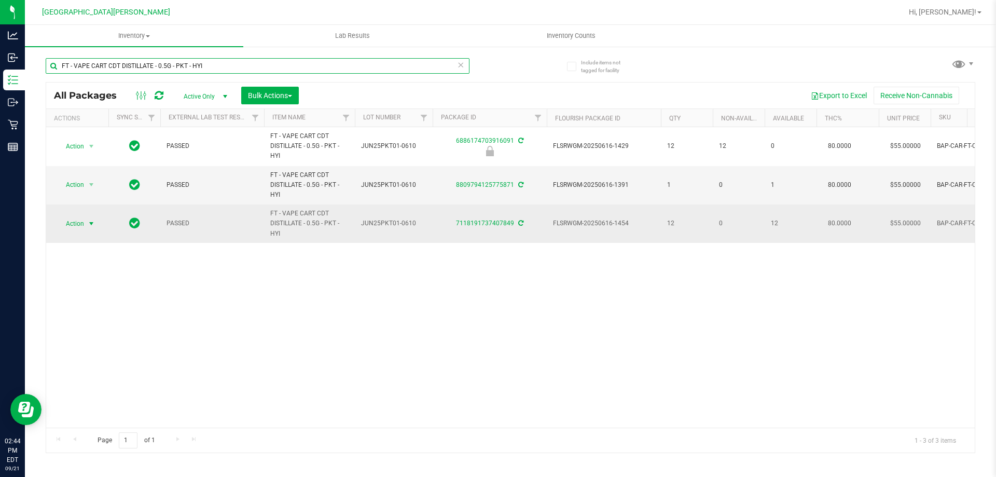
type input "FT - VAPE CART CDT DISTILLATE - 0.5G - PKT - HYI"
click at [70, 220] on span "Action" at bounding box center [71, 223] width 28 height 15
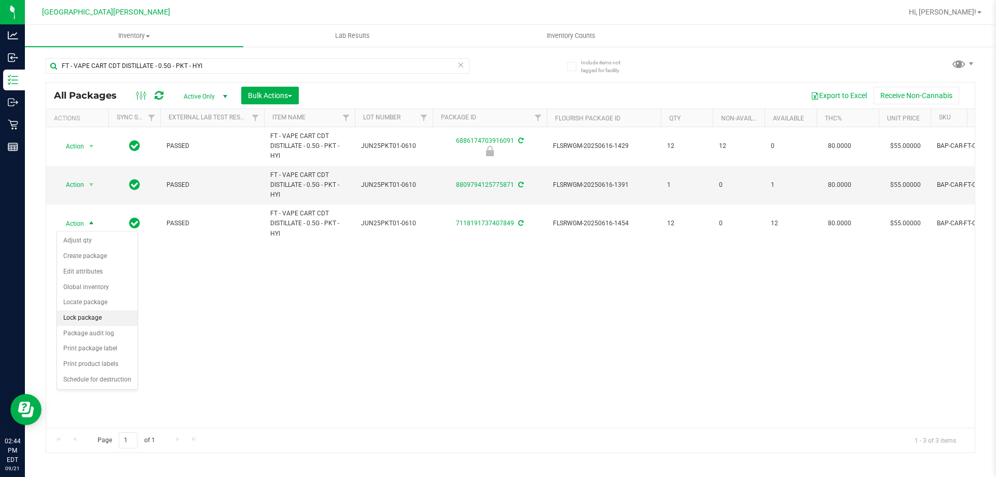
click at [93, 319] on li "Lock package" at bounding box center [97, 318] width 80 height 16
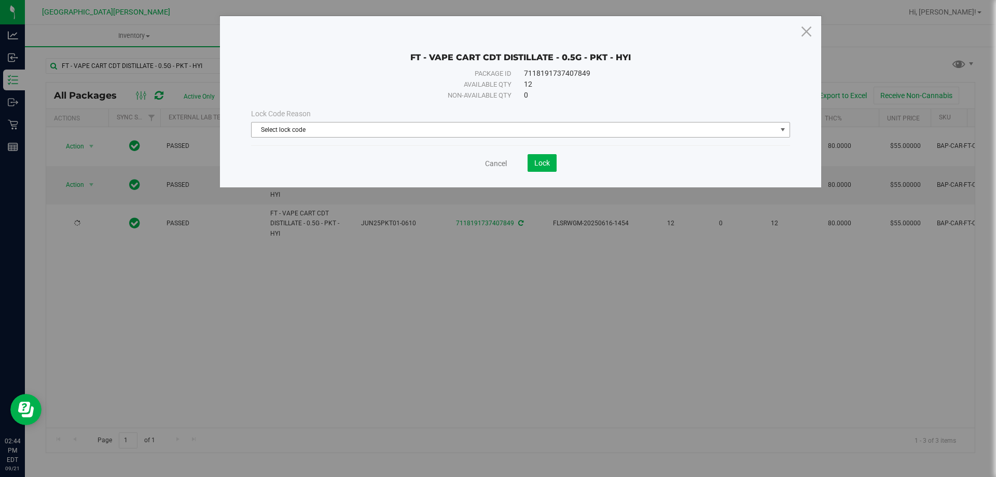
click at [478, 132] on span "Select lock code" at bounding box center [514, 129] width 525 height 15
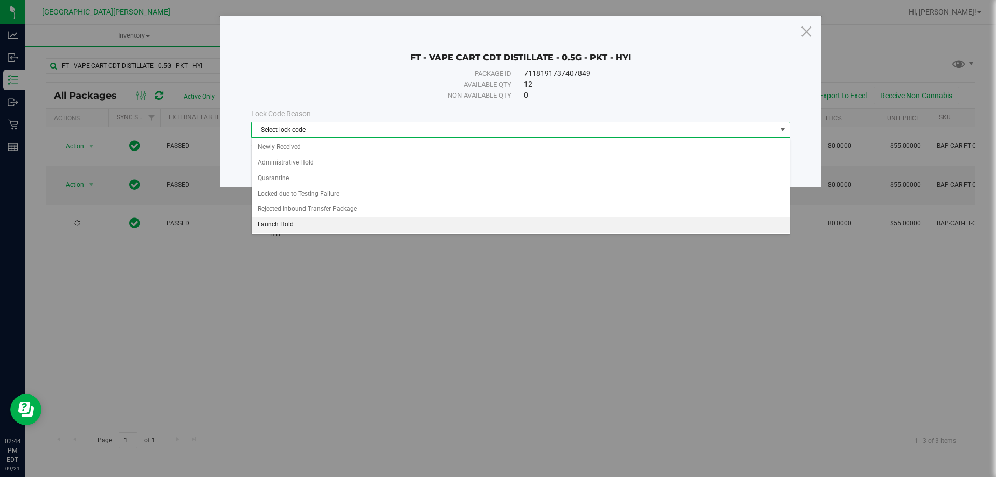
click at [319, 221] on li "Launch Hold" at bounding box center [521, 225] width 538 height 16
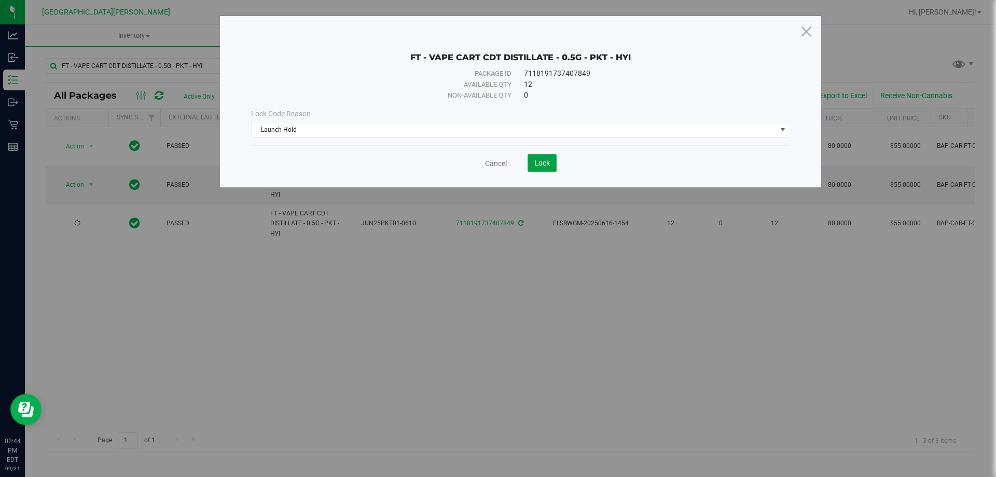
click at [548, 166] on span "Lock" at bounding box center [542, 163] width 16 height 8
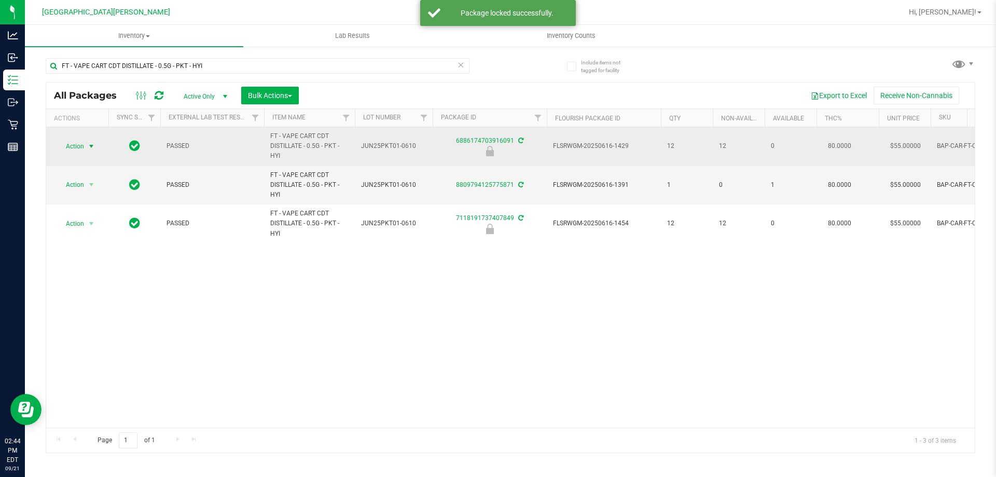
click at [72, 145] on span "Action" at bounding box center [71, 146] width 28 height 15
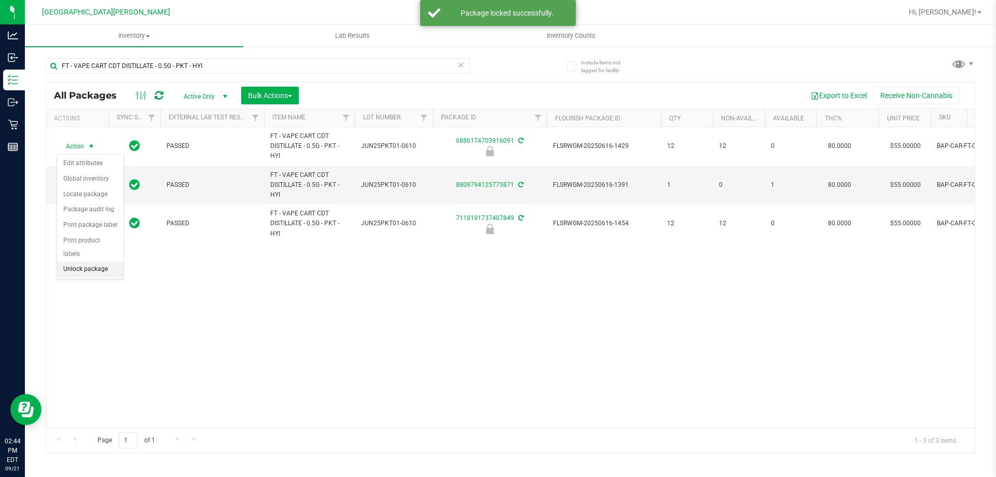
click at [98, 261] on li "Unlock package" at bounding box center [90, 269] width 66 height 16
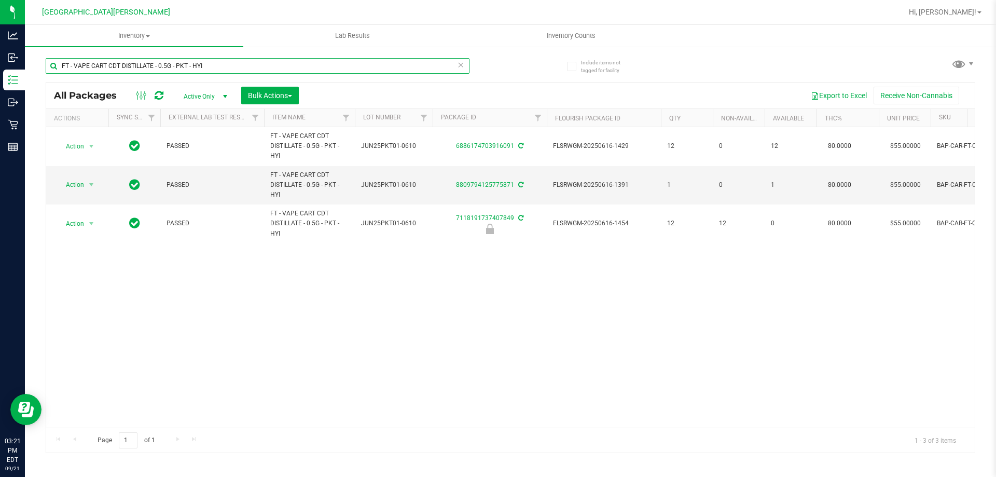
click at [219, 63] on input "FT - VAPE CART CDT DISTILLATE - 0.5G - PKT - HYI" at bounding box center [258, 66] width 424 height 16
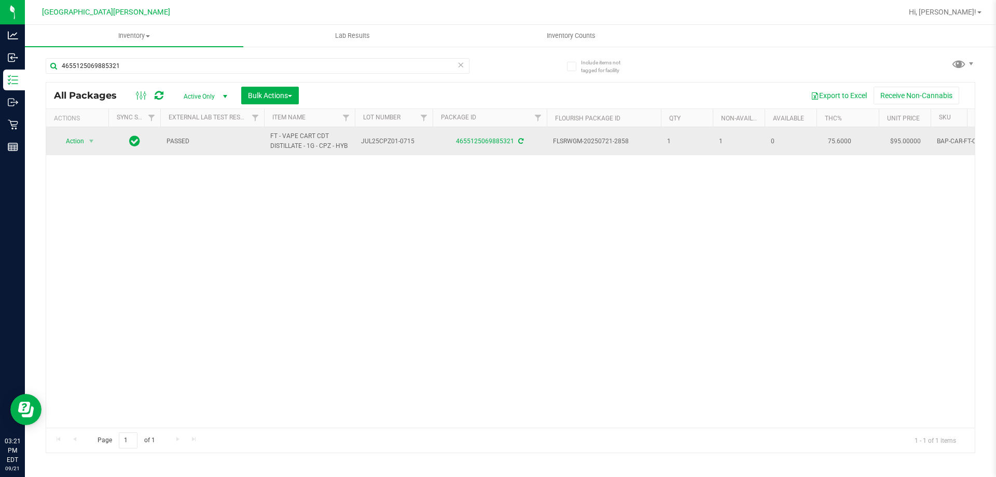
drag, startPoint x: 348, startPoint y: 144, endPoint x: 261, endPoint y: 138, distance: 86.8
click at [261, 138] on tr "Action Action Adjust qty Create package Edit attributes Global inventory Locate…" at bounding box center [711, 141] width 1330 height 28
copy tr "FT - VAPE CART CDT DISTILLATE - 1G - CPZ - HYB"
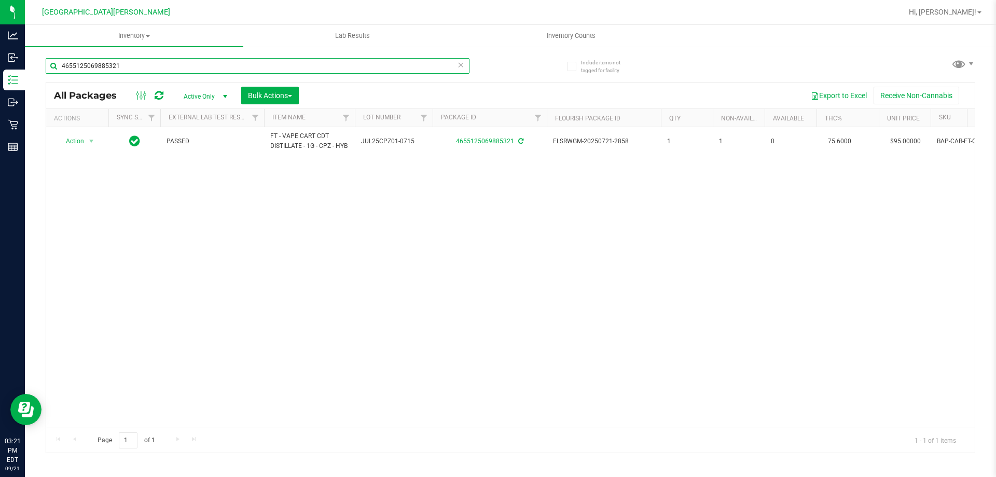
click at [189, 64] on input "4655125069885321" at bounding box center [258, 66] width 424 height 16
paste input "FT - VAPE CART CDT DISTILLATE - 1G - CPZ - HYB"
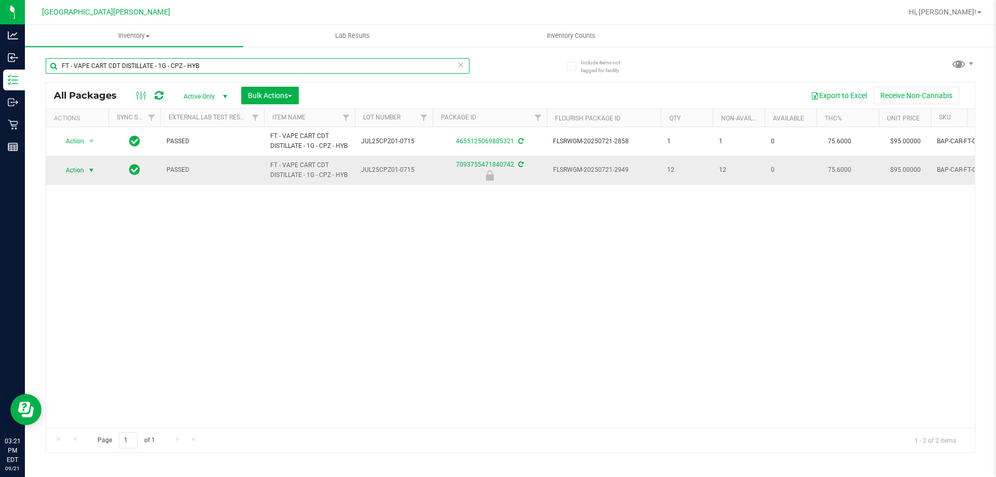
type input "FT - VAPE CART CDT DISTILLATE - 1G - CPZ - HYB"
click at [67, 169] on span "Action" at bounding box center [71, 170] width 28 height 15
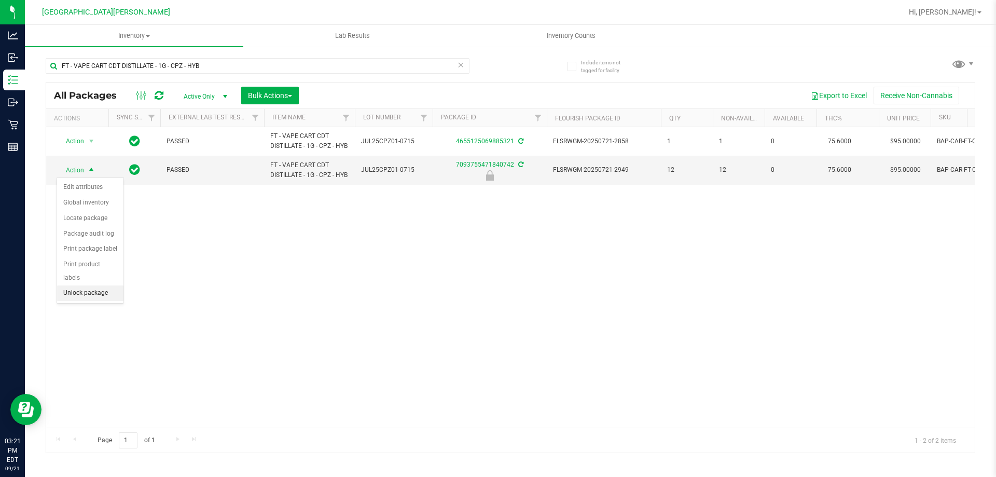
click at [100, 285] on li "Unlock package" at bounding box center [90, 293] width 66 height 16
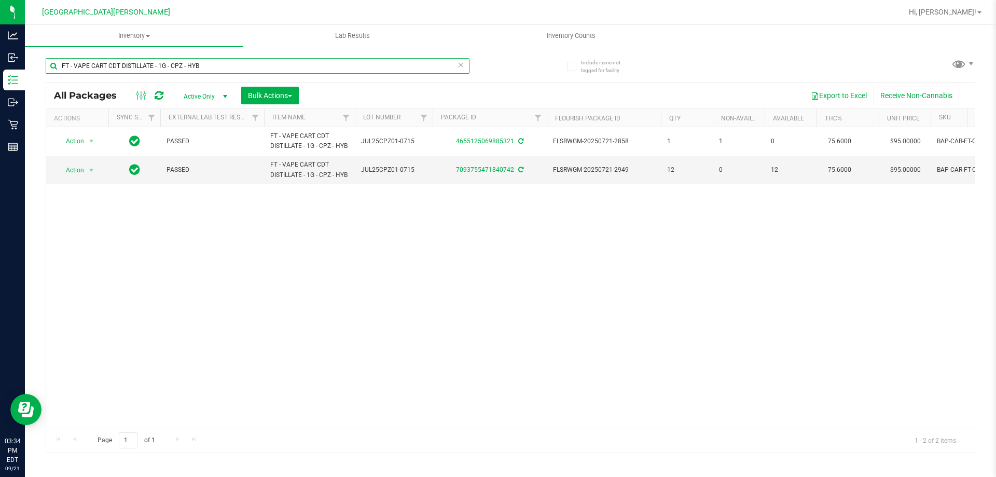
click at [260, 60] on input "FT - VAPE CART CDT DISTILLATE - 1G - CPZ - HYB" at bounding box center [258, 66] width 424 height 16
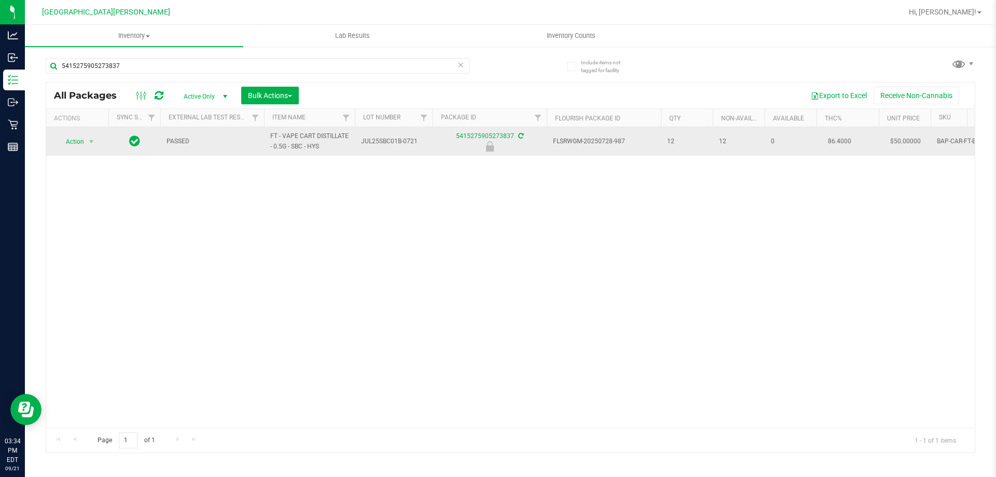
drag, startPoint x: 327, startPoint y: 145, endPoint x: 238, endPoint y: 137, distance: 90.0
click at [238, 137] on tr "Action Action Edit attributes Global inventory Locate package Package audit log…" at bounding box center [711, 141] width 1330 height 29
copy tr "FT - VAPE CART DISTILLATE - 0.5G - SBC - HYS"
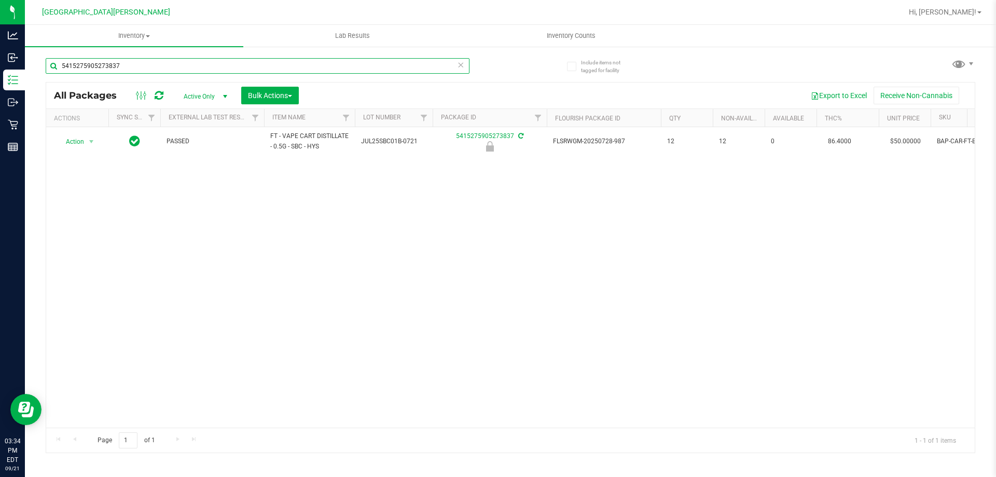
click at [217, 61] on input "5415275905273837" at bounding box center [258, 66] width 424 height 16
paste input "FT - VAPE CART DISTILLATE - 0.5G - SBC - HYS"
type input "FT - VAPE CART DISTILLATE - 0.5G - SBC - HYS"
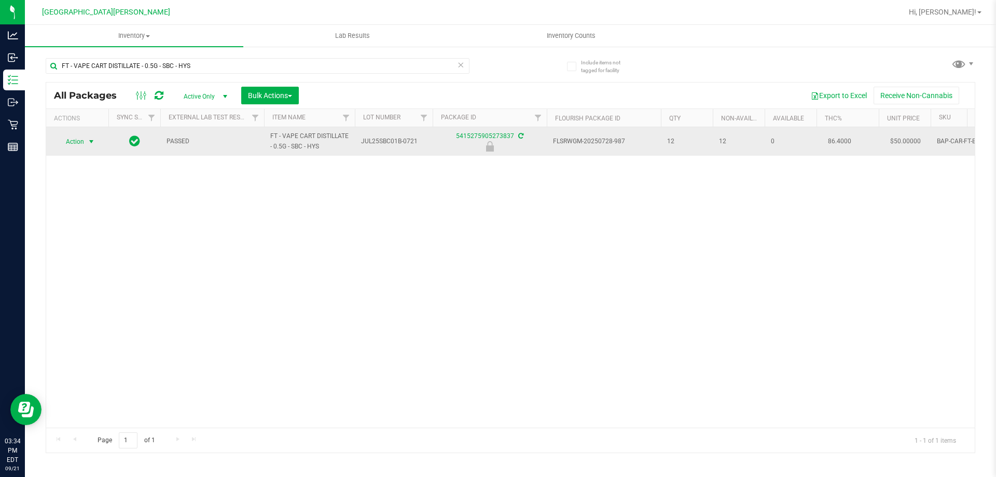
click at [73, 138] on span "Action" at bounding box center [71, 141] width 28 height 15
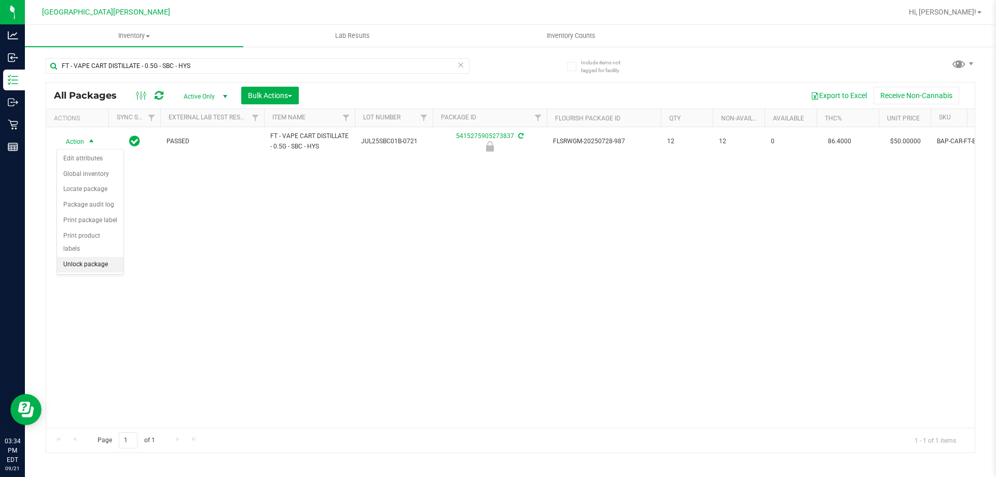
click at [96, 257] on li "Unlock package" at bounding box center [90, 265] width 66 height 16
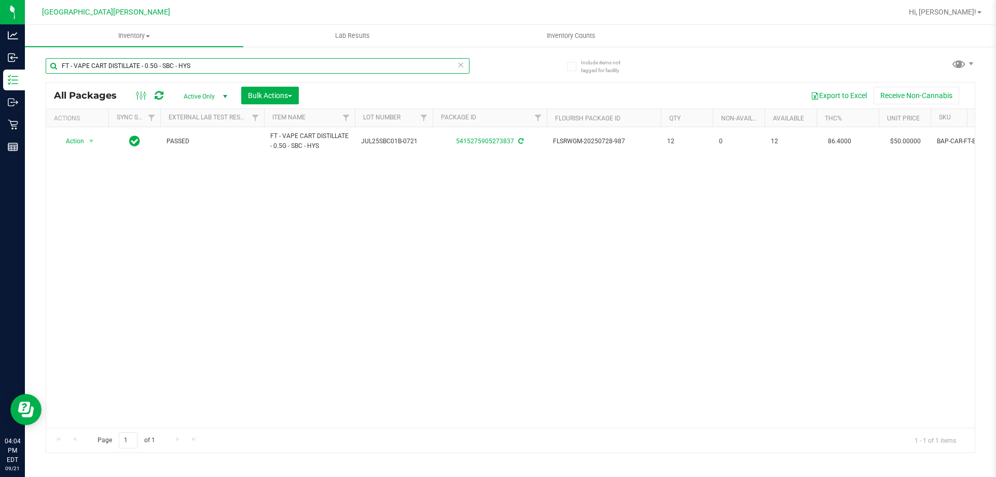
click at [145, 62] on input "FT - VAPE CART DISTILLATE - 0.5G - SBC - HYS" at bounding box center [258, 66] width 424 height 16
type input "1354341033276856"
